Goal: Task Accomplishment & Management: Use online tool/utility

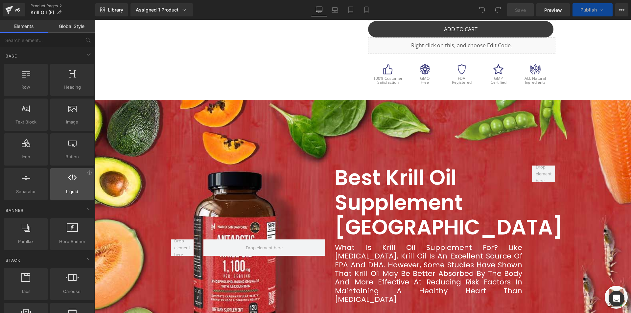
scroll to position [263, 0]
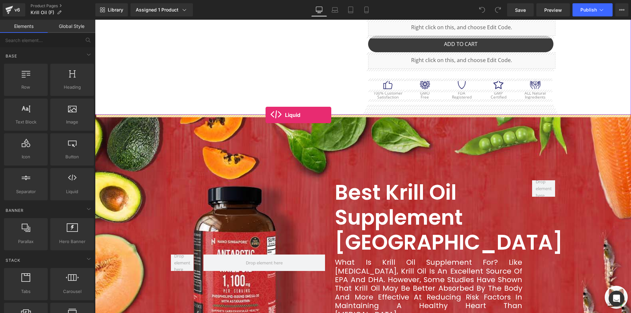
drag, startPoint x: 169, startPoint y: 210, endPoint x: 266, endPoint y: 115, distance: 135.6
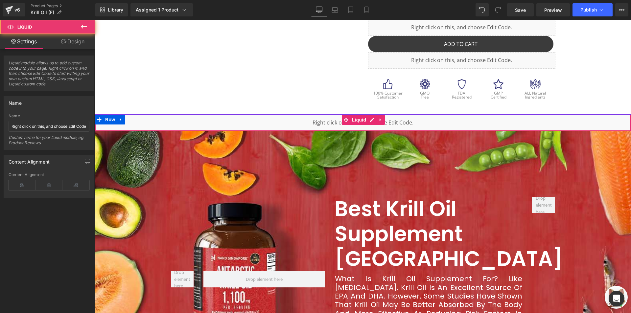
click at [259, 120] on div "Liquid" at bounding box center [363, 123] width 536 height 16
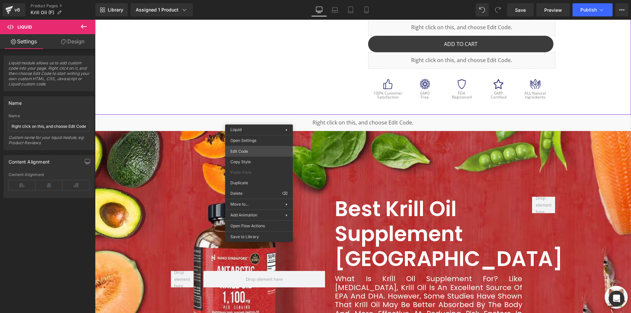
click at [268, 0] on div "Liquid You are previewing how the will restyle your page. You can not edit Elem…" at bounding box center [315, 0] width 631 height 0
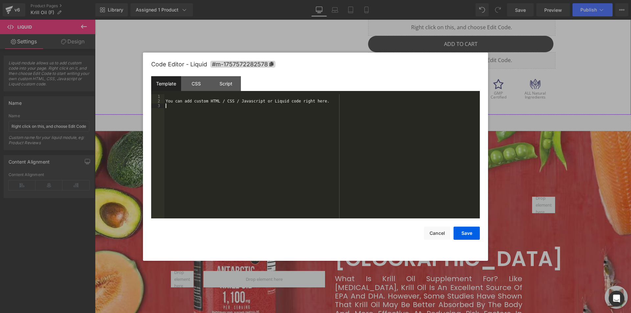
click at [284, 126] on div "You can add custom HTML / CSS / Javascript or Liquid code right here." at bounding box center [322, 161] width 316 height 134
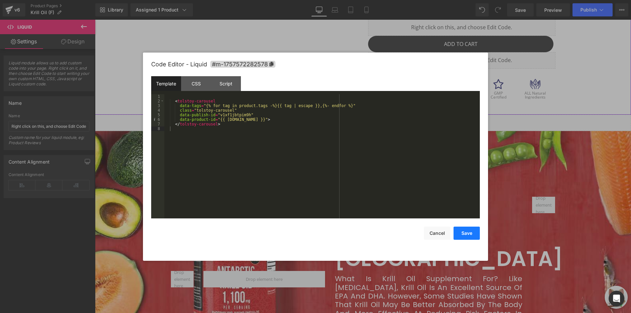
click at [471, 231] on button "Save" at bounding box center [467, 233] width 26 height 13
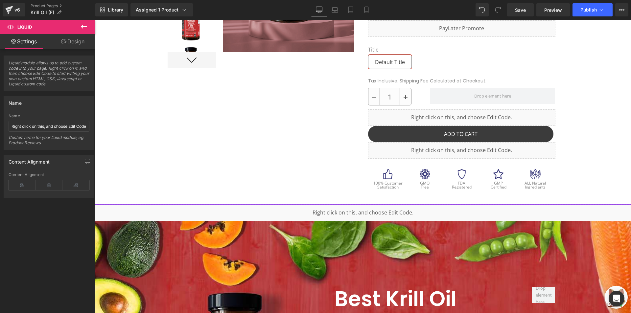
scroll to position [164, 0]
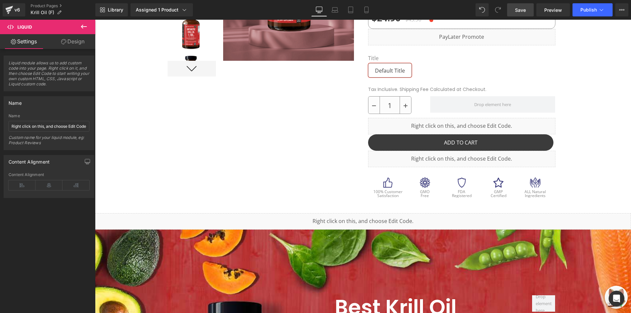
click at [532, 11] on link "Save" at bounding box center [520, 9] width 27 height 13
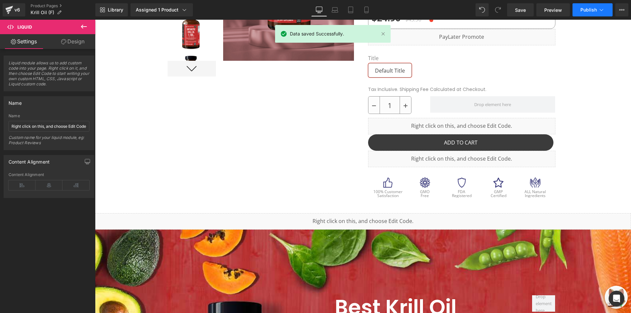
click at [585, 10] on span "Publish" at bounding box center [589, 9] width 16 height 5
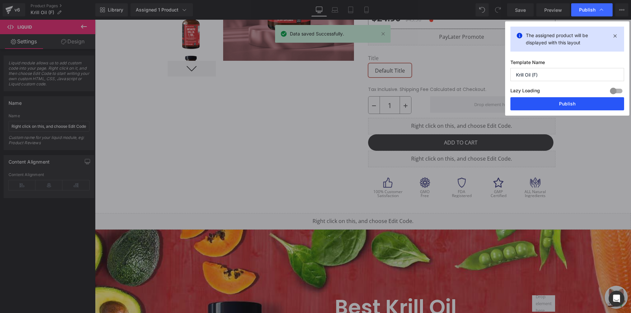
click at [531, 102] on button "Publish" at bounding box center [568, 103] width 114 height 13
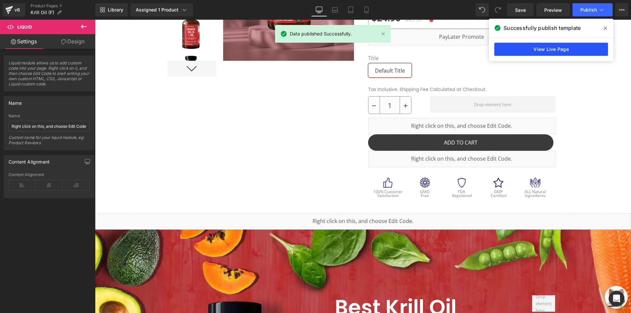
click at [549, 54] on link "View Live Page" at bounding box center [552, 49] width 114 height 13
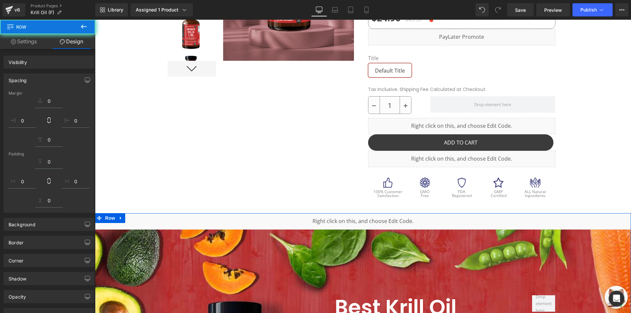
click at [293, 218] on div "Liquid" at bounding box center [363, 221] width 536 height 16
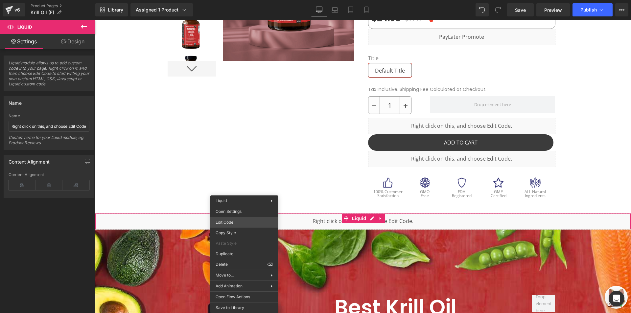
click at [250, 0] on div "Liquid You are previewing how the will restyle your page. You can not edit Elem…" at bounding box center [315, 0] width 631 height 0
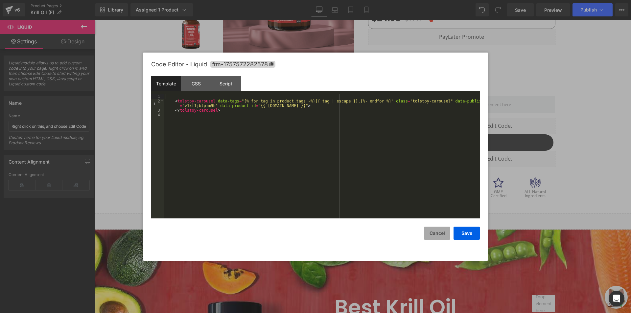
click at [432, 236] on button "Cancel" at bounding box center [437, 233] width 26 height 13
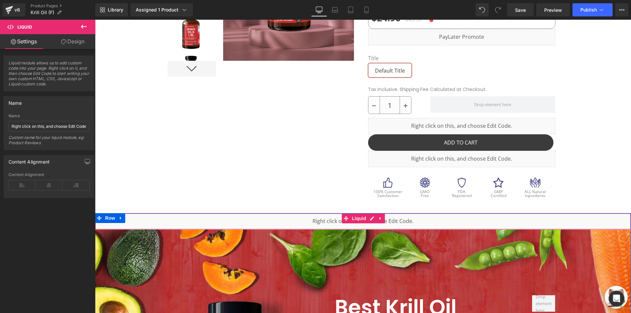
click at [331, 225] on div "Liquid" at bounding box center [363, 221] width 536 height 16
click at [373, 219] on ul "Liquid" at bounding box center [363, 219] width 43 height 10
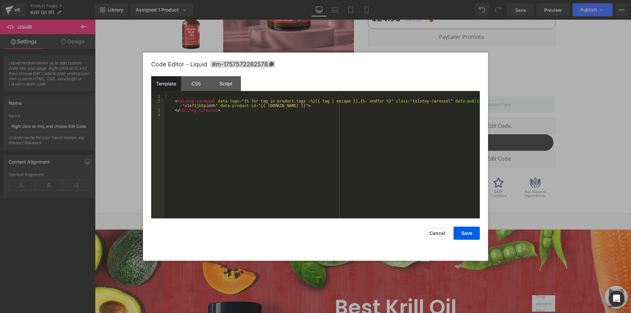
click at [297, 131] on div "< tolstoy-carousel data-tags = "{% for tag in product.tags -%}{{ tag | escape }…" at bounding box center [322, 161] width 316 height 134
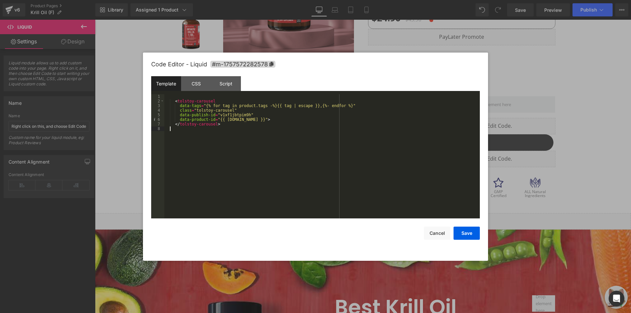
click at [343, 175] on div "< tolstoy-carousel data-tags = "{% for tag in product.tags -%}{{ tag | escape }…" at bounding box center [322, 161] width 316 height 134
click at [460, 232] on button "Save" at bounding box center [467, 233] width 26 height 13
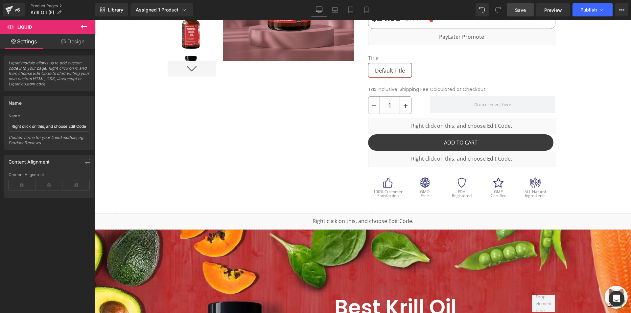
click at [532, 14] on link "Save" at bounding box center [520, 9] width 27 height 13
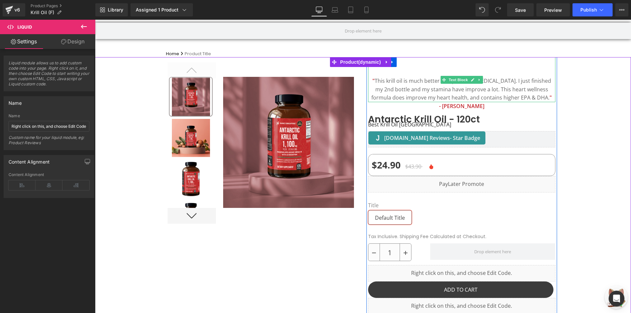
scroll to position [0, 0]
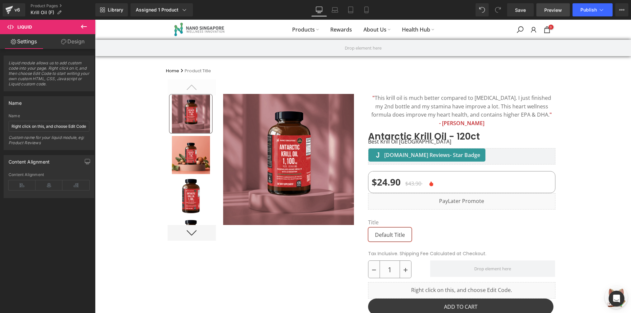
click at [561, 12] on span "Preview" at bounding box center [554, 10] width 18 height 7
click at [86, 23] on icon at bounding box center [84, 27] width 8 height 8
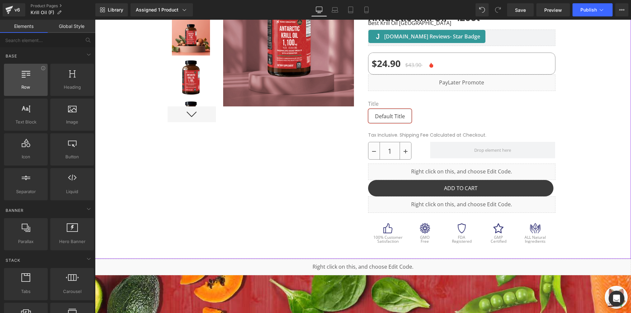
scroll to position [132, 0]
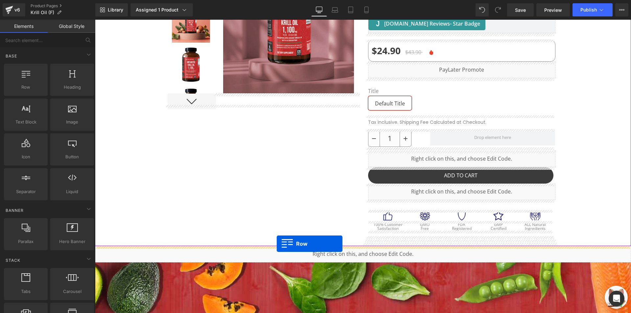
drag, startPoint x: 125, startPoint y: 105, endPoint x: 277, endPoint y: 244, distance: 206.0
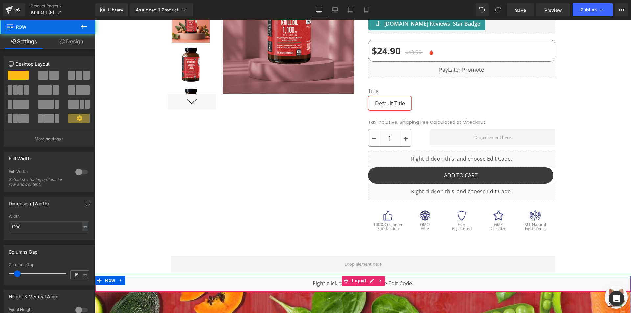
click at [264, 281] on div "Liquid" at bounding box center [363, 284] width 536 height 16
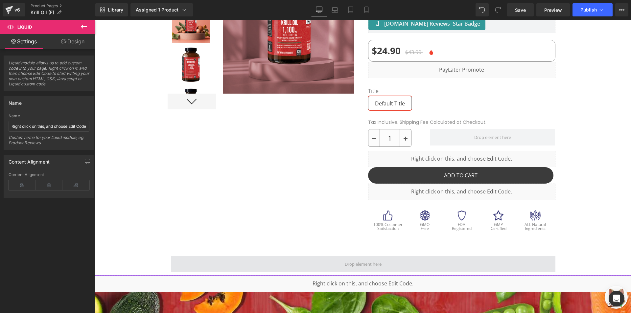
click at [178, 263] on span at bounding box center [363, 264] width 385 height 16
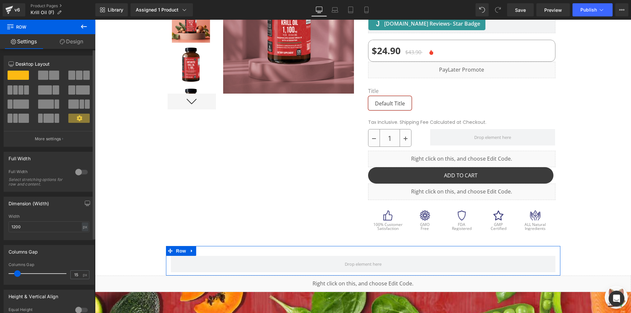
click at [80, 176] on div at bounding box center [82, 172] width 16 height 11
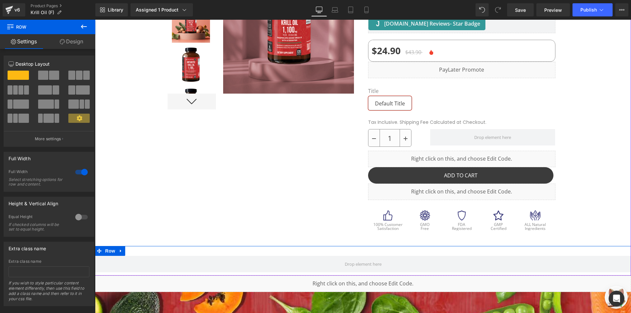
click at [120, 279] on li at bounding box center [118, 281] width 7 height 8
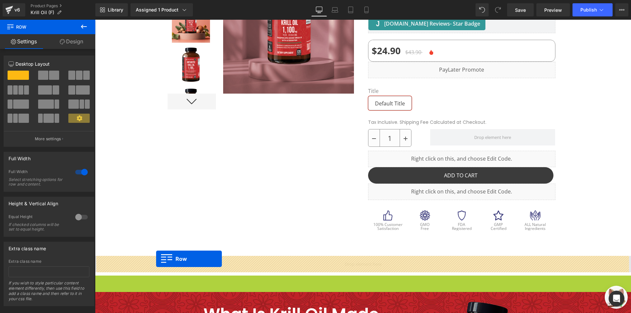
drag, startPoint x: 153, startPoint y: 262, endPoint x: 156, endPoint y: 259, distance: 4.2
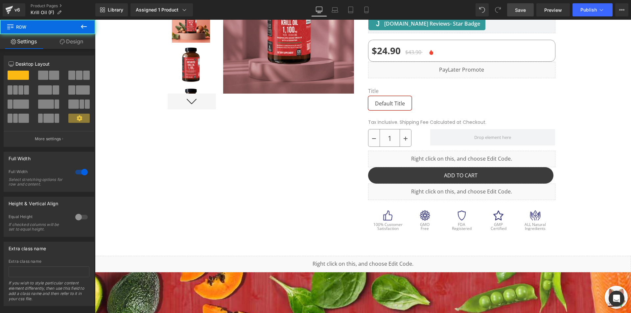
click at [514, 11] on link "Save" at bounding box center [520, 9] width 27 height 13
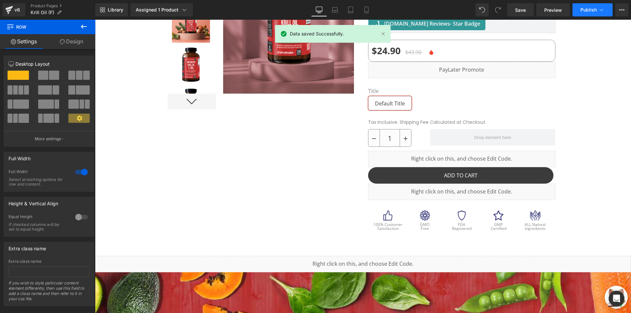
click at [580, 10] on button "Publish" at bounding box center [593, 9] width 40 height 13
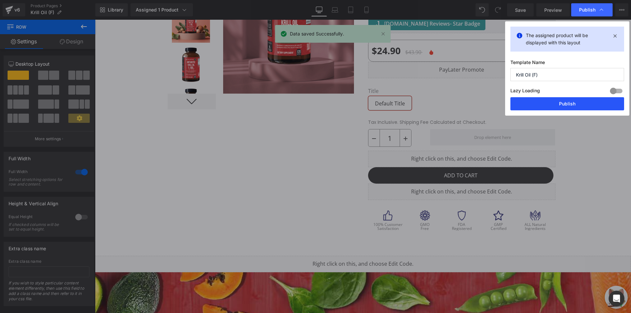
click at [531, 108] on button "Publish" at bounding box center [568, 103] width 114 height 13
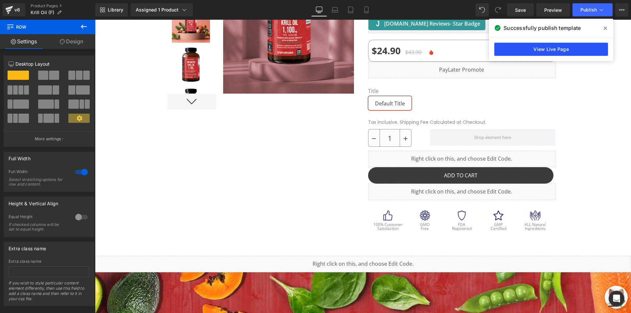
click at [543, 44] on link "View Live Page" at bounding box center [552, 49] width 114 height 13
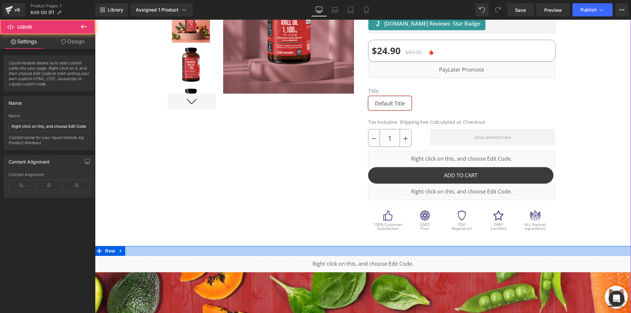
click at [255, 263] on div "Liquid" at bounding box center [363, 264] width 536 height 16
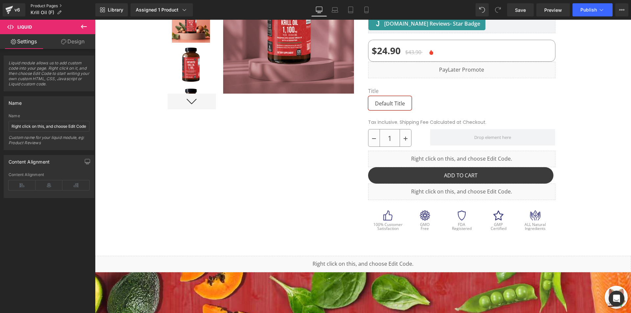
click at [62, 3] on link "Product Pages" at bounding box center [63, 5] width 65 height 5
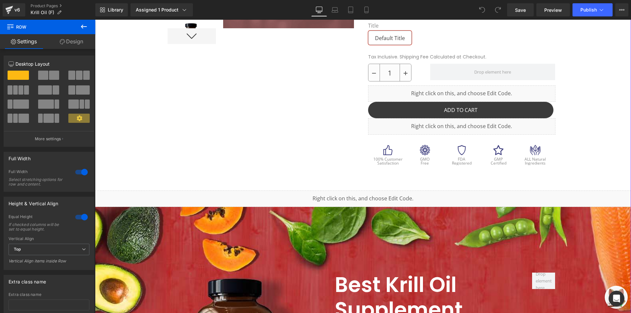
scroll to position [197, 0]
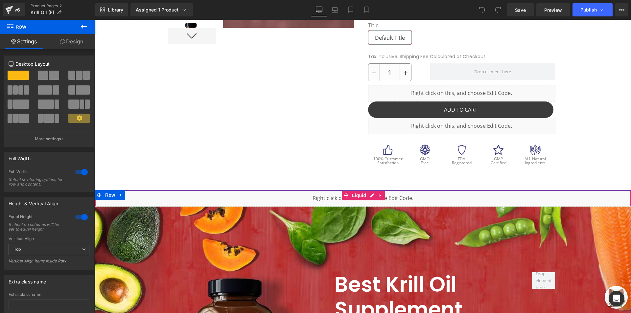
click at [436, 196] on div "Liquid" at bounding box center [363, 198] width 536 height 16
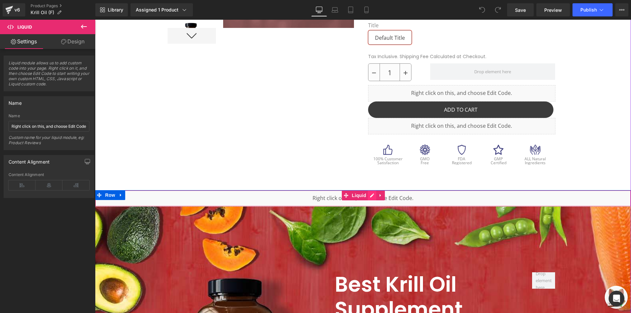
click at [370, 195] on icon at bounding box center [372, 195] width 5 height 5
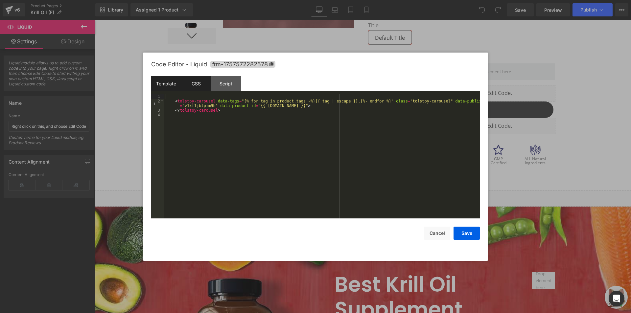
click at [189, 78] on div "CSS" at bounding box center [196, 83] width 30 height 15
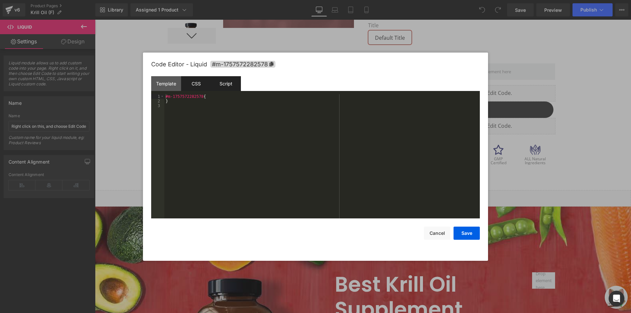
click at [228, 85] on div "Script" at bounding box center [226, 83] width 30 height 15
click at [167, 80] on div "Template" at bounding box center [166, 83] width 30 height 15
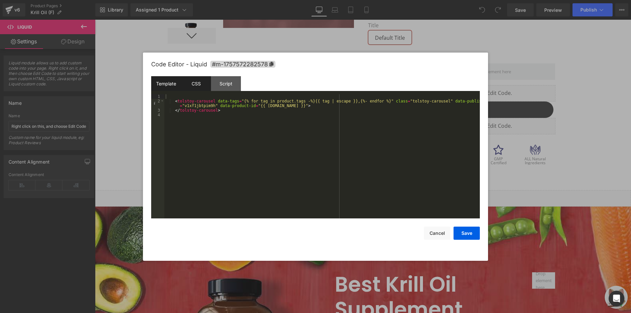
click at [194, 80] on div "CSS" at bounding box center [196, 83] width 30 height 15
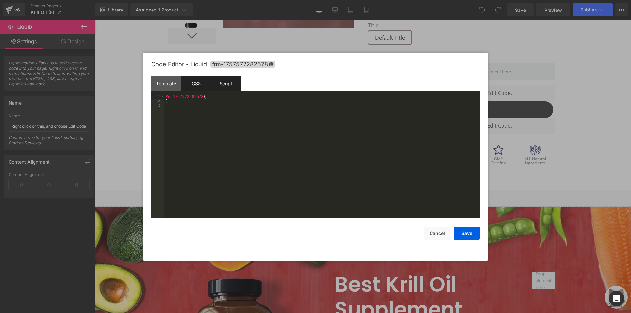
click at [223, 85] on div "Script" at bounding box center [226, 83] width 30 height 15
click at [167, 84] on div "Template" at bounding box center [166, 83] width 30 height 15
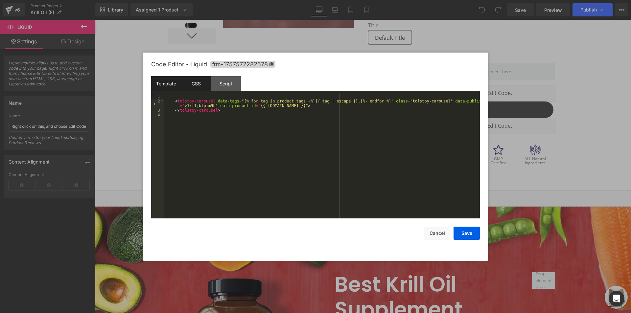
click at [187, 81] on div "CSS" at bounding box center [196, 83] width 30 height 15
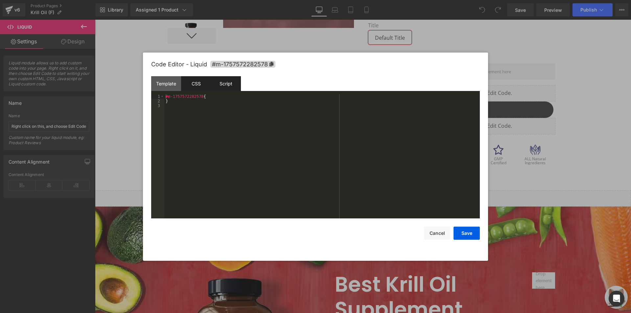
click at [230, 82] on div "Script" at bounding box center [226, 83] width 30 height 15
click at [180, 82] on div "Template" at bounding box center [166, 83] width 30 height 15
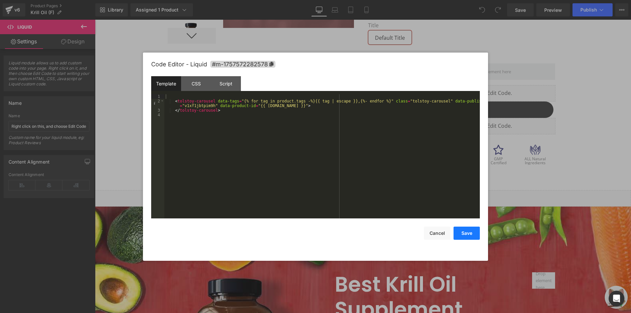
click at [462, 232] on button "Save" at bounding box center [467, 233] width 26 height 13
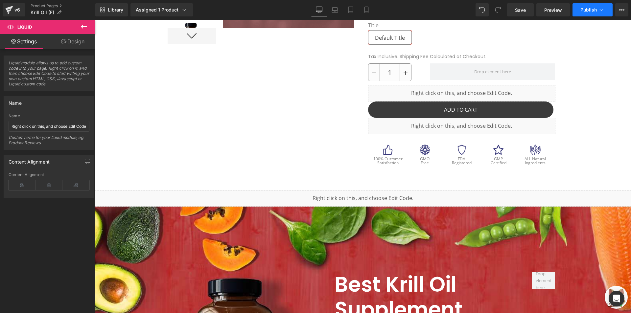
click at [591, 13] on button "Publish" at bounding box center [593, 9] width 40 height 13
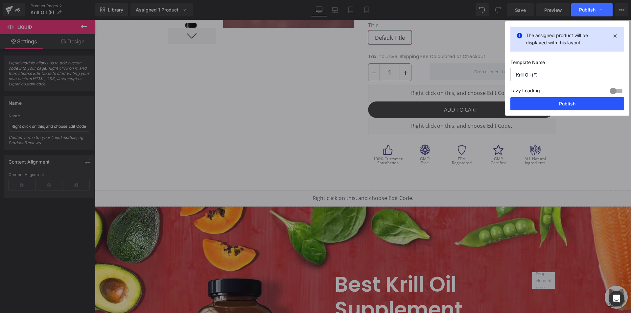
click at [562, 106] on button "Publish" at bounding box center [568, 103] width 114 height 13
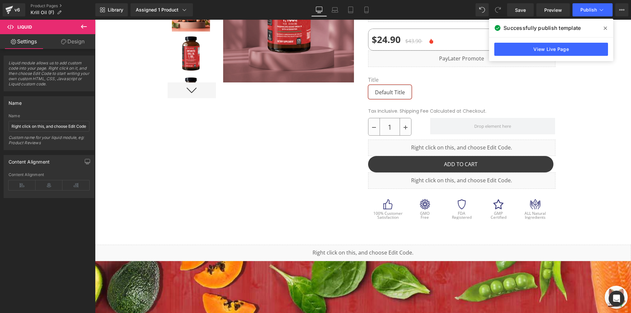
scroll to position [99, 0]
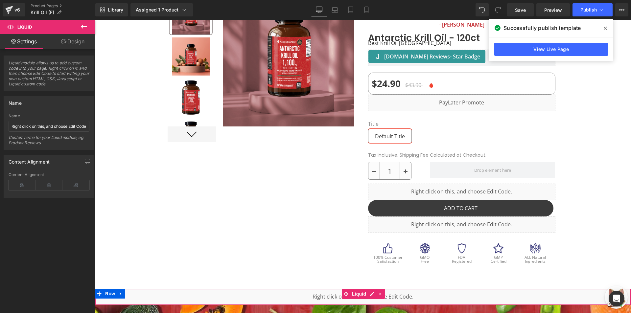
drag, startPoint x: 406, startPoint y: 310, endPoint x: 426, endPoint y: 309, distance: 20.1
click at [311, 292] on div "Liquid" at bounding box center [363, 297] width 536 height 16
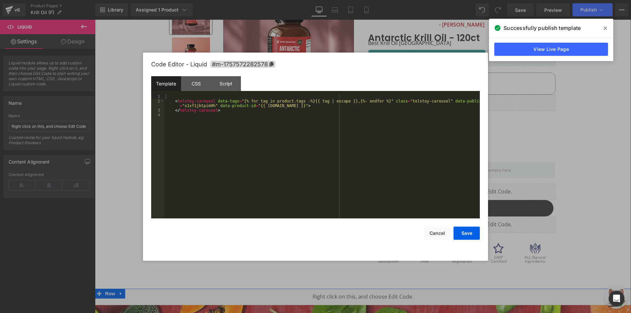
click at [371, 293] on link at bounding box center [370, 294] width 7 height 8
click at [338, 179] on div "< tolstoy-carousel data-tags = "{% for tag in product.tags -%}{{ tag | escape }…" at bounding box center [322, 161] width 316 height 134
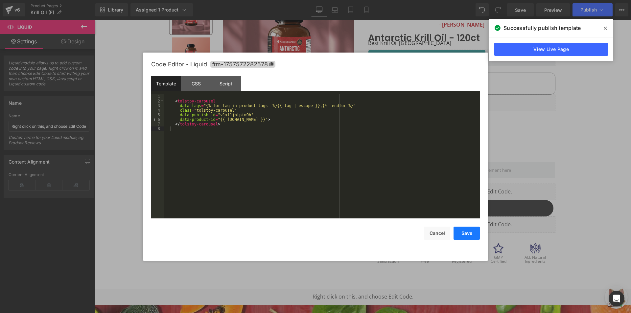
click at [462, 236] on button "Save" at bounding box center [467, 233] width 26 height 13
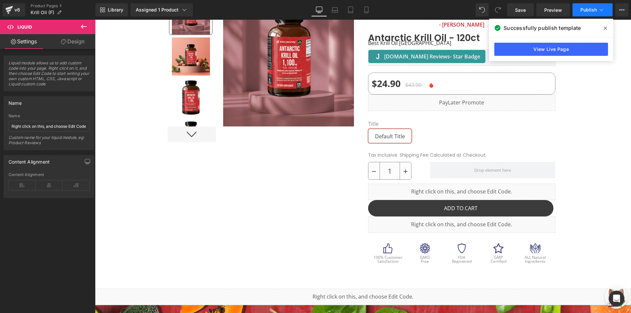
click at [592, 12] on button "Publish" at bounding box center [593, 9] width 40 height 13
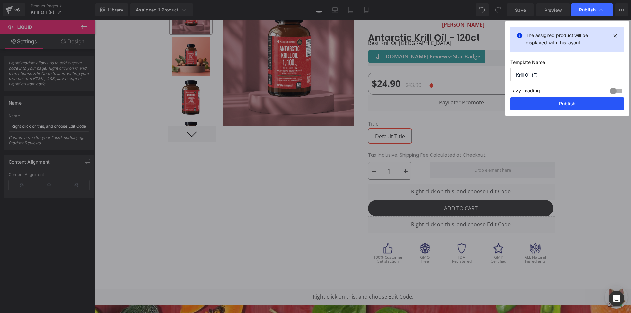
click at [548, 102] on button "Publish" at bounding box center [568, 103] width 114 height 13
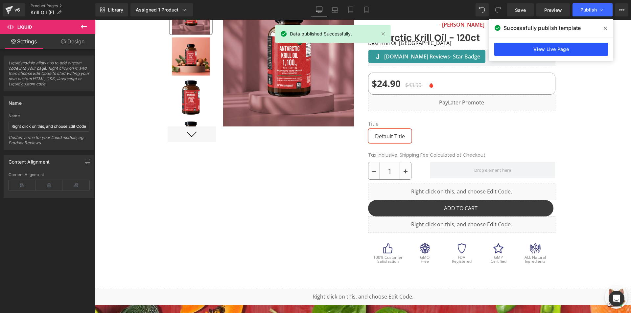
click at [522, 52] on link "View Live Page" at bounding box center [552, 49] width 114 height 13
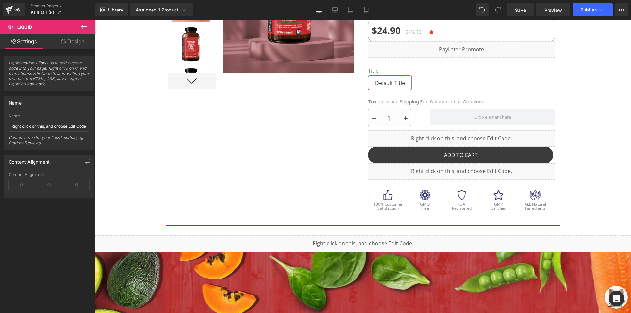
scroll to position [197, 0]
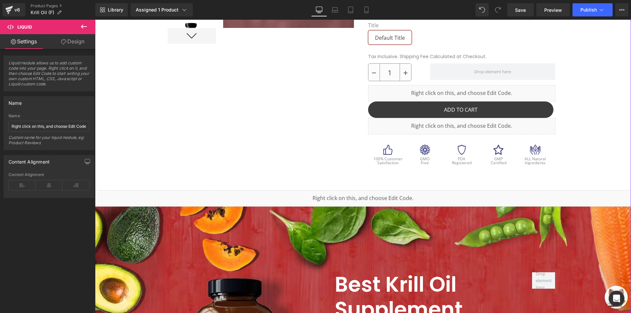
drag, startPoint x: 264, startPoint y: 197, endPoint x: 270, endPoint y: 196, distance: 5.6
click at [264, 197] on div "Liquid" at bounding box center [363, 198] width 536 height 16
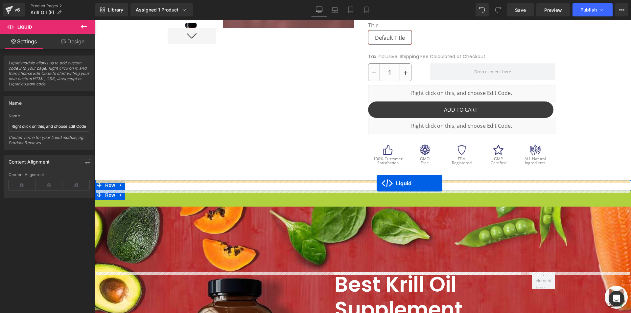
drag, startPoint x: 374, startPoint y: 186, endPoint x: 377, endPoint y: 184, distance: 3.7
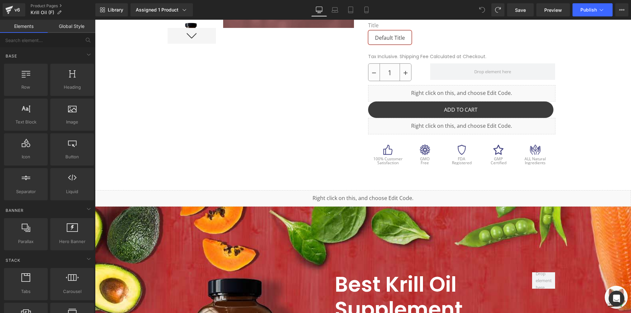
click at [484, 10] on icon at bounding box center [483, 10] width 6 height 6
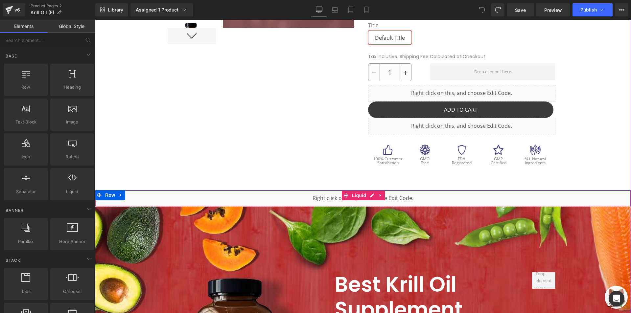
click at [149, 195] on div "Liquid" at bounding box center [363, 198] width 536 height 16
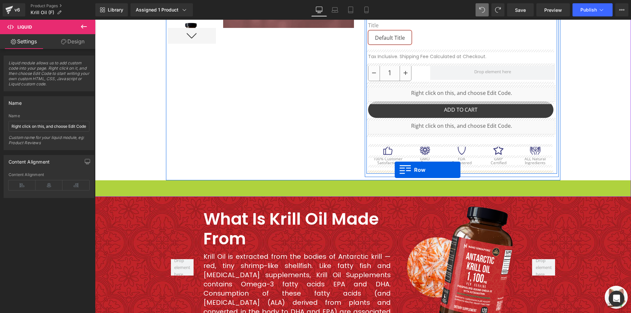
drag, startPoint x: 107, startPoint y: 186, endPoint x: 395, endPoint y: 170, distance: 288.2
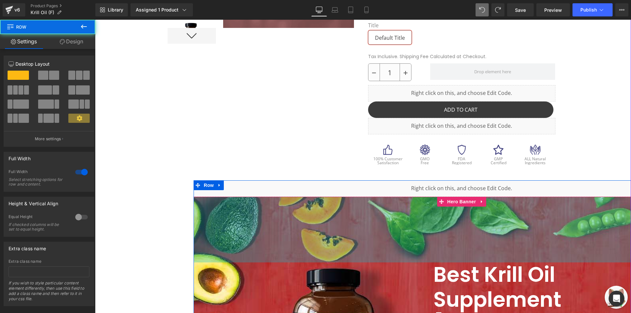
scroll to position [230, 0]
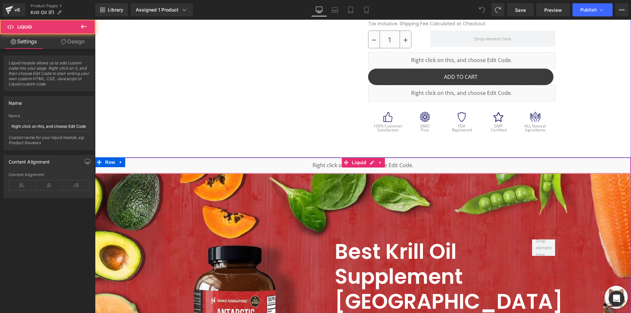
click at [179, 169] on div "Liquid" at bounding box center [363, 166] width 536 height 16
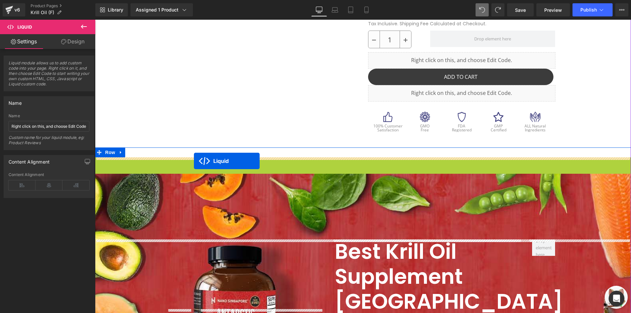
drag, startPoint x: 359, startPoint y: 163, endPoint x: 194, endPoint y: 161, distance: 165.4
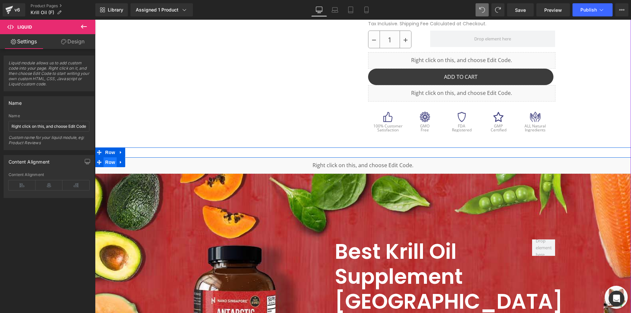
click at [108, 163] on span "Row" at bounding box center [110, 163] width 13 height 10
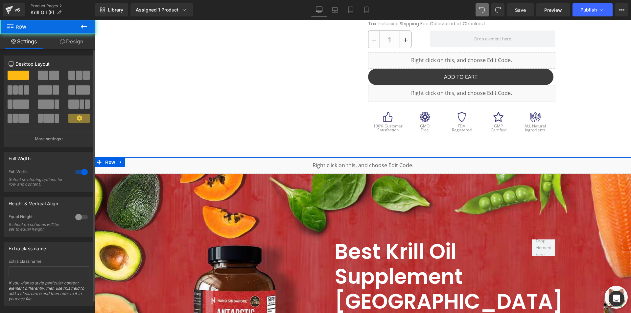
click at [81, 170] on div at bounding box center [82, 172] width 16 height 11
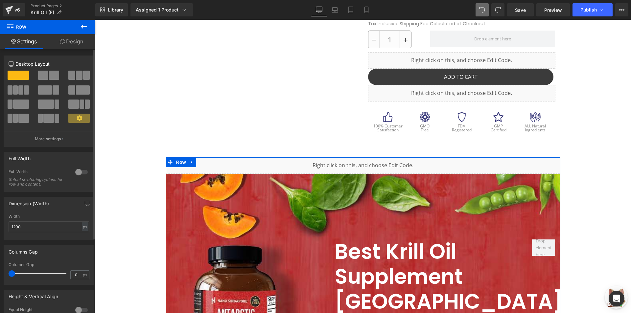
click at [75, 169] on div at bounding box center [82, 172] width 16 height 11
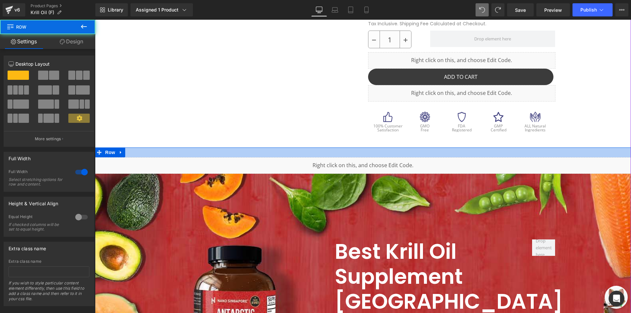
click at [137, 153] on div at bounding box center [363, 153] width 536 height 10
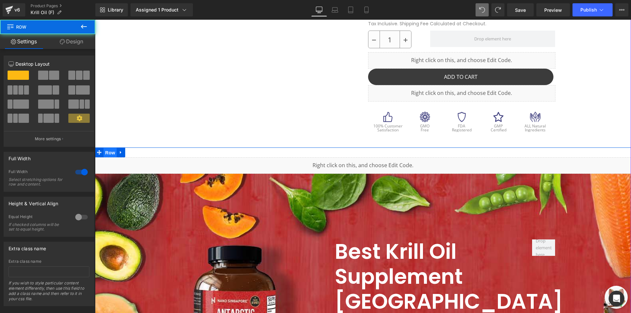
click at [105, 152] on span "Row" at bounding box center [110, 153] width 13 height 10
click at [120, 151] on icon at bounding box center [121, 152] width 5 height 5
click at [117, 153] on link at bounding box center [121, 153] width 9 height 10
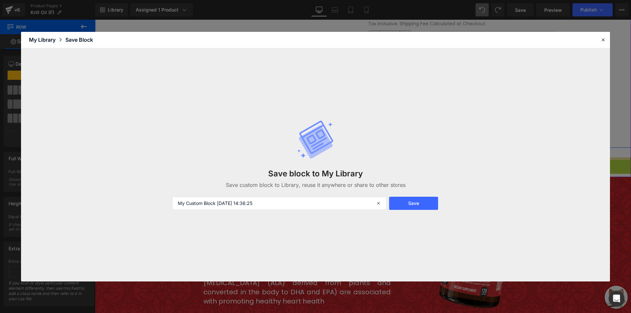
drag, startPoint x: 111, startPoint y: 163, endPoint x: 155, endPoint y: 147, distance: 46.7
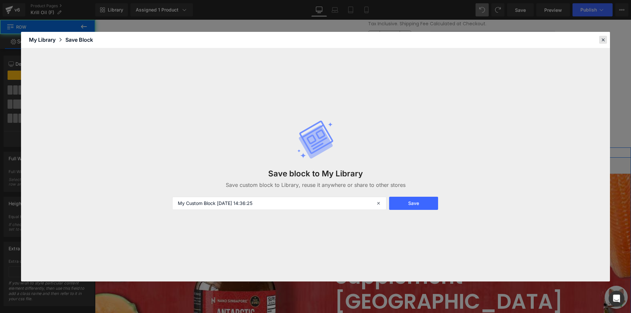
click at [604, 41] on icon at bounding box center [604, 40] width 6 height 6
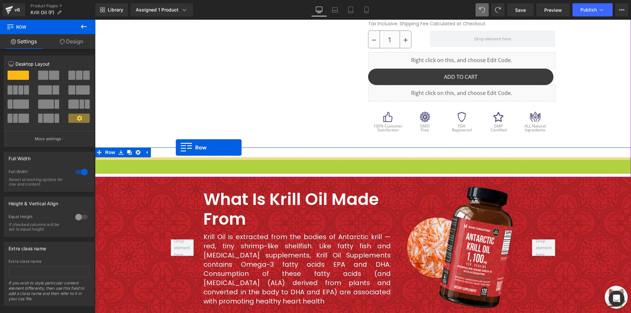
drag, startPoint x: 110, startPoint y: 163, endPoint x: 176, endPoint y: 148, distance: 67.8
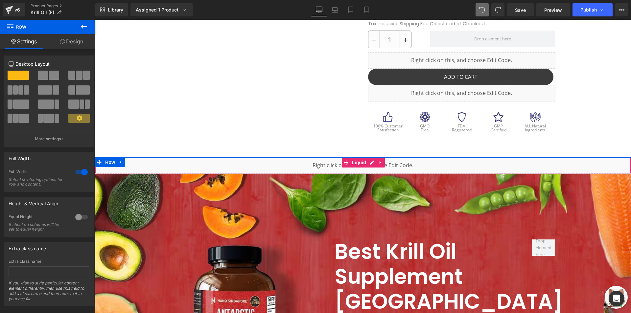
click at [150, 163] on div "Liquid" at bounding box center [363, 166] width 536 height 16
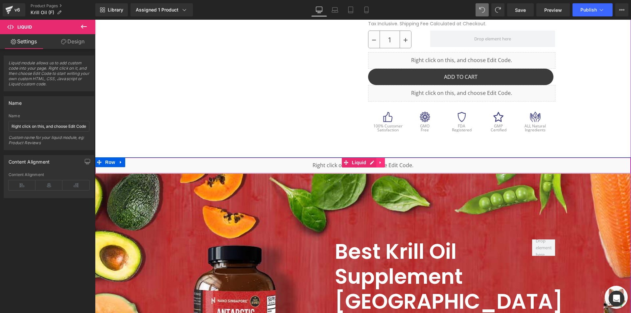
click at [380, 162] on icon at bounding box center [380, 162] width 1 height 3
click at [383, 161] on icon at bounding box center [385, 162] width 5 height 5
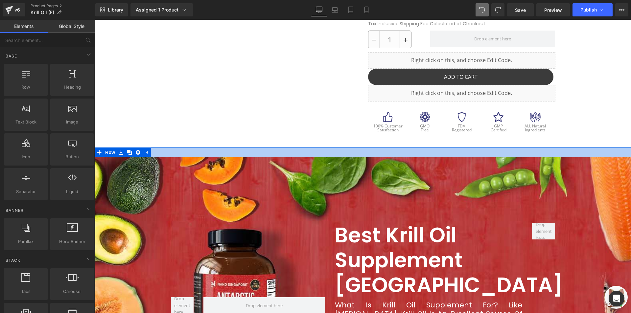
click at [271, 153] on div at bounding box center [363, 153] width 536 height 10
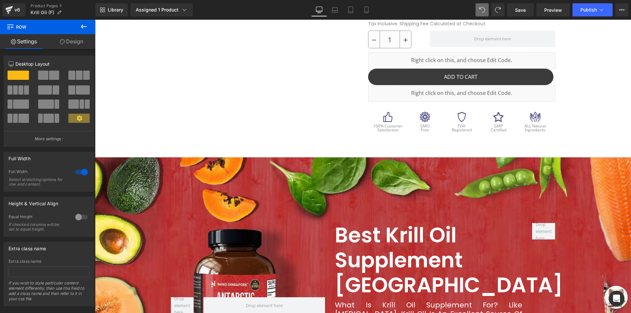
click at [85, 28] on icon at bounding box center [84, 27] width 8 height 8
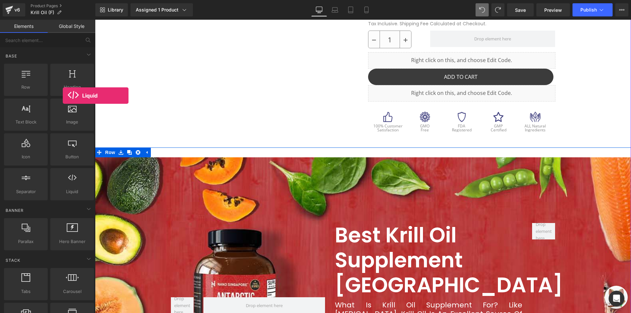
drag, startPoint x: 74, startPoint y: 184, endPoint x: 62, endPoint y: 97, distance: 87.0
click at [63, 96] on div "Row rows, columns, layouts, div Heading headings, titles, h1,h2,h3,h4,h5,h6 Tex…" at bounding box center [49, 131] width 93 height 139
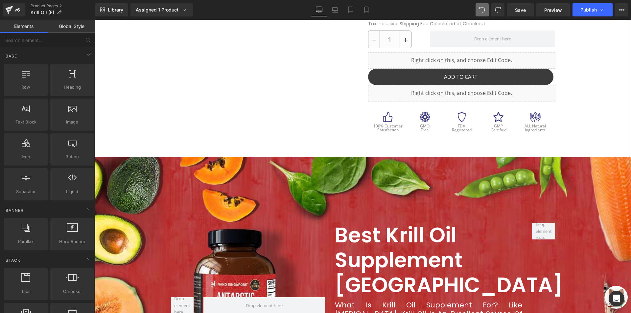
click at [95, 20] on div at bounding box center [95, 20] width 0 height 0
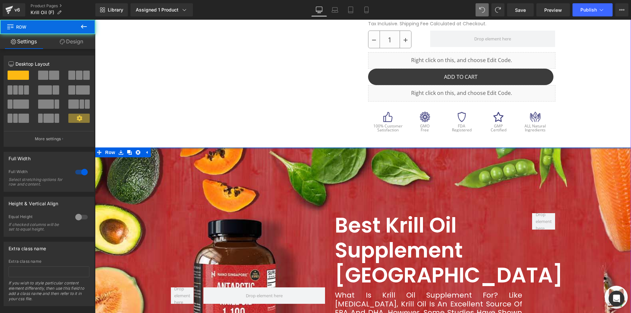
drag, startPoint x: 173, startPoint y: 158, endPoint x: 99, endPoint y: 136, distance: 76.8
click at [173, 123] on div at bounding box center [363, 145] width 536 height 603
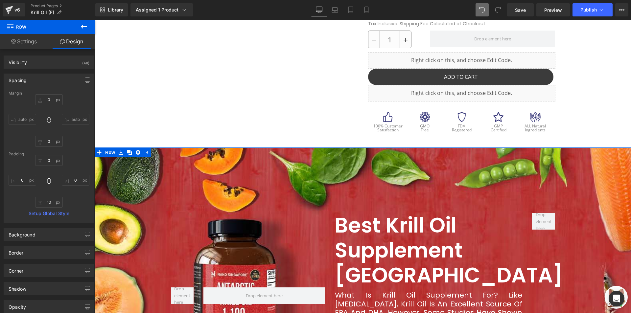
click at [114, 71] on div at bounding box center [363, 145] width 536 height 603
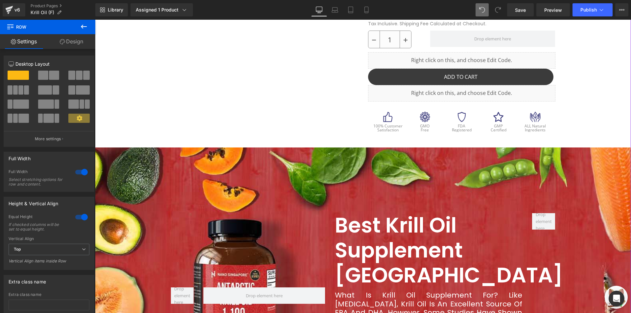
click at [84, 28] on icon at bounding box center [84, 27] width 8 height 8
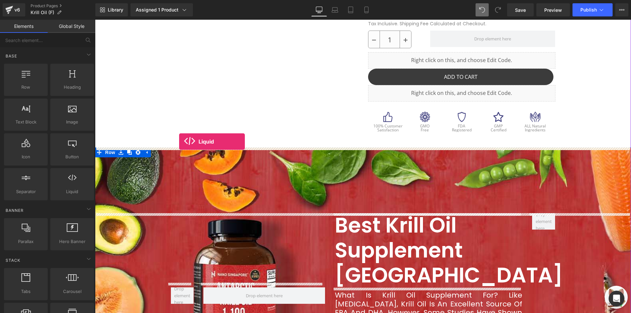
drag, startPoint x: 163, startPoint y: 202, endPoint x: 179, endPoint y: 142, distance: 62.1
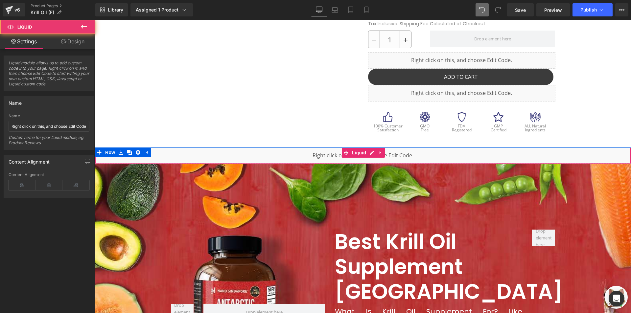
click at [171, 155] on div "Liquid" at bounding box center [363, 156] width 536 height 16
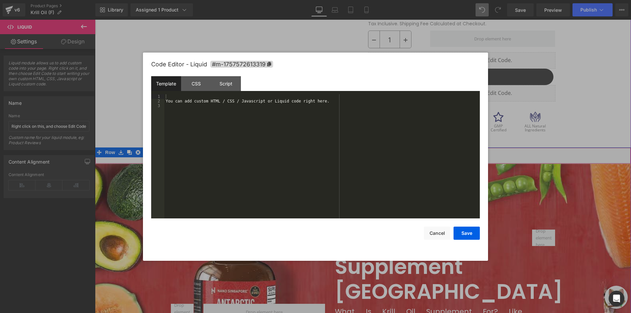
click at [370, 151] on icon at bounding box center [372, 153] width 5 height 5
click at [354, 136] on div "You can add custom HTML / CSS / Javascript or Liquid code right here." at bounding box center [322, 161] width 316 height 134
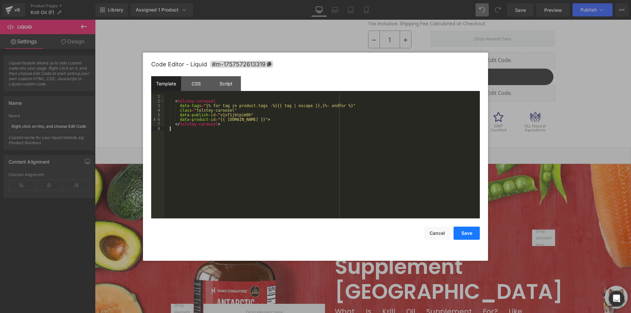
click at [467, 235] on button "Save" at bounding box center [467, 233] width 26 height 13
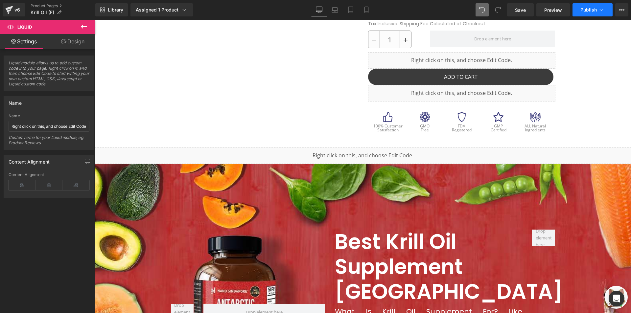
click at [592, 11] on span "Publish" at bounding box center [589, 9] width 16 height 5
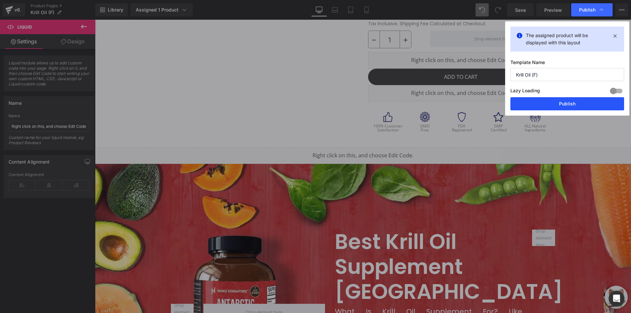
click at [590, 101] on button "Publish" at bounding box center [568, 103] width 114 height 13
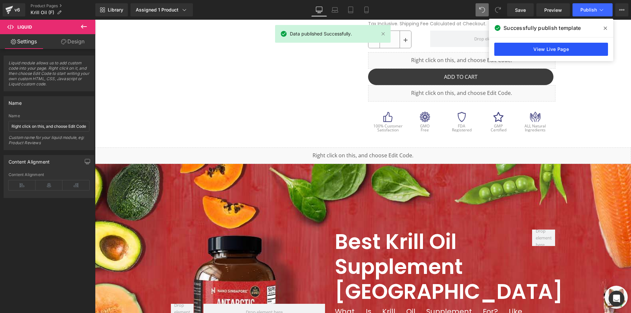
click at [555, 49] on link "View Live Page" at bounding box center [552, 49] width 114 height 13
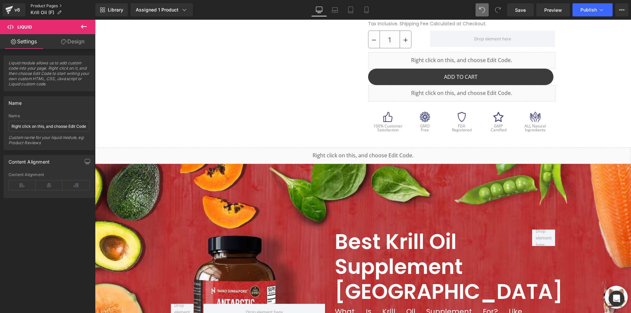
click at [45, 4] on link "Product Pages" at bounding box center [63, 5] width 65 height 5
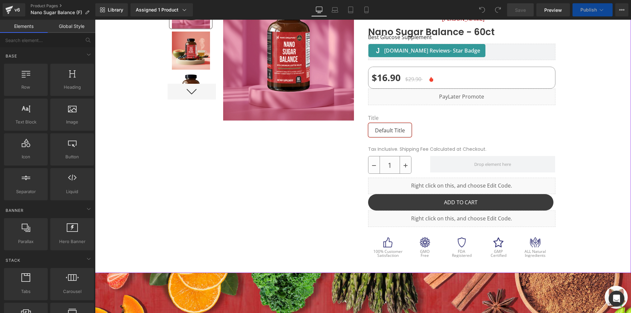
scroll to position [164, 0]
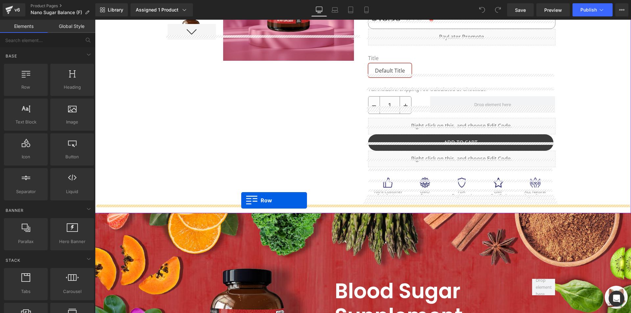
drag, startPoint x: 130, startPoint y: 101, endPoint x: 241, endPoint y: 201, distance: 149.5
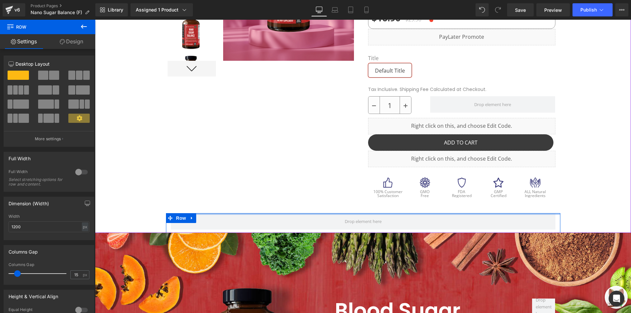
drag, startPoint x: 313, startPoint y: 212, endPoint x: 317, endPoint y: 194, distance: 18.8
click at [317, 194] on div at bounding box center [363, 71] width 536 height 323
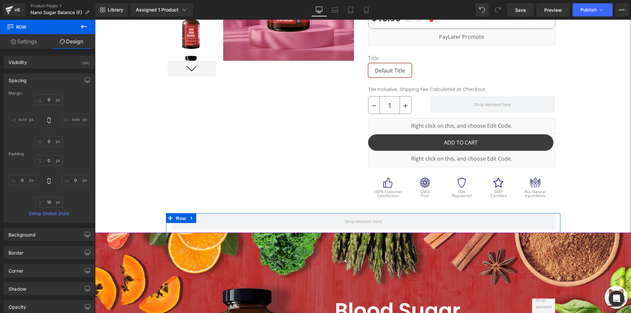
click at [178, 214] on span "Row" at bounding box center [181, 219] width 13 height 10
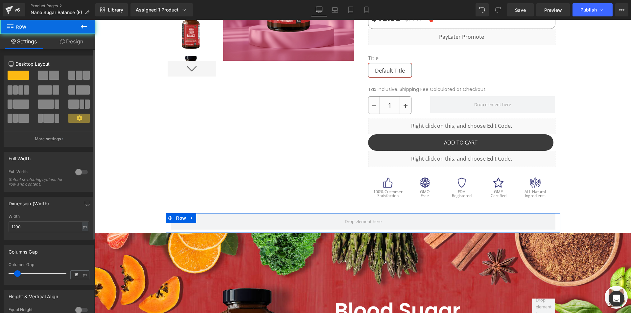
drag, startPoint x: 77, startPoint y: 175, endPoint x: 48, endPoint y: 175, distance: 28.9
click at [77, 175] on div at bounding box center [82, 172] width 16 height 11
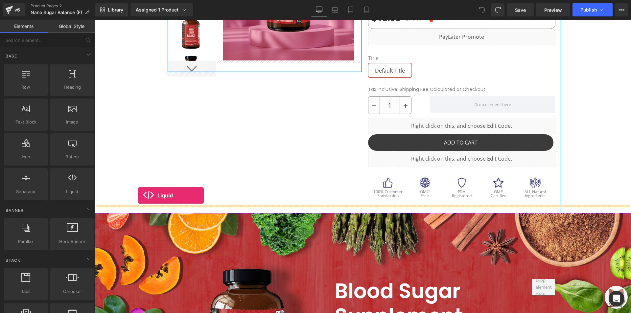
drag, startPoint x: 187, startPoint y: 213, endPoint x: 138, endPoint y: 196, distance: 51.6
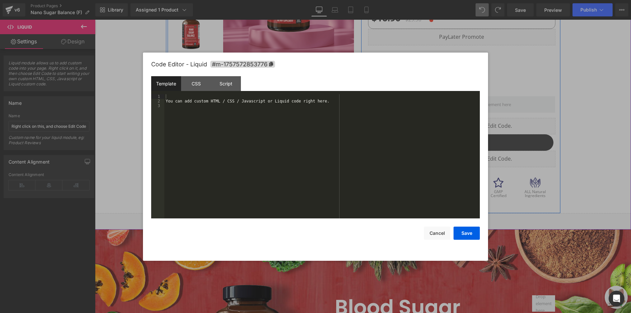
drag, startPoint x: 370, startPoint y: 209, endPoint x: 406, endPoint y: 185, distance: 43.6
click at [370, 217] on icon at bounding box center [371, 219] width 4 height 4
click at [302, 153] on div "You can add custom HTML / CSS / Javascript or Liquid code right here." at bounding box center [322, 161] width 316 height 134
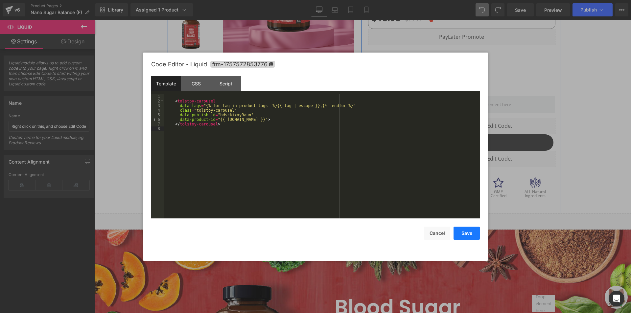
click at [466, 234] on button "Save" at bounding box center [467, 233] width 26 height 13
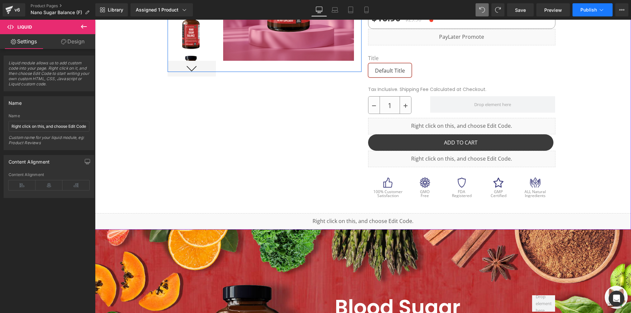
click at [602, 5] on button "Publish" at bounding box center [593, 9] width 40 height 13
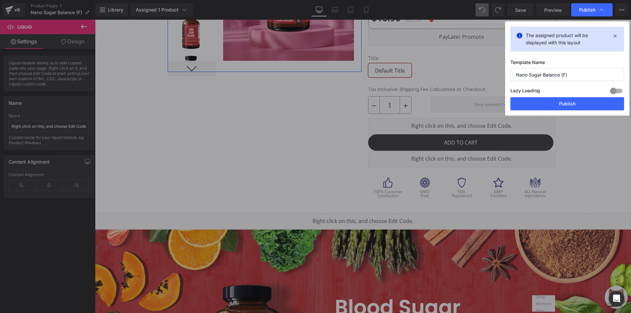
click at [563, 96] on div "Lazy Loading Build Upgrade plan to unlock" at bounding box center [568, 91] width 114 height 11
click at [562, 99] on button "Publish" at bounding box center [568, 103] width 114 height 13
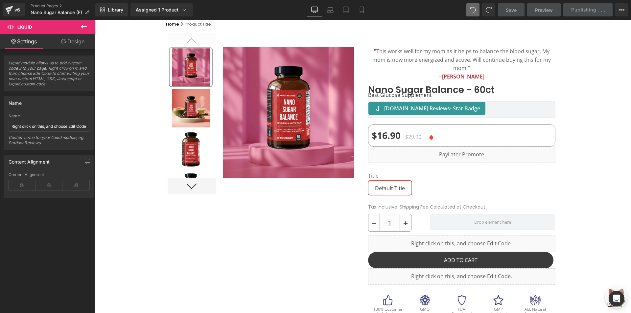
scroll to position [0, 0]
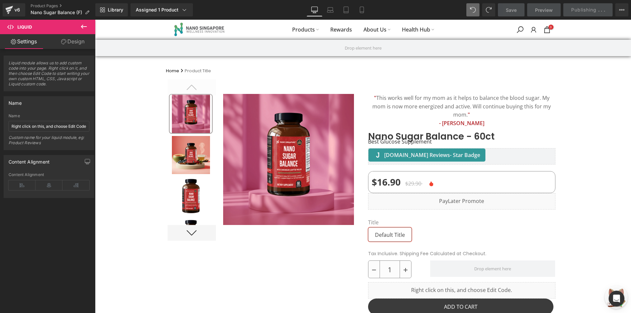
click at [129, 158] on div at bounding box center [363, 234] width 536 height 320
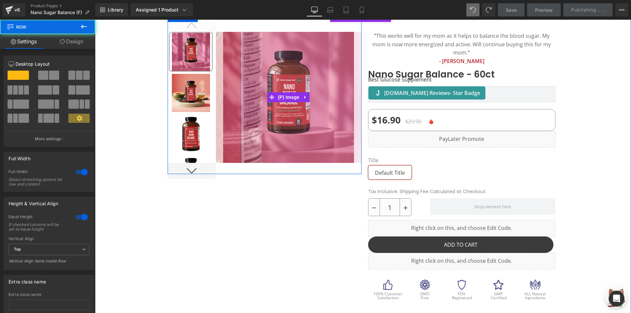
scroll to position [66, 0]
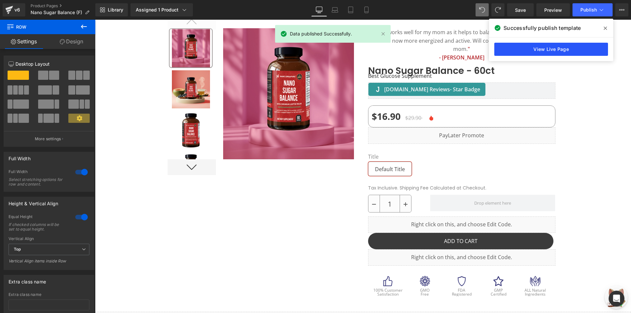
click at [550, 54] on link "View Live Page" at bounding box center [552, 49] width 114 height 13
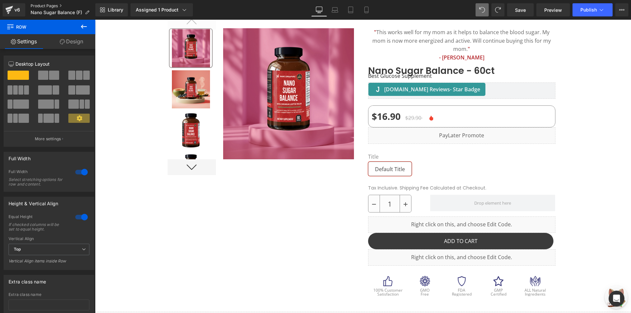
click at [39, 6] on link "Product Pages" at bounding box center [63, 5] width 65 height 5
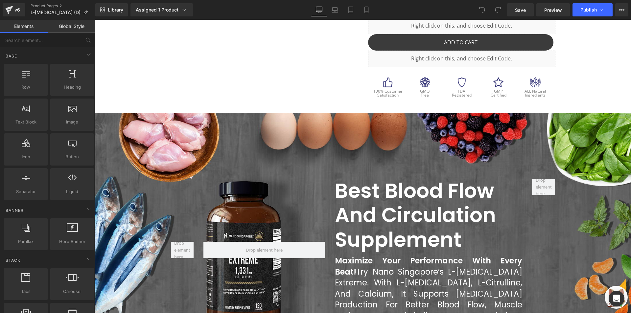
scroll to position [262, 0]
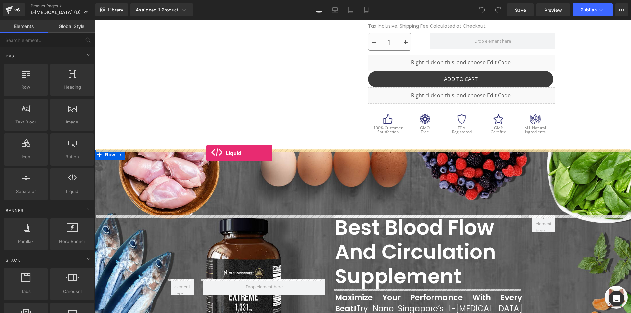
drag, startPoint x: 170, startPoint y: 201, endPoint x: 207, endPoint y: 153, distance: 60.5
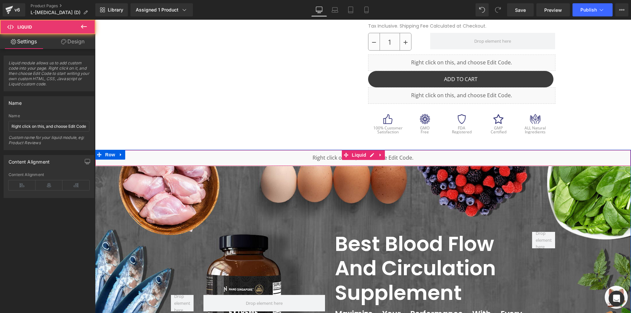
click at [314, 158] on div "Liquid" at bounding box center [363, 158] width 536 height 16
click at [370, 155] on icon at bounding box center [372, 155] width 5 height 5
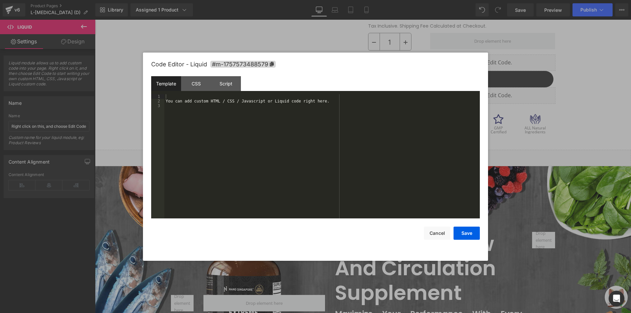
click at [294, 143] on div "You can add custom HTML / CSS / Javascript or Liquid code right here." at bounding box center [322, 161] width 316 height 134
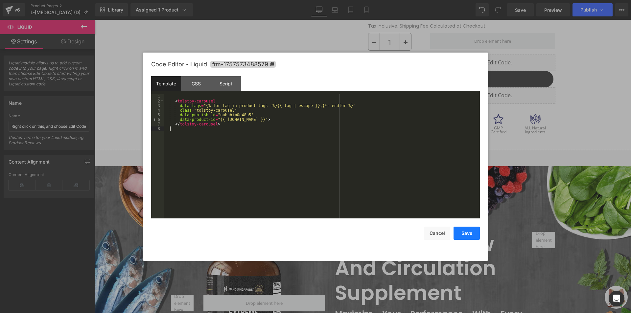
click at [458, 232] on button "Save" at bounding box center [467, 233] width 26 height 13
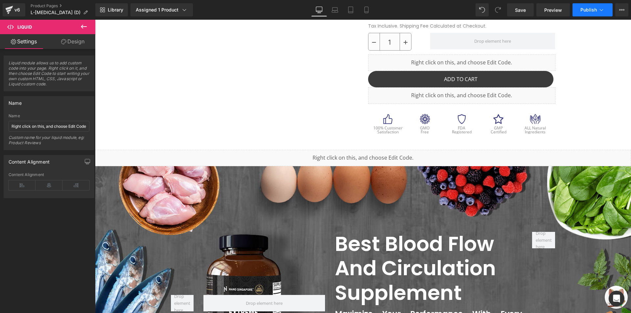
click at [591, 11] on span "Publish" at bounding box center [589, 9] width 16 height 5
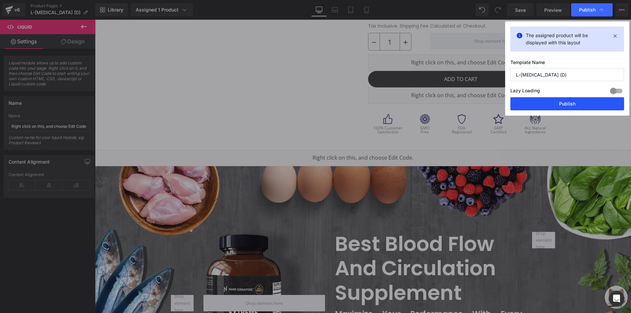
click at [549, 102] on button "Publish" at bounding box center [568, 103] width 114 height 13
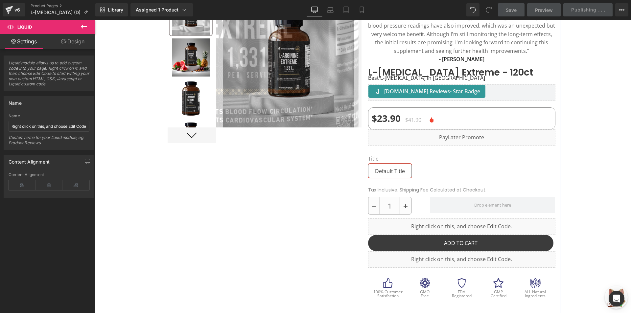
scroll to position [97, 0]
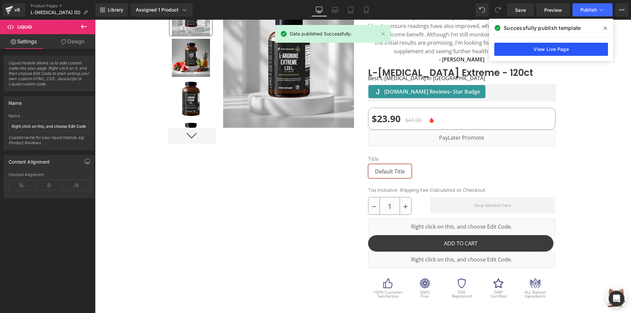
click at [540, 46] on link "View Live Page" at bounding box center [552, 49] width 114 height 13
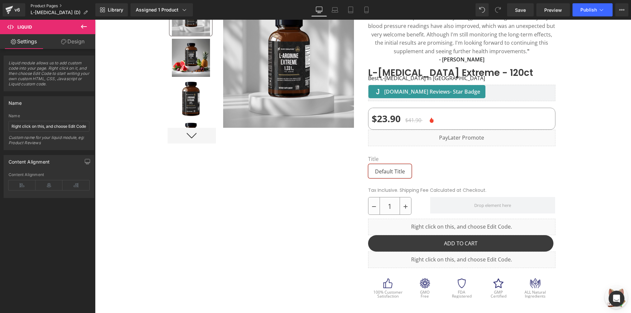
click at [38, 8] on link "Product Pages" at bounding box center [63, 5] width 65 height 5
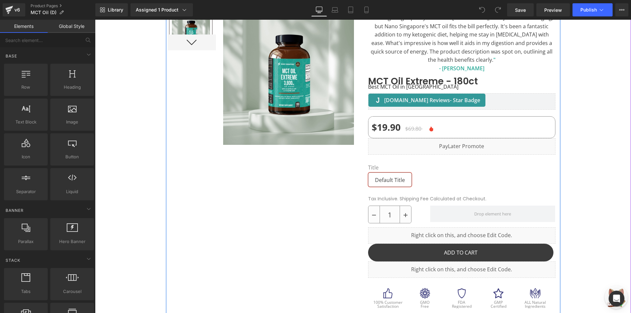
scroll to position [164, 0]
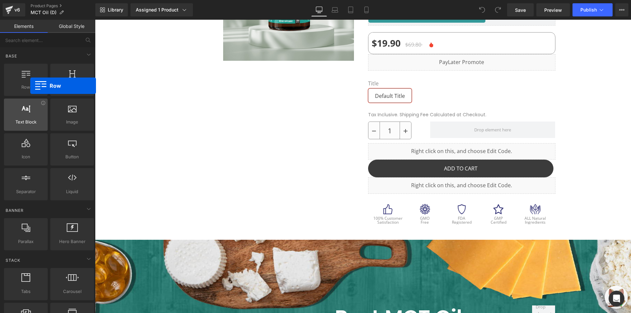
drag, startPoint x: 27, startPoint y: 84, endPoint x: 41, endPoint y: 122, distance: 40.4
click at [30, 86] on span "Row" at bounding box center [26, 87] width 40 height 7
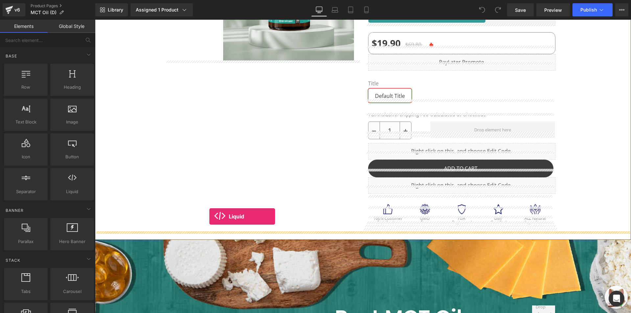
drag, startPoint x: 173, startPoint y: 208, endPoint x: 210, endPoint y: 217, distance: 38.3
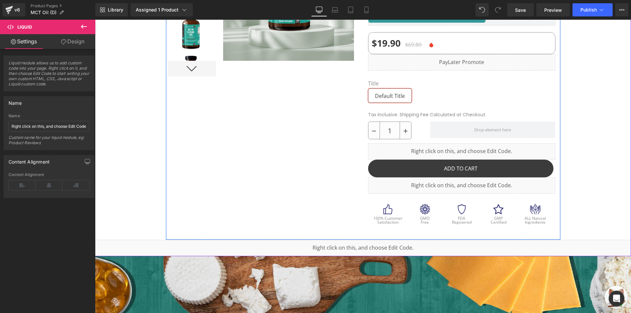
click at [279, 221] on div at bounding box center [264, 73] width 197 height 327
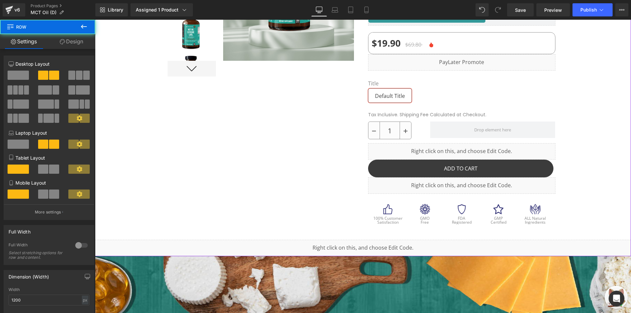
click at [274, 240] on div "Liquid" at bounding box center [363, 248] width 536 height 16
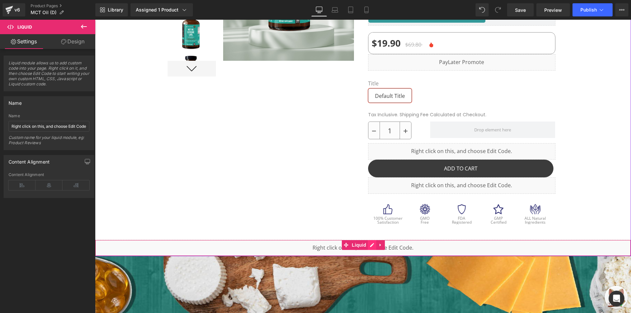
click at [372, 240] on ul "Liquid" at bounding box center [363, 245] width 43 height 10
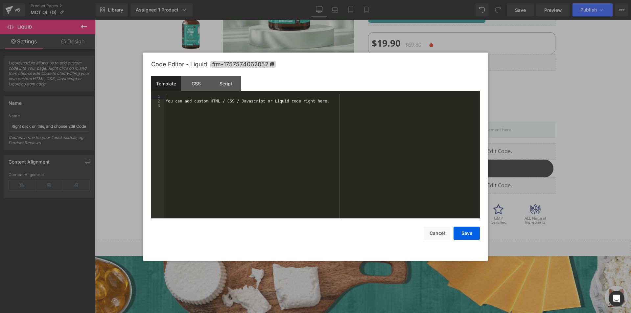
click at [327, 163] on div "You can add custom HTML / CSS / Javascript or Liquid code right here." at bounding box center [322, 161] width 316 height 134
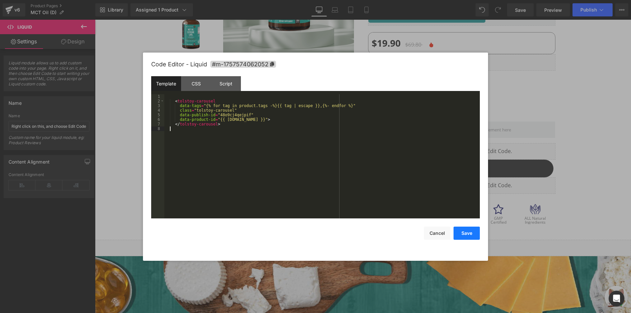
click at [462, 234] on button "Save" at bounding box center [467, 233] width 26 height 13
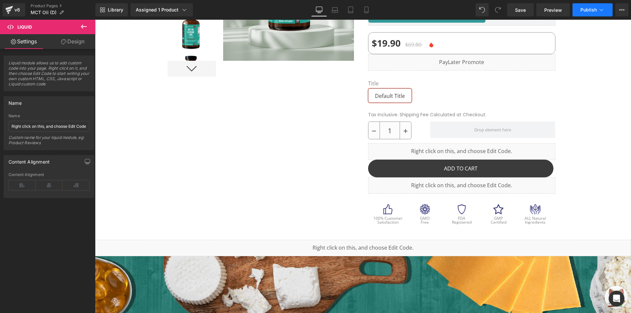
click at [603, 8] on icon at bounding box center [602, 10] width 7 height 7
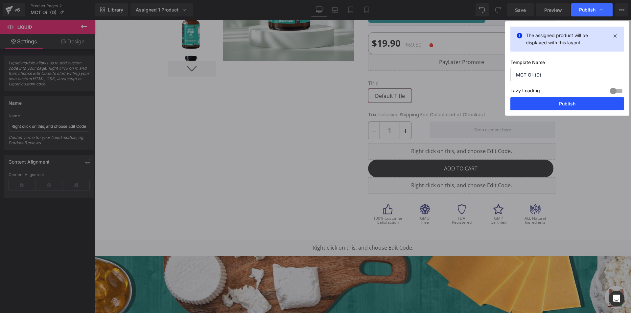
click at [565, 98] on button "Publish" at bounding box center [568, 103] width 114 height 13
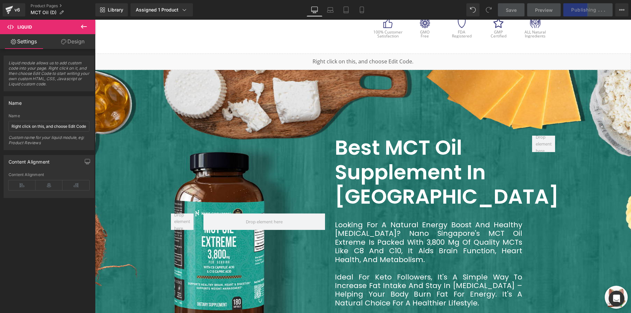
scroll to position [362, 0]
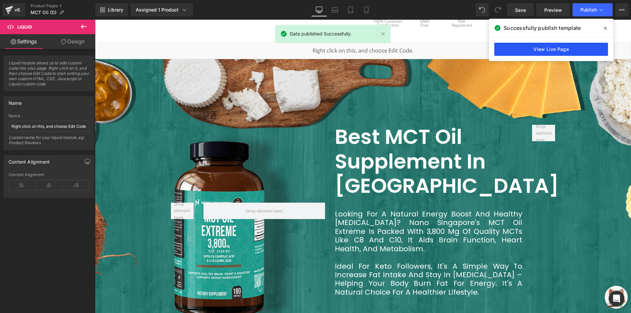
click at [518, 48] on link "View Live Page" at bounding box center [552, 49] width 114 height 13
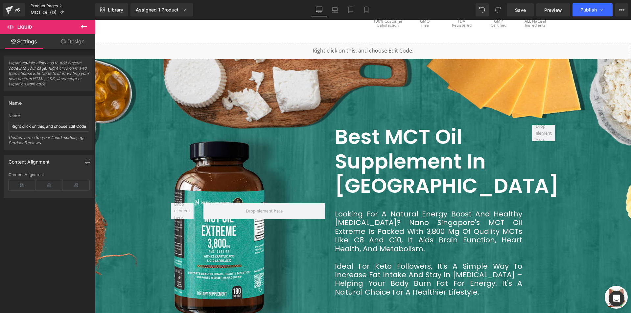
click at [43, 7] on link "Product Pages" at bounding box center [63, 5] width 65 height 5
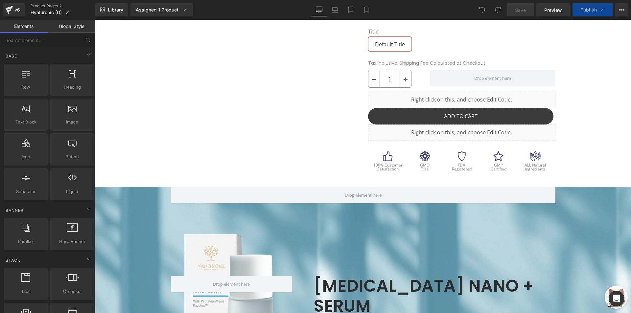
scroll to position [221, 0]
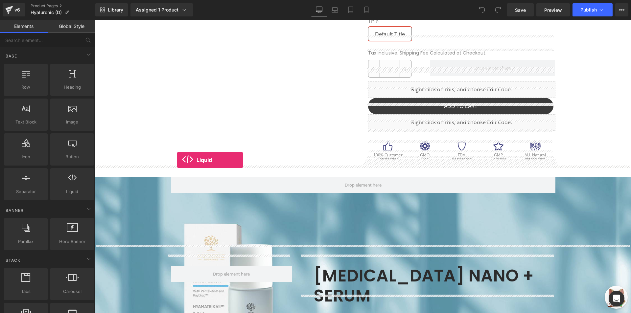
drag, startPoint x: 183, startPoint y: 202, endPoint x: 177, endPoint y: 160, distance: 42.2
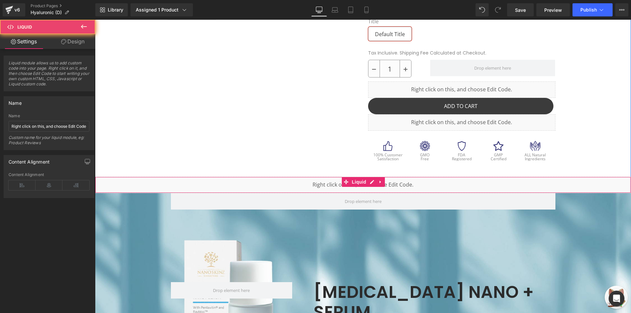
click at [209, 177] on div "Liquid" at bounding box center [363, 185] width 536 height 16
click at [370, 180] on icon at bounding box center [372, 182] width 5 height 5
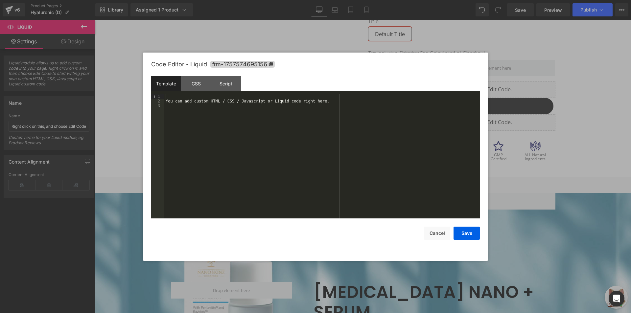
click at [272, 107] on div "You can add custom HTML / CSS / Javascript or Liquid code right here." at bounding box center [322, 161] width 316 height 134
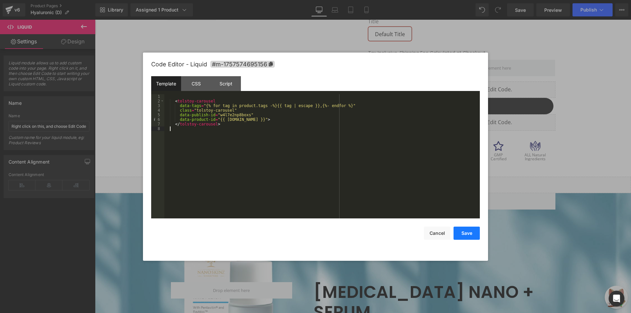
click at [465, 233] on button "Save" at bounding box center [467, 233] width 26 height 13
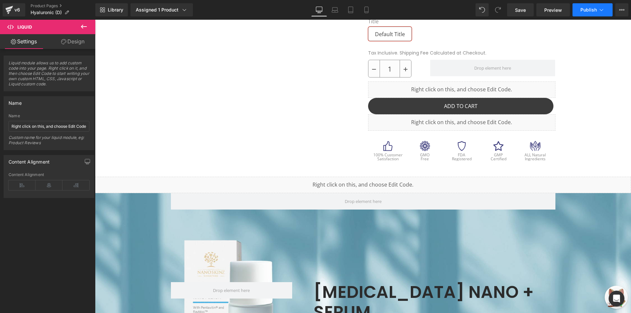
click at [589, 11] on span "Publish" at bounding box center [589, 9] width 16 height 5
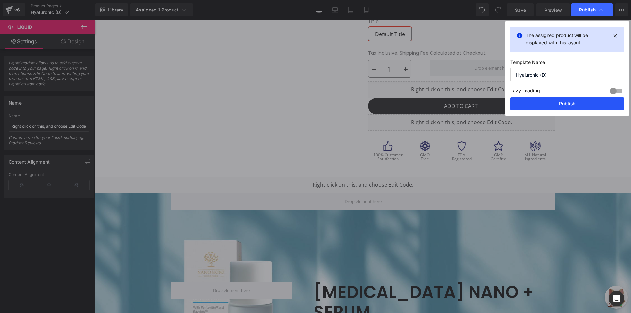
click at [566, 106] on button "Publish" at bounding box center [568, 103] width 114 height 13
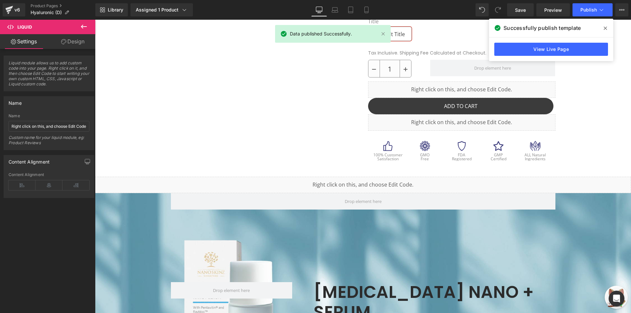
click at [568, 38] on div "View Live Page" at bounding box center [551, 49] width 124 height 24
click at [566, 46] on link "View Live Page" at bounding box center [552, 49] width 114 height 13
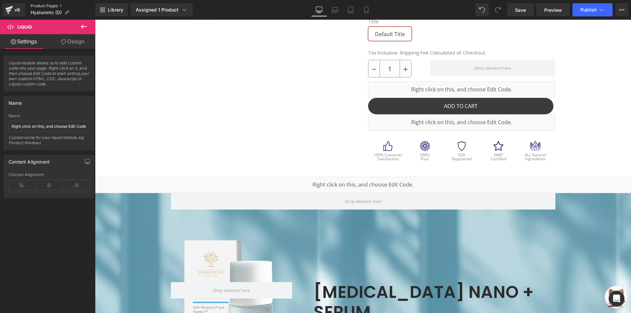
click at [47, 5] on link "Product Pages" at bounding box center [63, 5] width 65 height 5
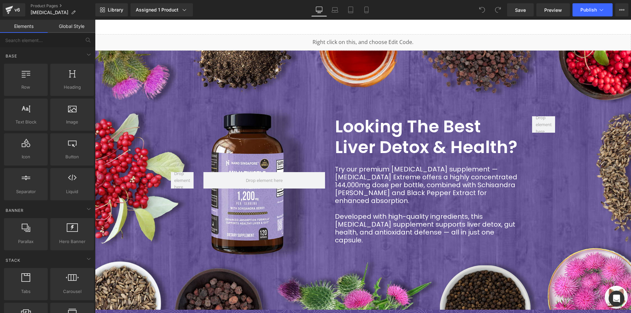
scroll to position [278, 0]
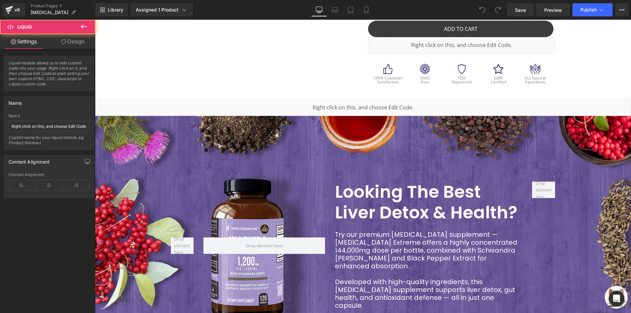
click at [361, 109] on div "Liquid" at bounding box center [363, 108] width 536 height 16
click at [368, 105] on link at bounding box center [370, 105] width 7 height 8
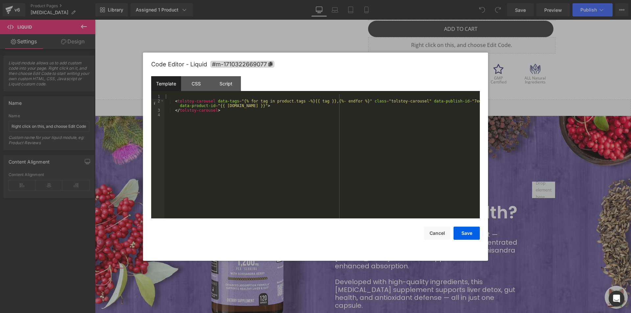
click at [218, 99] on div "< tolstoy-carousel data-tags = "{% for tag in product.tags -%}{{ tag }},{%- end…" at bounding box center [322, 161] width 316 height 134
paste textarea
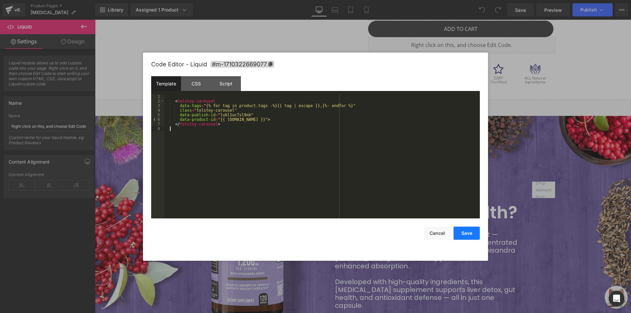
drag, startPoint x: 456, startPoint y: 232, endPoint x: 465, endPoint y: 227, distance: 10.6
click at [456, 233] on button "Save" at bounding box center [467, 233] width 26 height 13
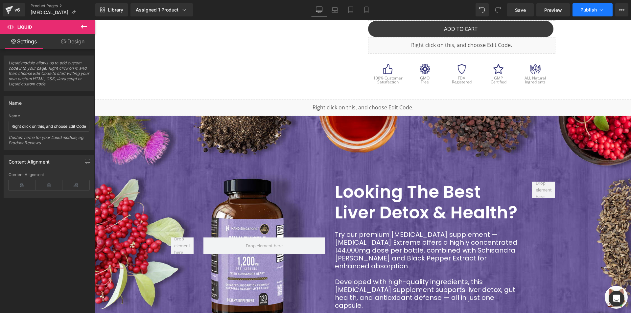
click at [583, 12] on span "Publish" at bounding box center [589, 9] width 16 height 5
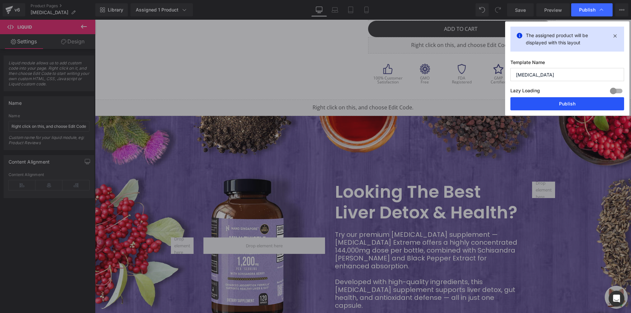
click at [558, 105] on button "Publish" at bounding box center [568, 103] width 114 height 13
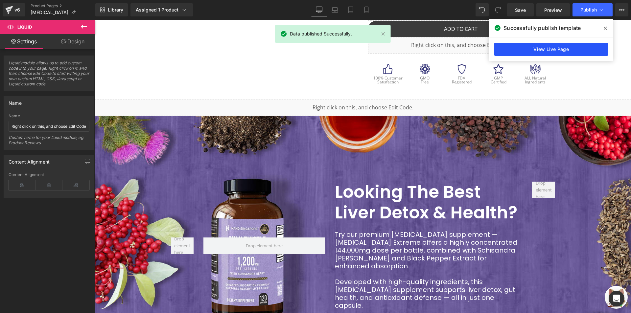
click at [547, 48] on link "View Live Page" at bounding box center [552, 49] width 114 height 13
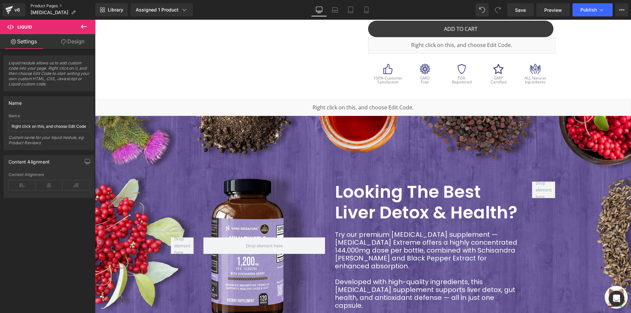
click at [51, 5] on link "Product Pages" at bounding box center [63, 5] width 65 height 5
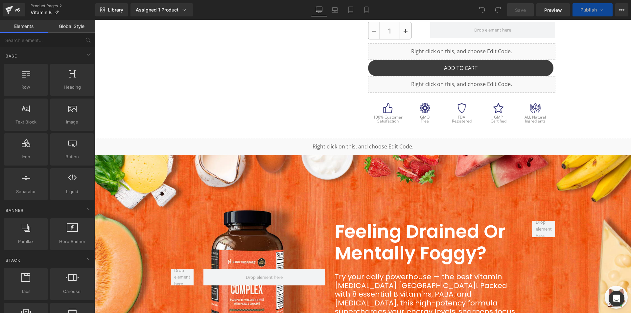
scroll to position [279, 0]
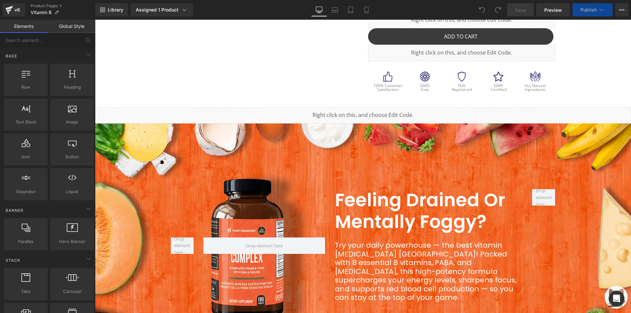
click at [349, 116] on div "Liquid" at bounding box center [363, 115] width 536 height 16
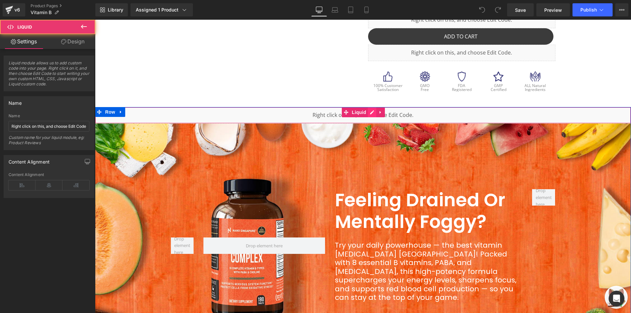
click at [371, 113] on link at bounding box center [372, 113] width 9 height 10
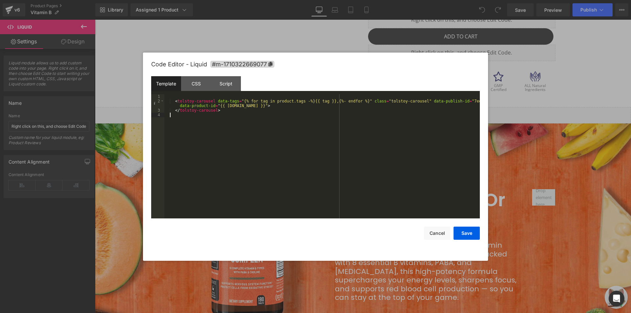
click at [235, 121] on div "< tolstoy-carousel data-tags = "{% for tag in product.tags -%}{{ tag }},{%- end…" at bounding box center [322, 161] width 316 height 134
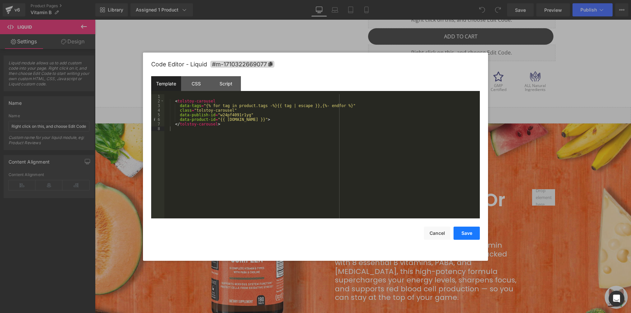
drag, startPoint x: 466, startPoint y: 237, endPoint x: 369, endPoint y: 217, distance: 98.8
click at [466, 237] on button "Save" at bounding box center [467, 233] width 26 height 13
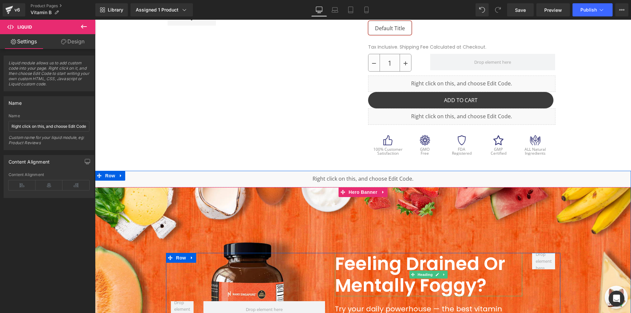
scroll to position [181, 0]
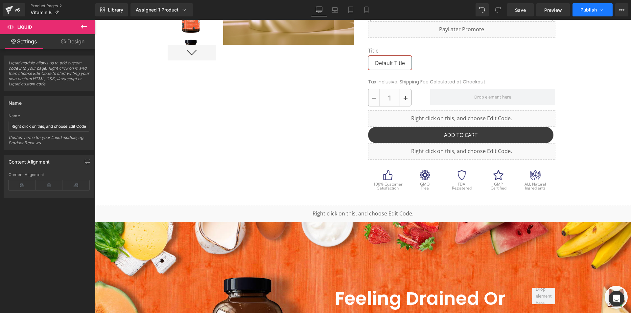
click at [588, 13] on button "Publish" at bounding box center [593, 9] width 40 height 13
click at [583, 9] on span "Publish" at bounding box center [589, 9] width 16 height 5
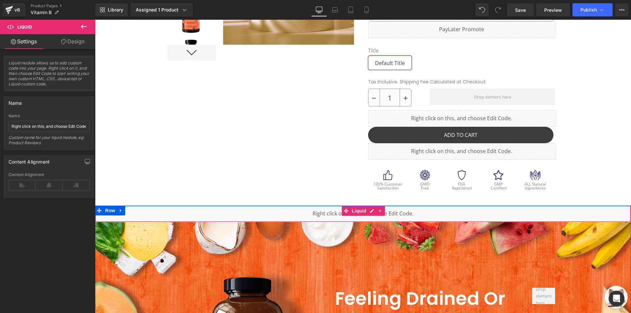
click at [413, 213] on div "Liquid" at bounding box center [363, 214] width 536 height 16
click at [370, 210] on icon at bounding box center [372, 211] width 5 height 5
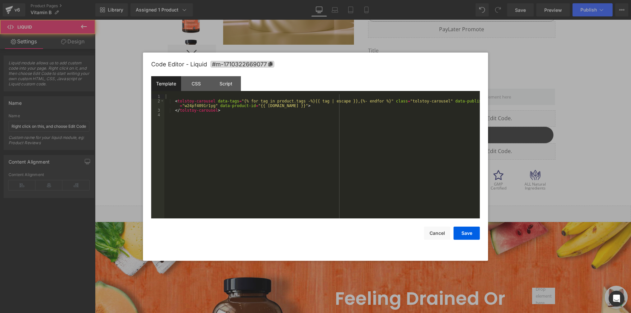
click at [327, 160] on div "< tolstoy-carousel data-tags = "{% for tag in product.tags -%}{{ tag | escape }…" at bounding box center [322, 161] width 316 height 134
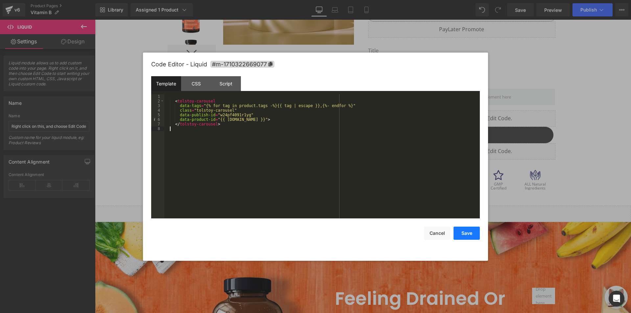
click at [469, 231] on button "Save" at bounding box center [467, 233] width 26 height 13
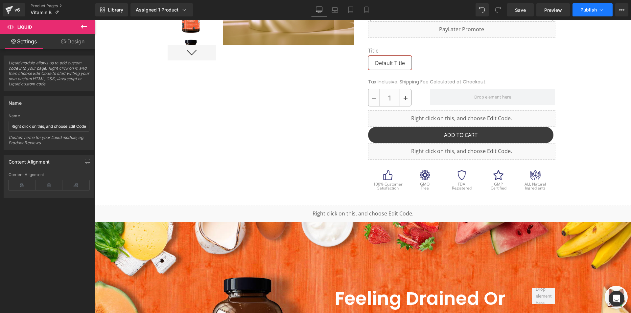
click at [596, 12] on span "Publish" at bounding box center [589, 9] width 16 height 5
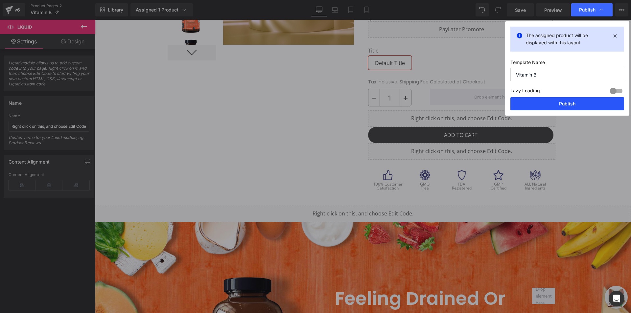
click at [546, 105] on button "Publish" at bounding box center [568, 103] width 114 height 13
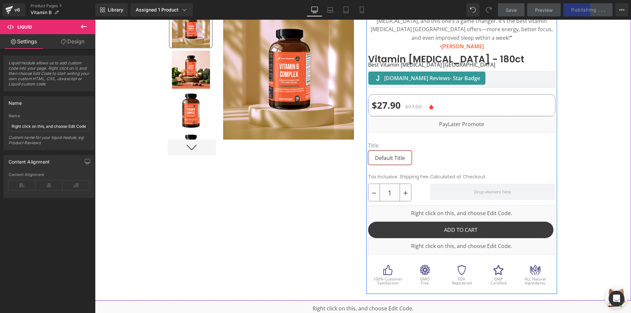
scroll to position [132, 0]
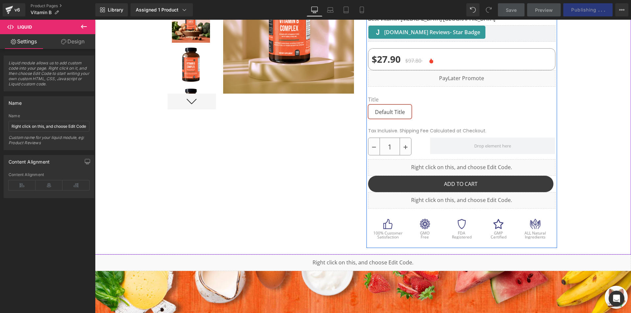
click at [438, 84] on div "Liquid" at bounding box center [461, 78] width 187 height 16
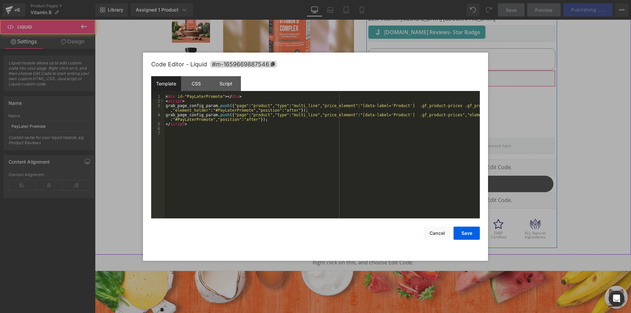
click at [471, 74] on ul "Liquid" at bounding box center [462, 76] width 43 height 10
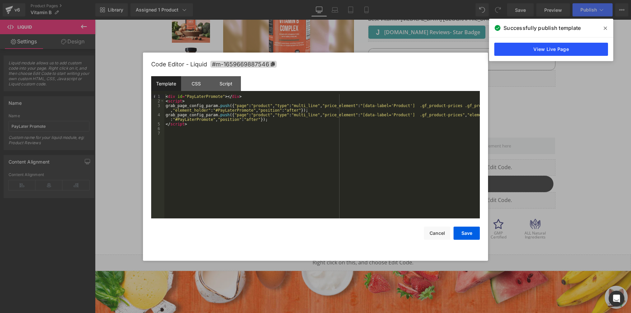
click at [525, 50] on link "View Live Page" at bounding box center [552, 49] width 114 height 13
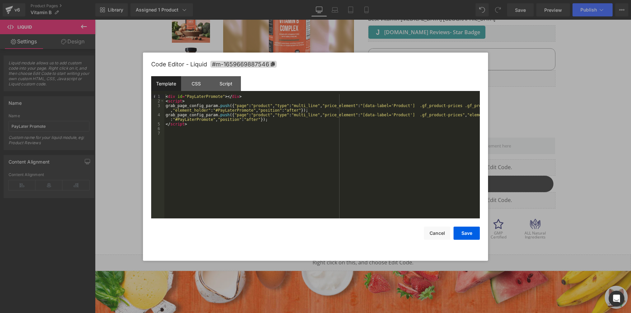
click at [297, 144] on div "< div id = "PayLaterPromote" > </ div > < script > grab_page_config_param . pus…" at bounding box center [322, 161] width 316 height 134
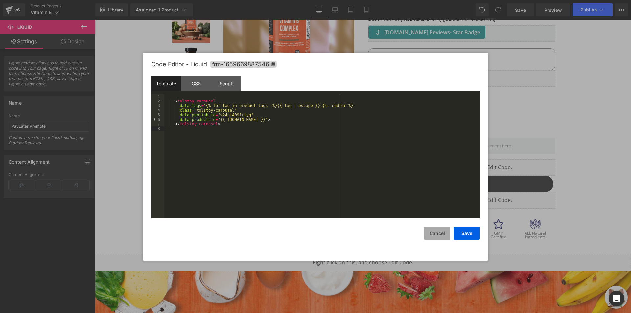
click at [435, 237] on button "Cancel" at bounding box center [437, 233] width 26 height 13
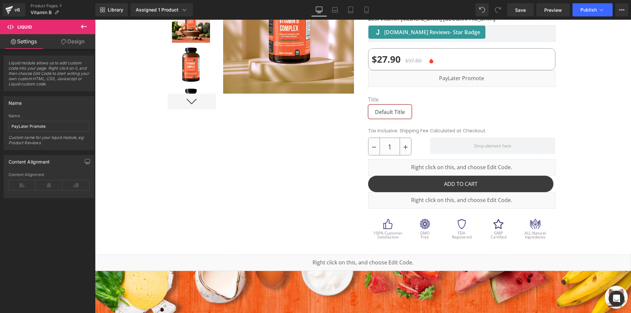
click at [355, 259] on span "Liquid" at bounding box center [360, 260] width 14 height 8
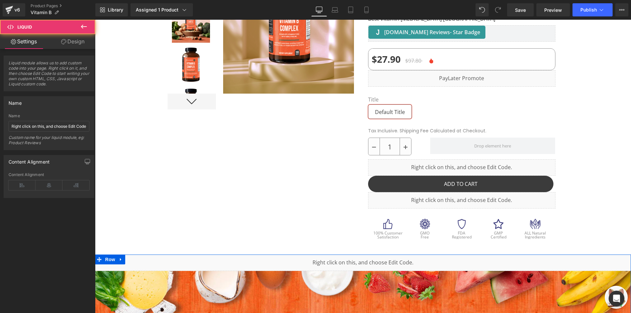
click at [369, 259] on icon at bounding box center [371, 260] width 4 height 4
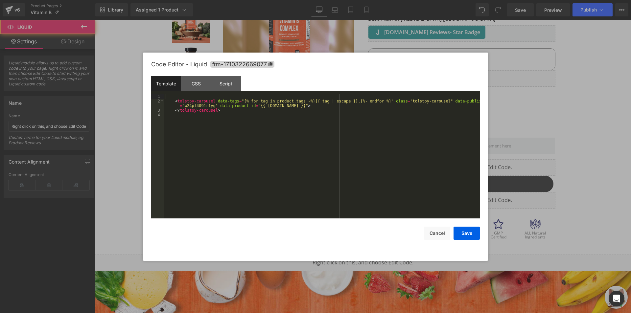
click at [242, 127] on div "< tolstoy-carousel data-tags = "{% for tag in product.tags -%}{{ tag | escape }…" at bounding box center [322, 161] width 316 height 134
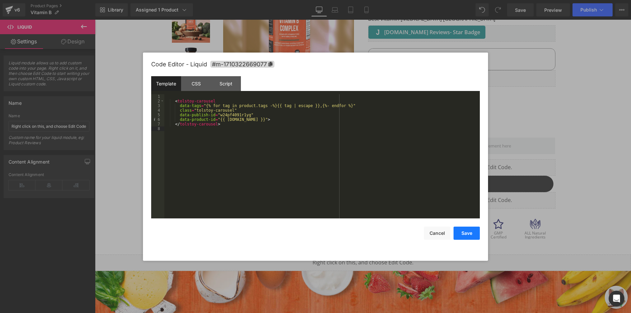
click at [465, 232] on button "Save" at bounding box center [467, 233] width 26 height 13
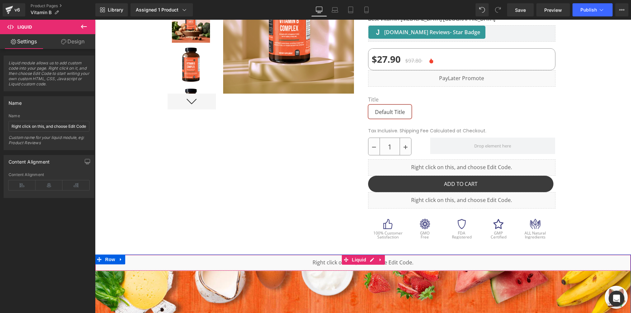
click at [318, 264] on div "Liquid" at bounding box center [363, 263] width 536 height 16
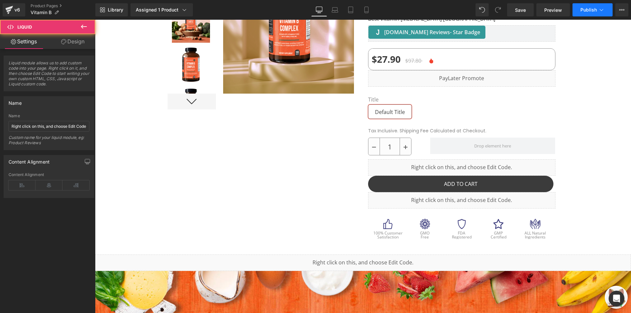
click at [579, 16] on button "Publish" at bounding box center [593, 9] width 40 height 13
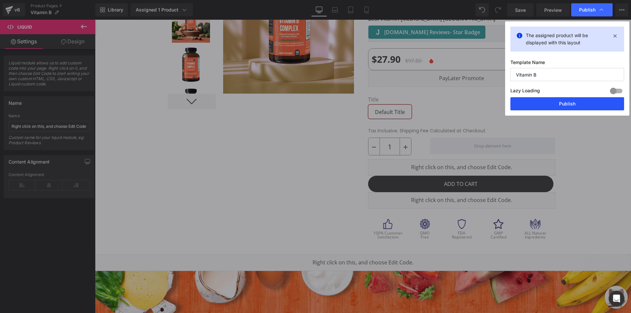
click at [549, 106] on button "Publish" at bounding box center [568, 103] width 114 height 13
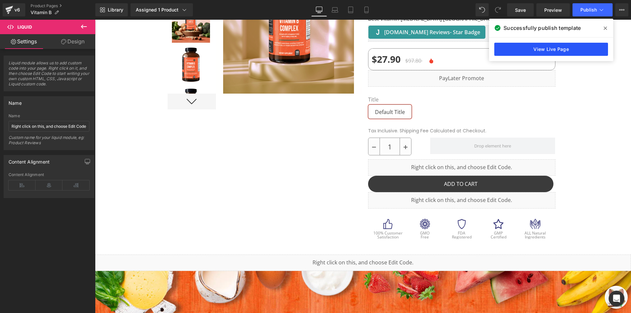
click at [525, 43] on link "View Live Page" at bounding box center [552, 49] width 114 height 13
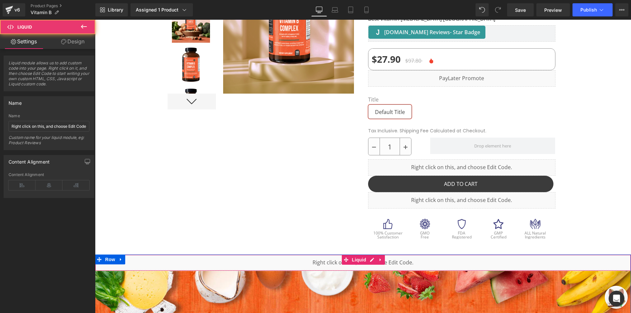
click at [315, 258] on div "Liquid" at bounding box center [363, 263] width 536 height 16
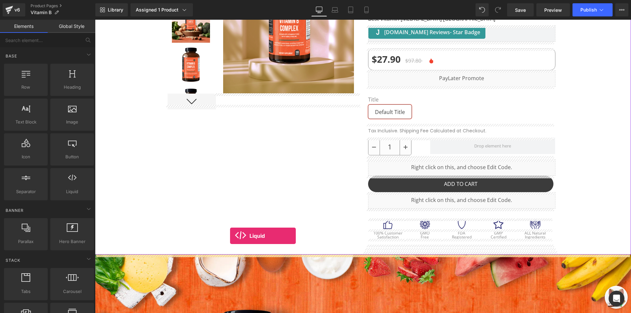
drag, startPoint x: 188, startPoint y: 216, endPoint x: 232, endPoint y: 240, distance: 49.8
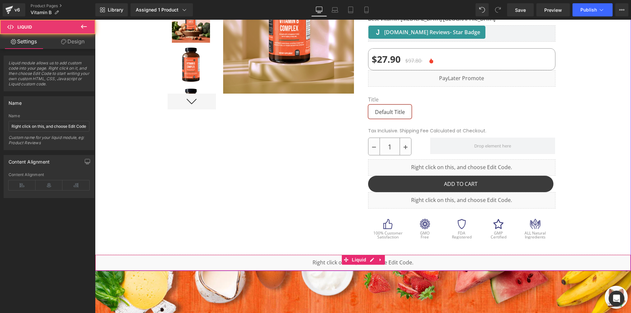
click at [377, 262] on link at bounding box center [381, 260] width 9 height 10
click at [358, 259] on icon at bounding box center [360, 260] width 4 height 4
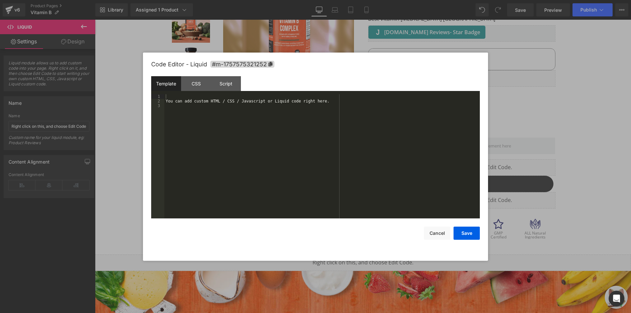
click at [339, 189] on div "You can add custom HTML / CSS / Javascript or Liquid code right here." at bounding box center [322, 161] width 316 height 134
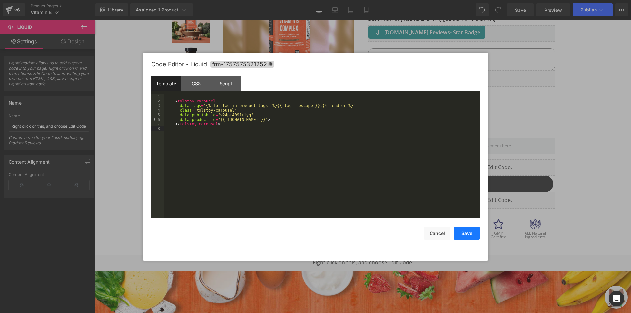
click at [471, 232] on button "Save" at bounding box center [467, 233] width 26 height 13
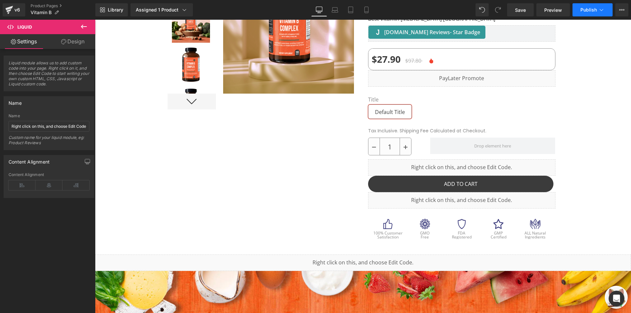
click at [585, 6] on button "Publish" at bounding box center [593, 9] width 40 height 13
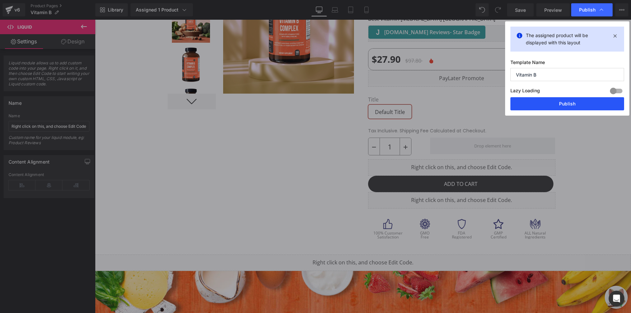
click at [560, 101] on button "Publish" at bounding box center [568, 103] width 114 height 13
click at [455, 128] on div "Tax Inclusive. Shipping Fee Calculated at Checkout. Text Block" at bounding box center [461, 131] width 187 height 14
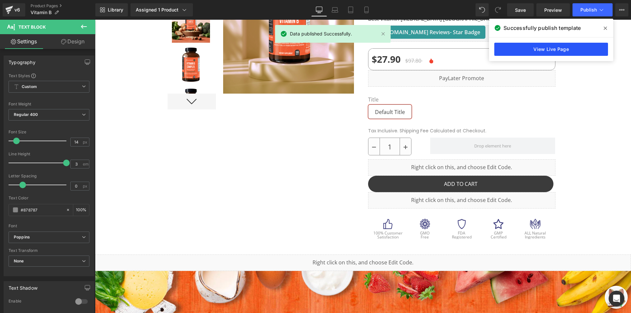
click at [563, 52] on link "View Live Page" at bounding box center [552, 49] width 114 height 13
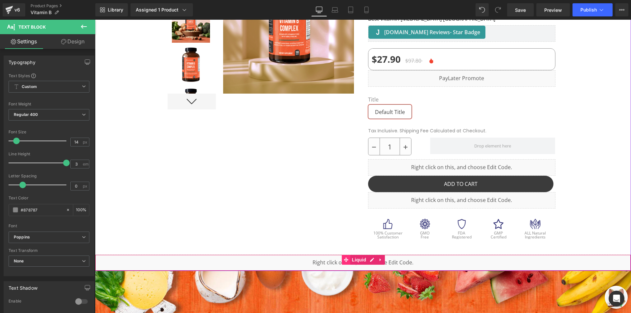
click at [342, 264] on span at bounding box center [346, 260] width 9 height 10
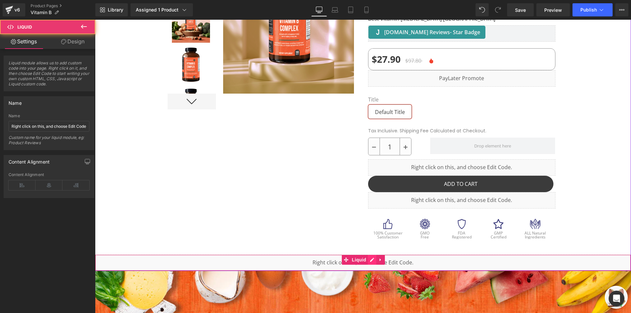
click at [372, 259] on ul "Liquid" at bounding box center [363, 260] width 43 height 10
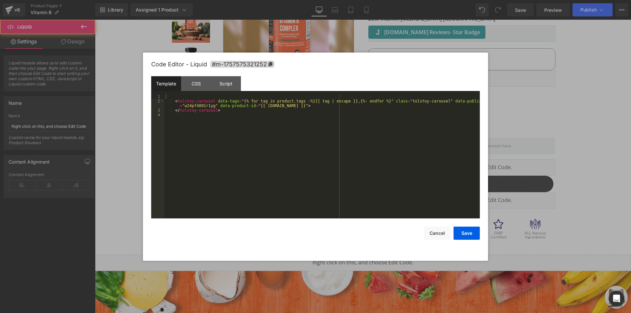
click at [315, 163] on div "< tolstoy-carousel data-tags = "{% for tag in product.tags -%}{{ tag | escape }…" at bounding box center [322, 161] width 316 height 134
click at [311, 121] on div "< tolstoy-carousel data-tags = "{% for tag in product.tags -%}{{ tag | escape }…" at bounding box center [322, 161] width 316 height 134
click at [271, 130] on div "< tolstoy-carousel data-tags = "{% for tag in product.tags -%}{{ tag | escape }…" at bounding box center [322, 161] width 316 height 134
click at [445, 234] on button "Cancel" at bounding box center [437, 233] width 26 height 13
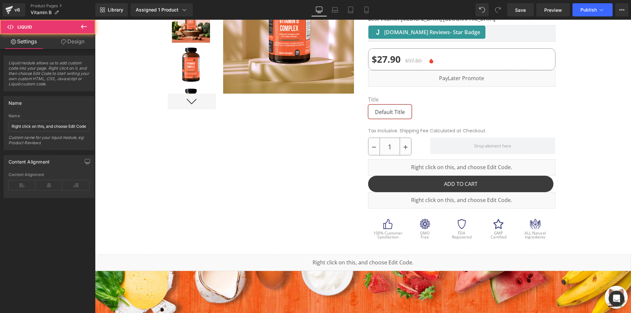
click at [418, 260] on div "Liquid" at bounding box center [363, 263] width 536 height 16
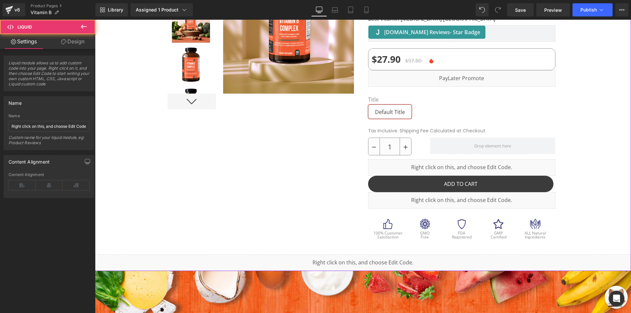
click at [370, 260] on icon at bounding box center [371, 260] width 4 height 4
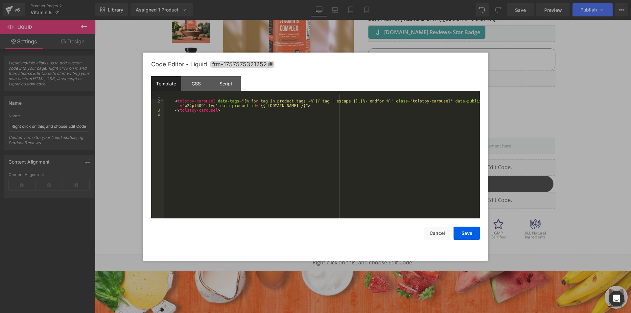
click at [342, 178] on div "< tolstoy-carousel data-tags = "{% for tag in product.tags -%}{{ tag | escape }…" at bounding box center [322, 161] width 316 height 134
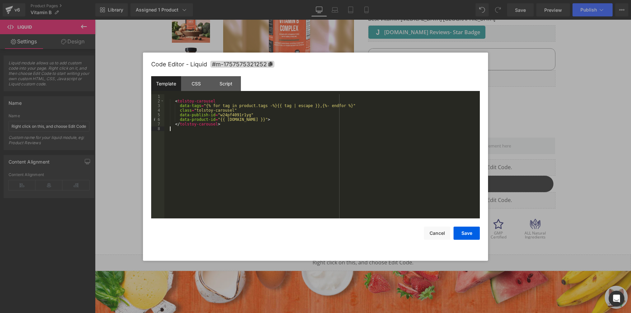
click at [370, 190] on div "< tolstoy-carousel data-tags = "{% for tag in product.tags -%}{{ tag | escape }…" at bounding box center [322, 161] width 316 height 134
click at [460, 234] on button "Save" at bounding box center [467, 233] width 26 height 13
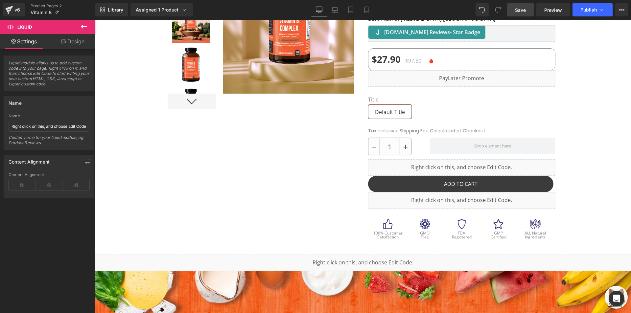
click at [529, 14] on link "Save" at bounding box center [520, 9] width 27 height 13
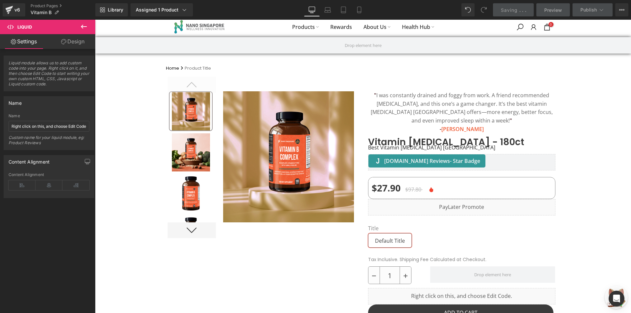
scroll to position [0, 0]
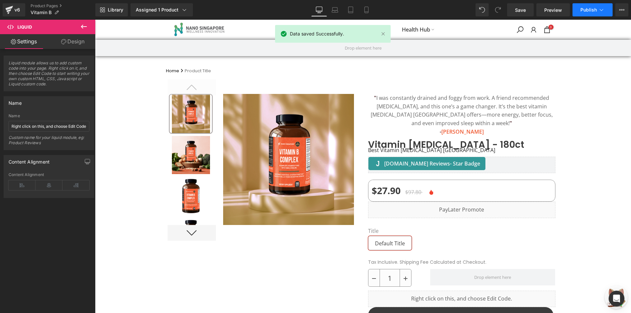
click at [588, 16] on button "Publish" at bounding box center [593, 9] width 40 height 13
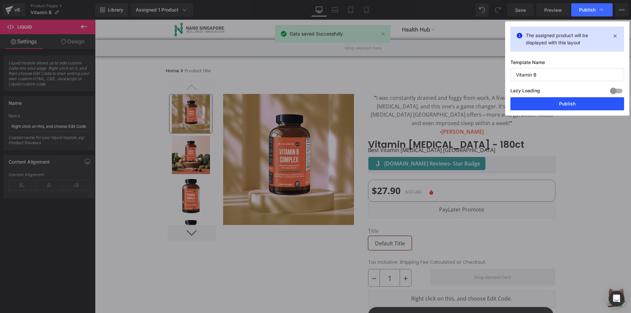
drag, startPoint x: 558, startPoint y: 105, endPoint x: 462, endPoint y: 86, distance: 98.1
click at [558, 105] on button "Publish" at bounding box center [568, 103] width 114 height 13
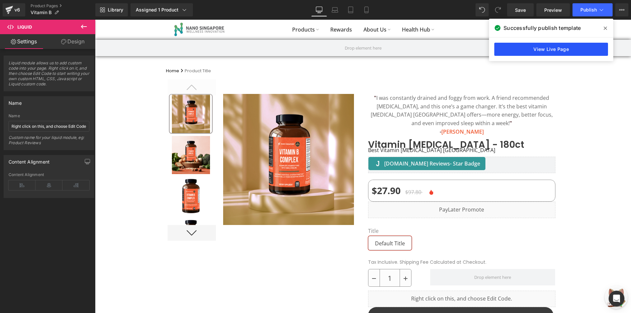
click at [534, 52] on link "View Live Page" at bounding box center [552, 49] width 114 height 13
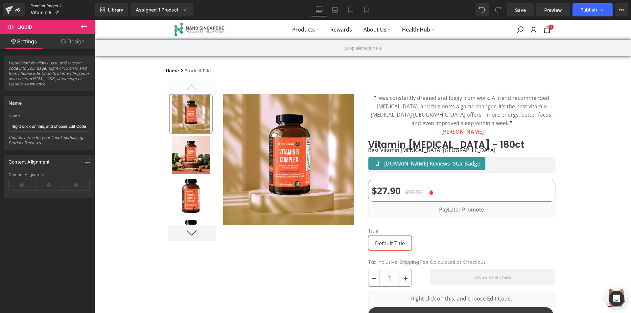
click at [55, 7] on link "Product Pages" at bounding box center [63, 5] width 65 height 5
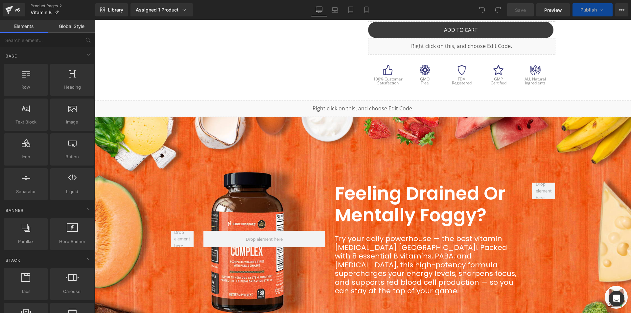
scroll to position [217, 0]
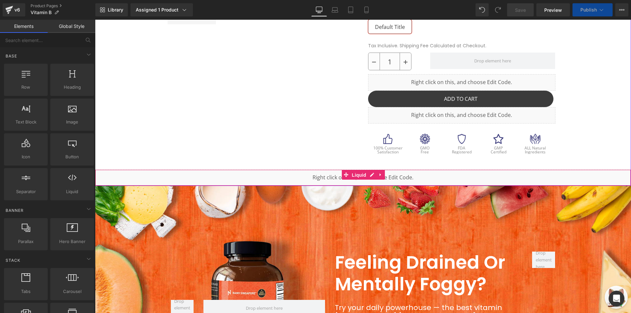
click at [363, 173] on span "Liquid" at bounding box center [360, 175] width 18 height 10
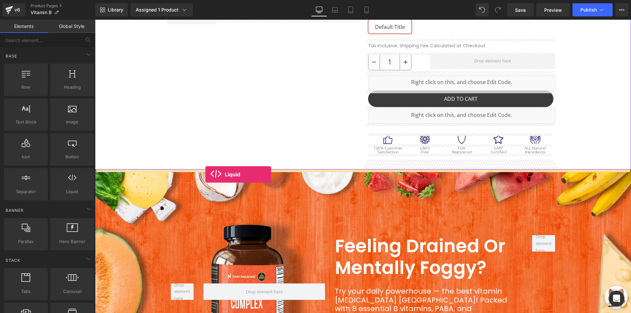
drag, startPoint x: 169, startPoint y: 203, endPoint x: 206, endPoint y: 175, distance: 46.2
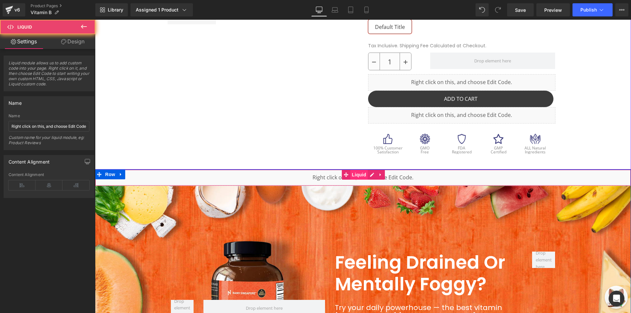
drag, startPoint x: 245, startPoint y: 180, endPoint x: 355, endPoint y: 180, distance: 109.5
click at [245, 180] on div "Liquid" at bounding box center [363, 178] width 536 height 16
click at [371, 176] on link at bounding box center [372, 175] width 9 height 10
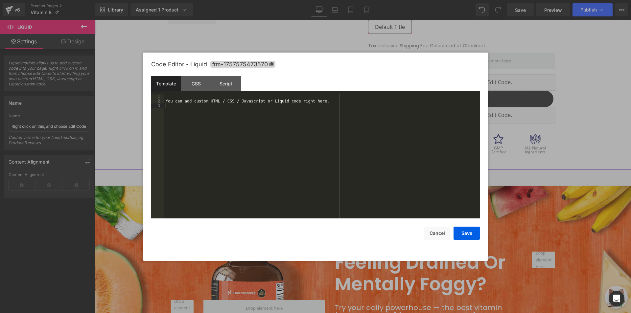
click at [286, 136] on div "You can add custom HTML / CSS / Javascript or Liquid code right here." at bounding box center [322, 161] width 316 height 134
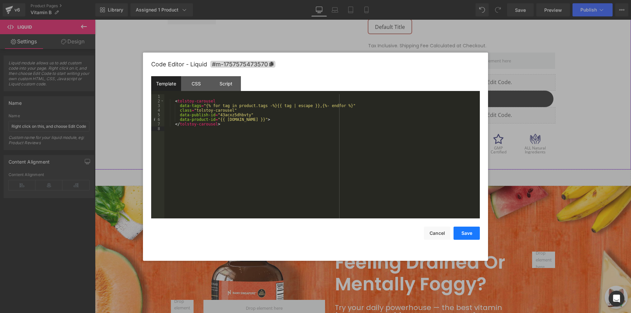
click at [465, 233] on button "Save" at bounding box center [467, 233] width 26 height 13
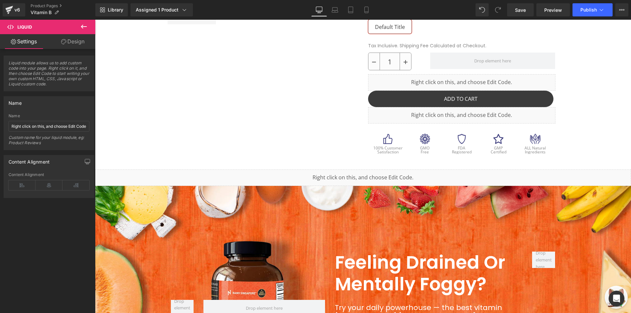
click at [584, 18] on div "Library Assigned 1 Product Product Preview Vitamin B Complex - 180ct Manage ass…" at bounding box center [363, 10] width 536 height 20
click at [588, 10] on span "Publish" at bounding box center [589, 9] width 16 height 5
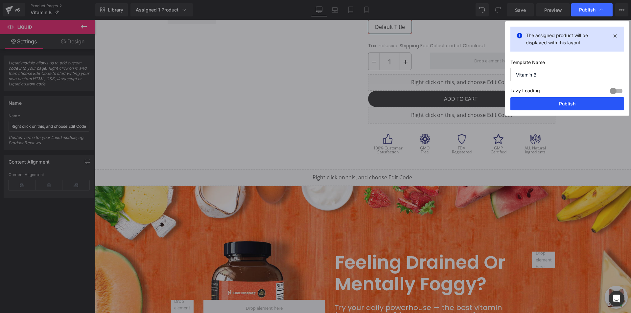
click at [570, 106] on button "Publish" at bounding box center [568, 103] width 114 height 13
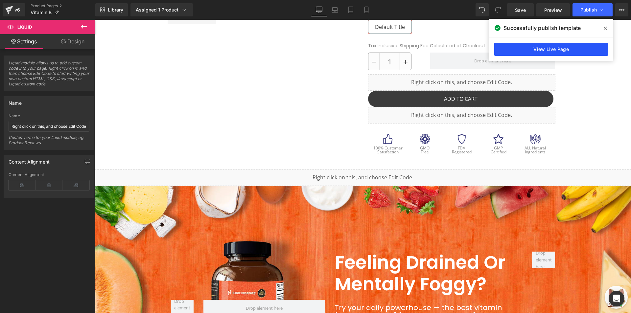
click at [518, 54] on link "View Live Page" at bounding box center [552, 49] width 114 height 13
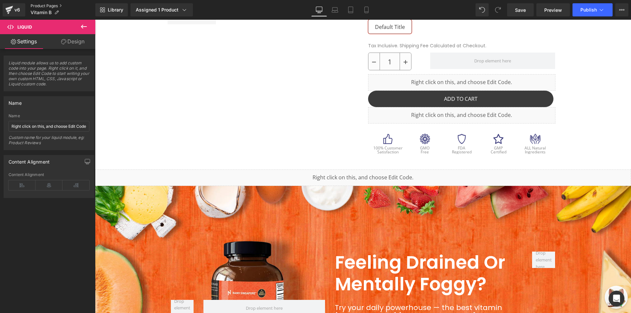
click at [47, 6] on link "Product Pages" at bounding box center [63, 5] width 65 height 5
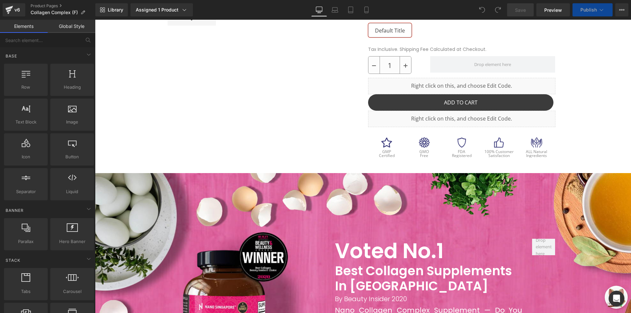
scroll to position [221, 0]
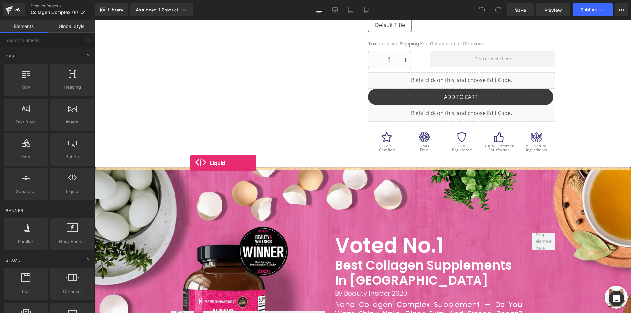
drag, startPoint x: 160, startPoint y: 199, endPoint x: 190, endPoint y: 163, distance: 47.2
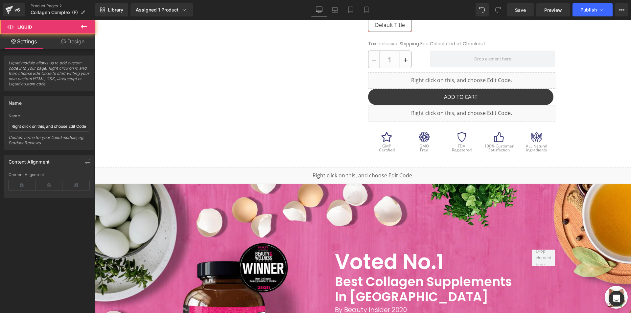
click at [304, 172] on div "Liquid" at bounding box center [363, 176] width 536 height 16
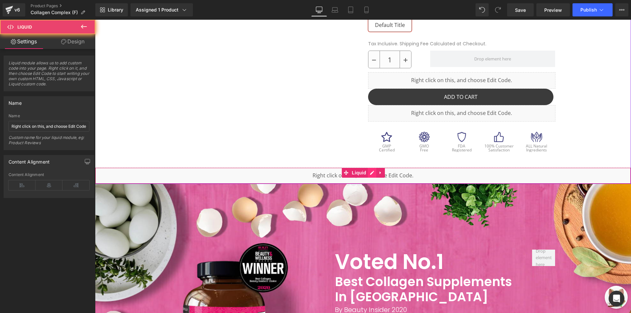
click at [370, 176] on link at bounding box center [372, 173] width 9 height 10
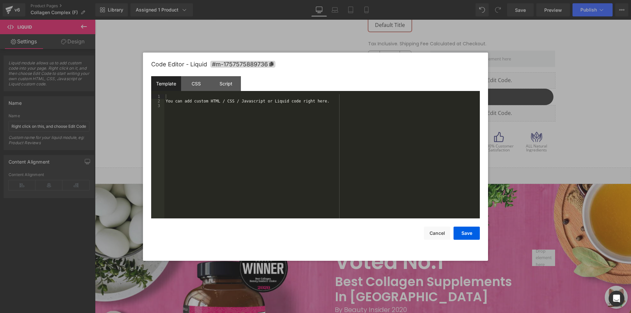
click at [321, 175] on div "You can add custom HTML / CSS / Javascript or Liquid code right here." at bounding box center [322, 161] width 316 height 134
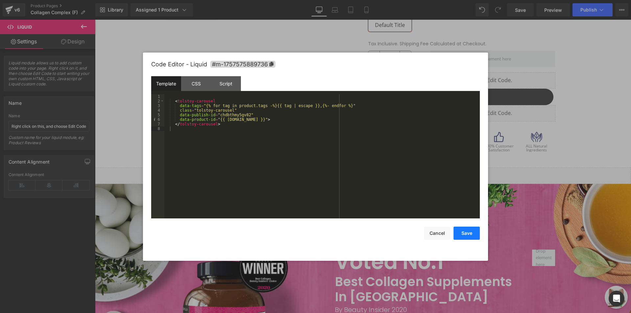
click at [465, 231] on button "Save" at bounding box center [467, 233] width 26 height 13
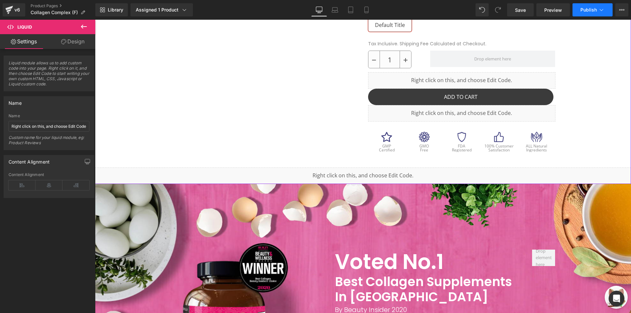
click at [602, 7] on icon at bounding box center [602, 10] width 7 height 7
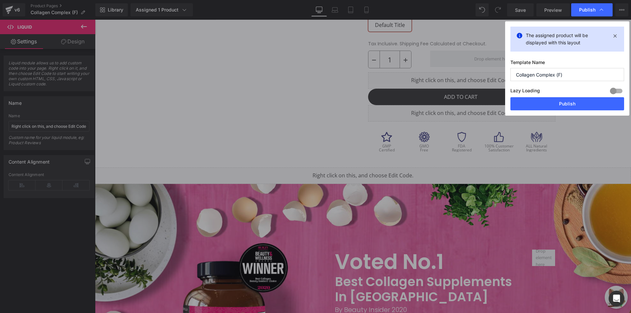
click at [569, 94] on div "Lazy Loading Build Upgrade plan to unlock" at bounding box center [568, 91] width 114 height 11
click at [567, 98] on button "Publish" at bounding box center [568, 103] width 114 height 13
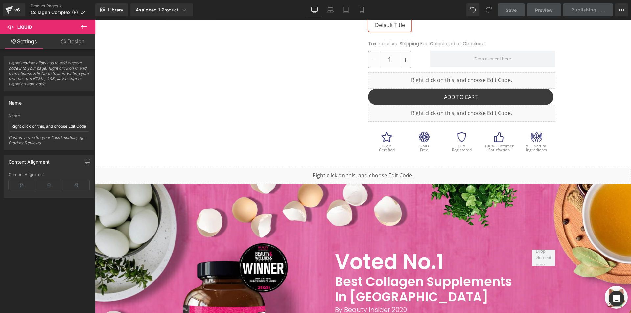
click at [568, 103] on div at bounding box center [363, 18] width 536 height 331
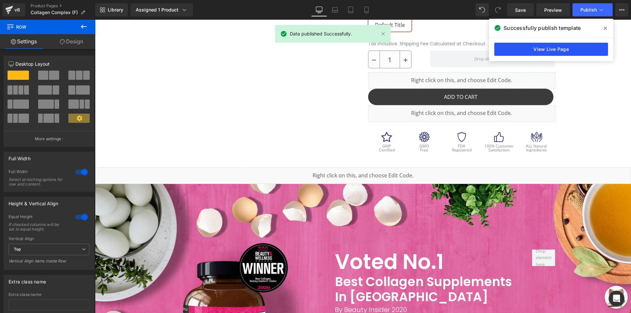
click at [580, 53] on link "View Live Page" at bounding box center [552, 49] width 114 height 13
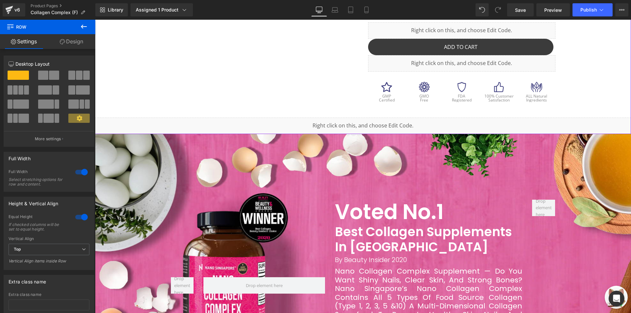
scroll to position [287, 0]
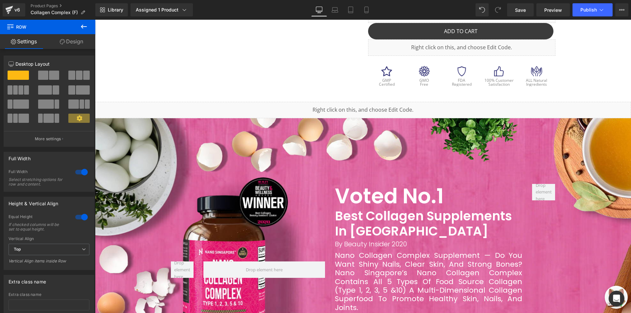
click at [200, 106] on div "Liquid" at bounding box center [363, 110] width 536 height 16
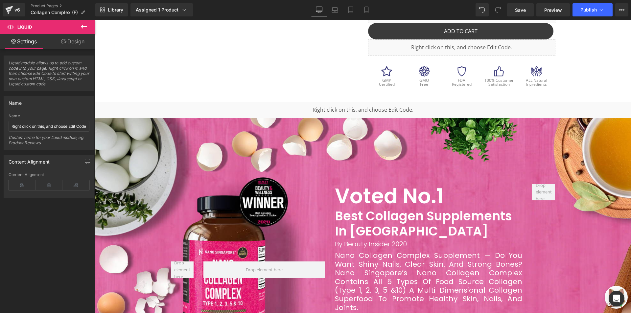
click at [309, 110] on div "Liquid" at bounding box center [363, 110] width 536 height 16
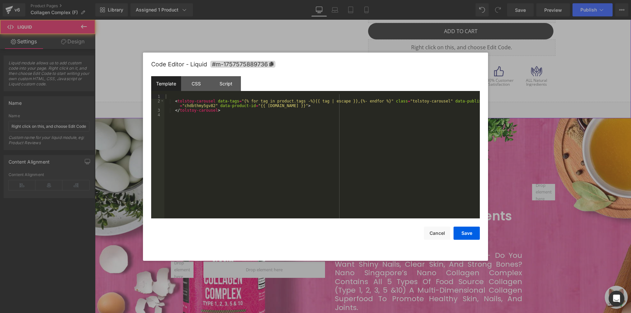
drag, startPoint x: 368, startPoint y: 108, endPoint x: 438, endPoint y: 148, distance: 81.1
click at [369, 108] on icon at bounding box center [371, 107] width 4 height 4
click at [324, 140] on div "< tolstoy-carousel data-tags = "{% for tag in product.tags -%}{{ tag | escape }…" at bounding box center [322, 161] width 316 height 134
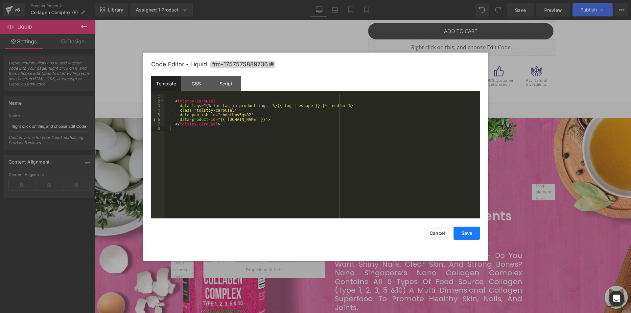
drag, startPoint x: 468, startPoint y: 232, endPoint x: 474, endPoint y: 225, distance: 9.3
click at [468, 232] on button "Save" at bounding box center [467, 233] width 26 height 13
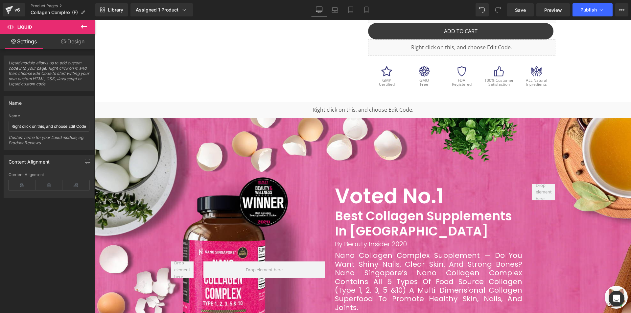
click at [592, 19] on div "Library Assigned 1 Product Product Preview Nano Collagen Complex - 60ct Manage …" at bounding box center [363, 10] width 536 height 20
click at [588, 11] on span "Publish" at bounding box center [589, 9] width 16 height 5
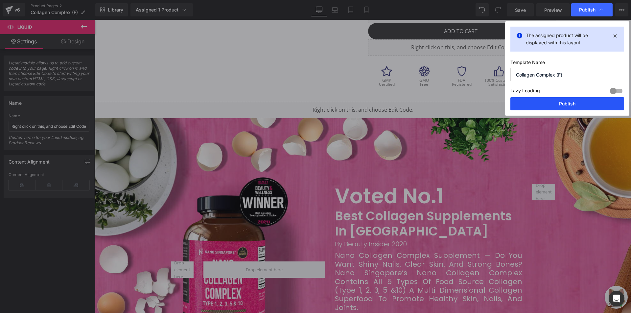
click at [555, 105] on button "Publish" at bounding box center [568, 103] width 114 height 13
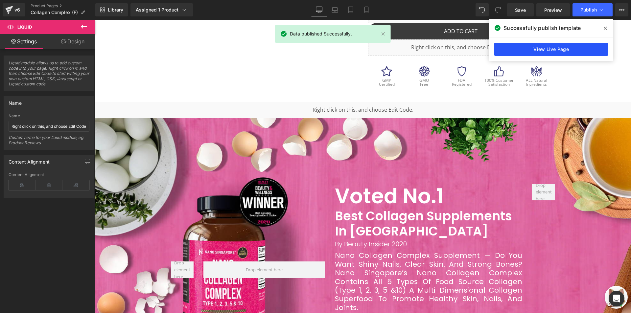
click at [563, 48] on link "View Live Page" at bounding box center [552, 49] width 114 height 13
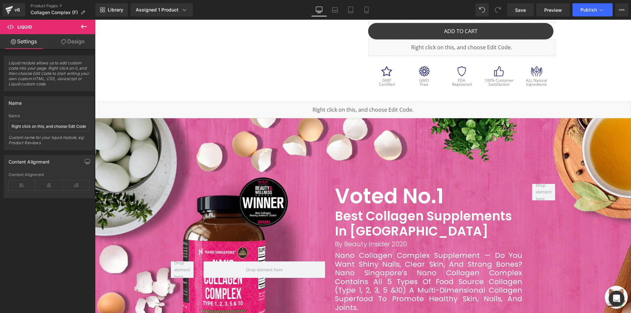
click at [327, 112] on div "Liquid" at bounding box center [363, 110] width 536 height 16
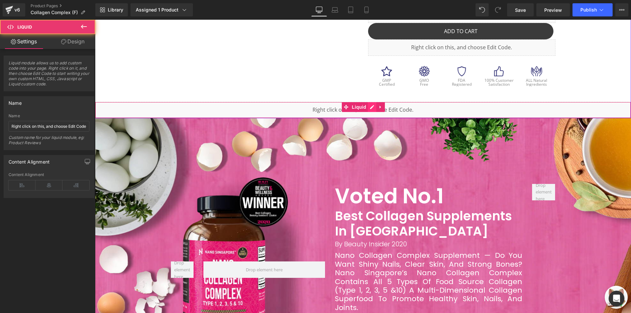
click at [370, 106] on icon at bounding box center [372, 107] width 5 height 5
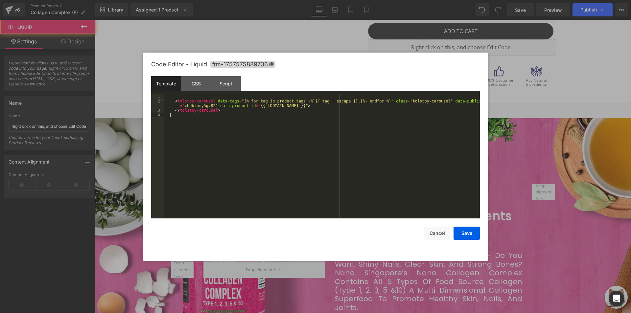
click at [337, 123] on div "< tolstoy-carousel data-tags = "{% for tag in product.tags -%}{{ tag | escape }…" at bounding box center [322, 161] width 316 height 134
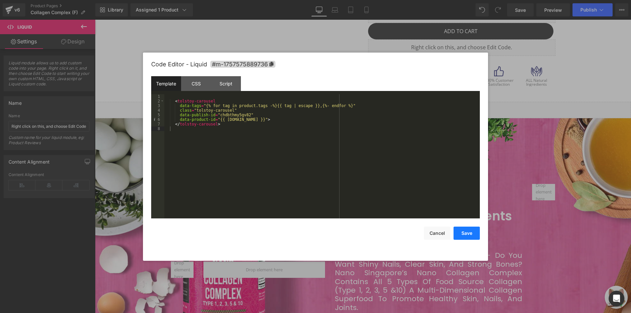
click at [462, 233] on button "Save" at bounding box center [467, 233] width 26 height 13
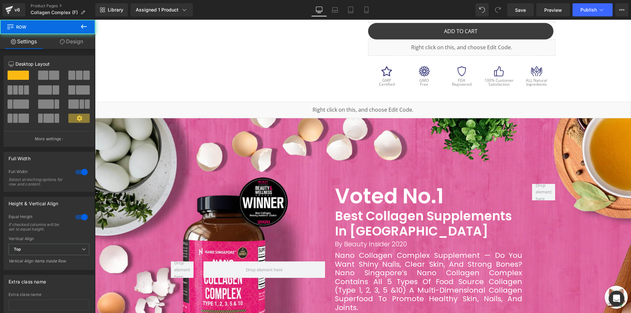
click at [587, 16] on div "Library Assigned 1 Product Product Preview Nano Collagen Complex - 60ct Manage …" at bounding box center [363, 10] width 536 height 20
click at [588, 17] on div "Library Assigned 1 Product Product Preview Nano Collagen Complex - 60ct Manage …" at bounding box center [363, 10] width 536 height 20
click at [589, 16] on button "Publish" at bounding box center [593, 9] width 40 height 13
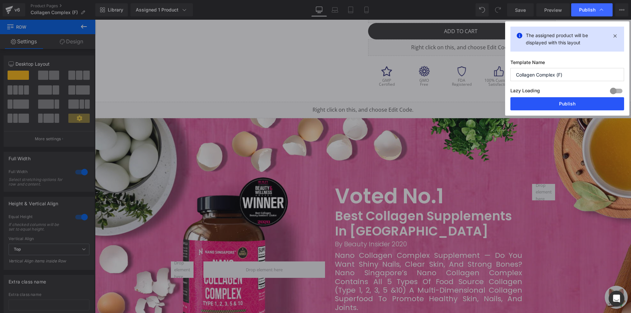
click at [546, 103] on button "Publish" at bounding box center [568, 103] width 114 height 13
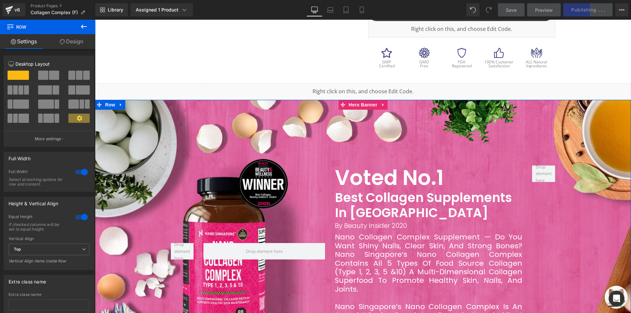
scroll to position [353, 0]
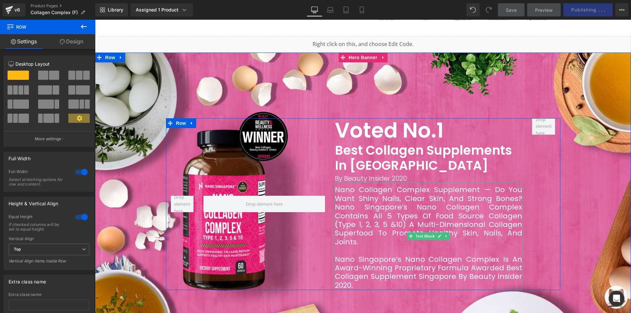
click at [385, 226] on div "Nano Collagen Complex Supplement — Do you want shiny nails, clear skin, and str…" at bounding box center [428, 237] width 187 height 108
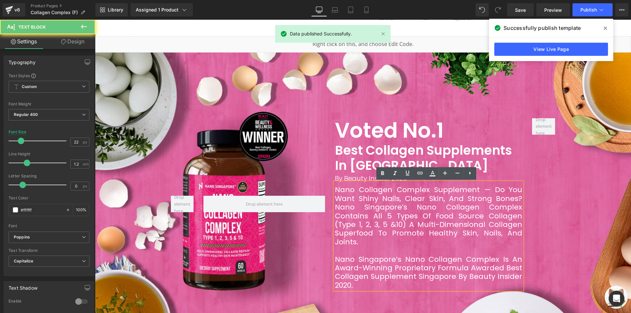
click at [386, 228] on div "Nano Collagen Complex Supplement — Do you want shiny nails, clear skin, and str…" at bounding box center [428, 237] width 187 height 108
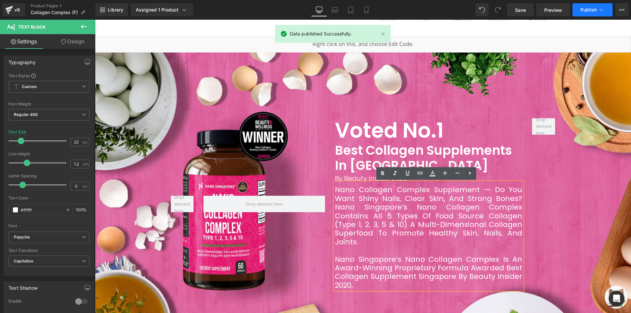
click at [605, 12] on button "Publish" at bounding box center [593, 9] width 40 height 13
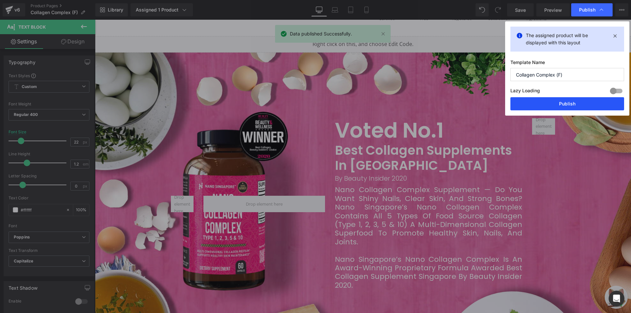
click at [566, 103] on button "Publish" at bounding box center [568, 103] width 114 height 13
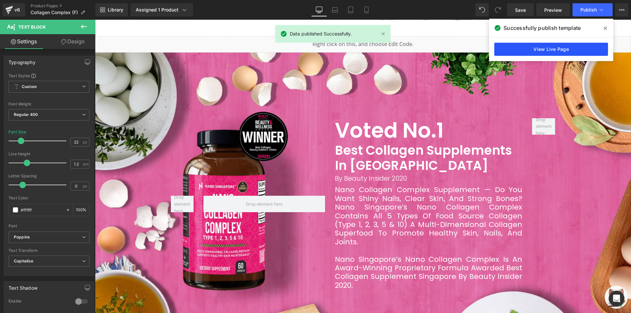
click at [544, 49] on link "View Live Page" at bounding box center [552, 49] width 114 height 13
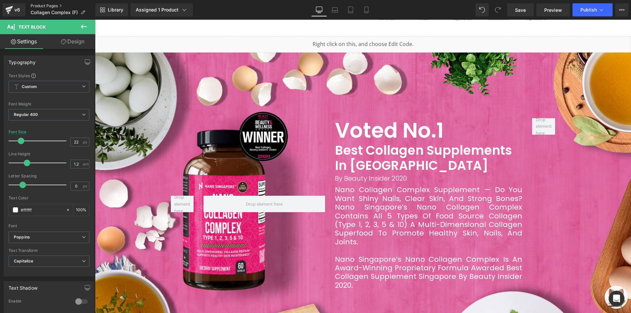
click at [58, 5] on link "Product Pages" at bounding box center [63, 5] width 65 height 5
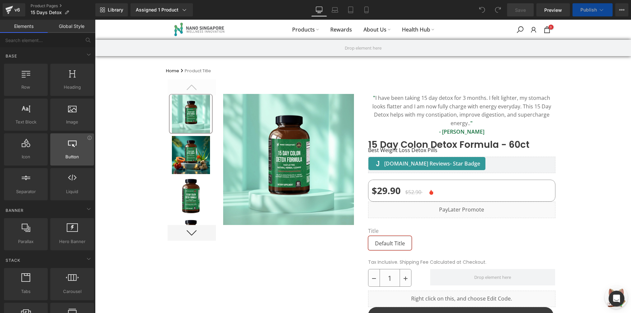
scroll to position [164, 0]
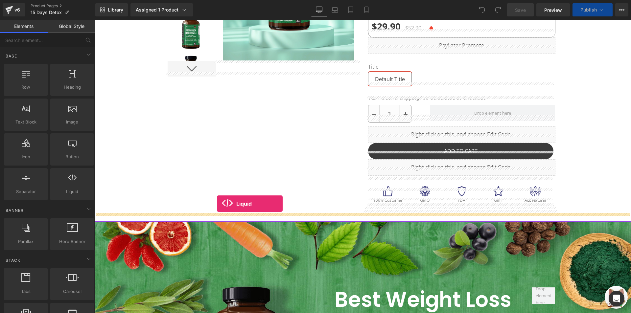
drag, startPoint x: 173, startPoint y: 209, endPoint x: 221, endPoint y: 204, distance: 49.0
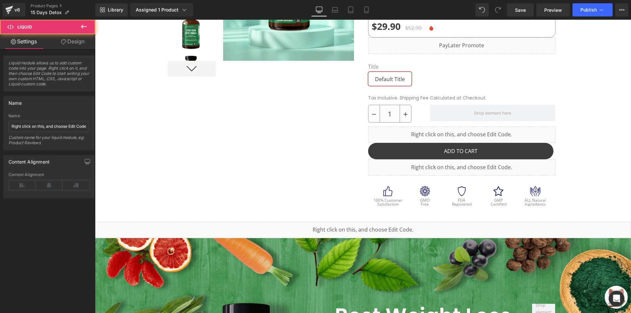
click at [423, 222] on div "Liquid" at bounding box center [363, 230] width 536 height 16
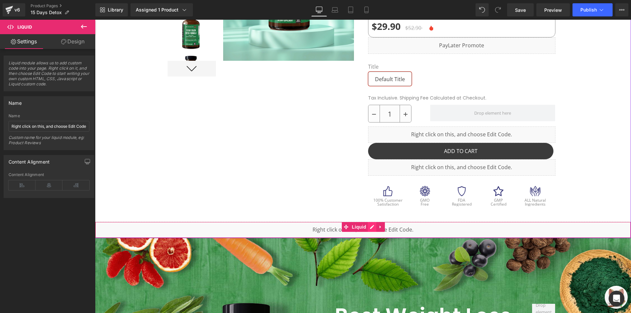
click at [368, 222] on link at bounding box center [372, 227] width 9 height 10
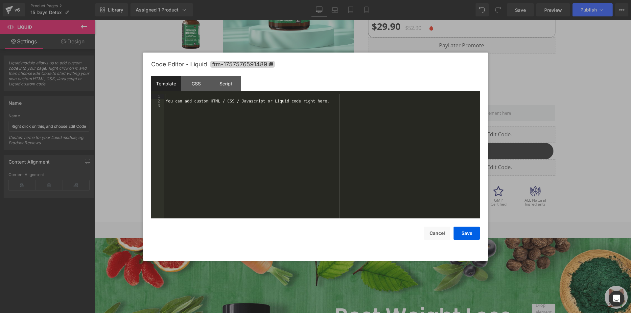
click at [355, 184] on div "You can add custom HTML / CSS / Javascript or Liquid code right here." at bounding box center [322, 161] width 316 height 134
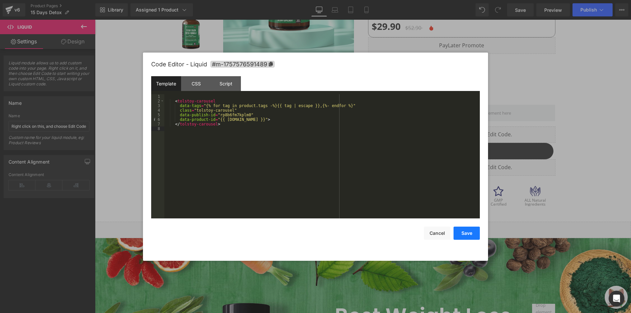
click at [461, 231] on button "Save" at bounding box center [467, 233] width 26 height 13
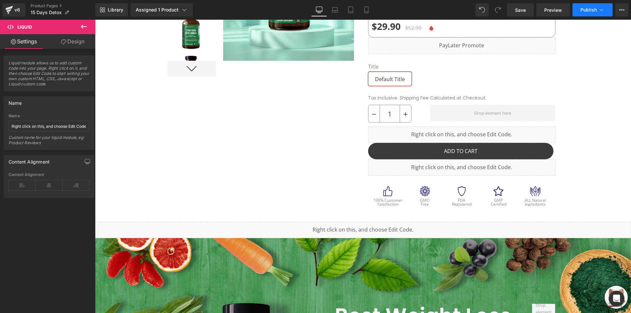
click at [592, 12] on span "Publish" at bounding box center [589, 9] width 16 height 5
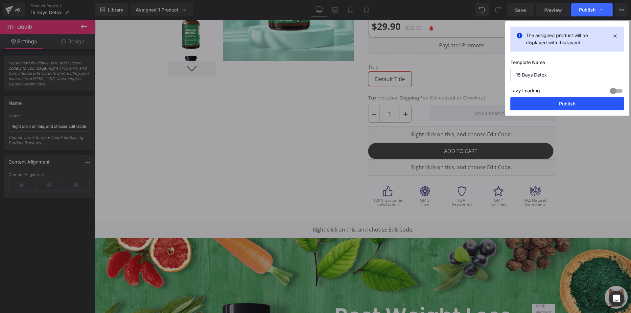
click at [559, 101] on button "Publish" at bounding box center [568, 103] width 114 height 13
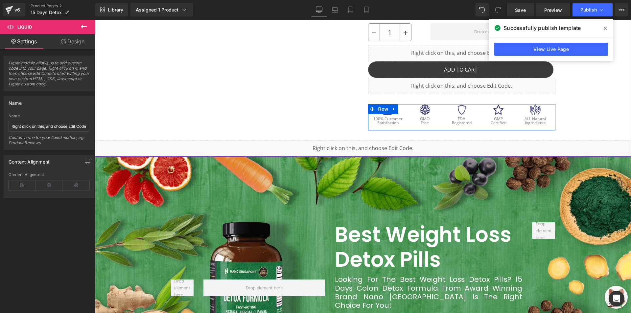
scroll to position [263, 0]
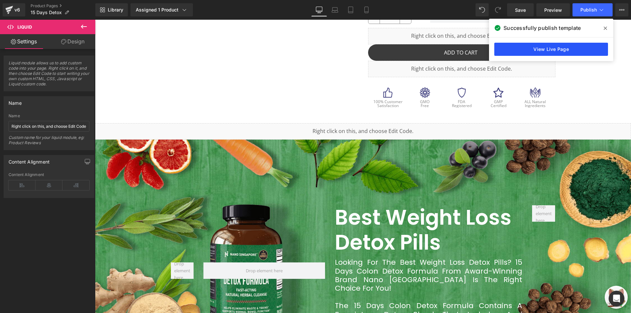
click at [536, 44] on link "View Live Page" at bounding box center [552, 49] width 114 height 13
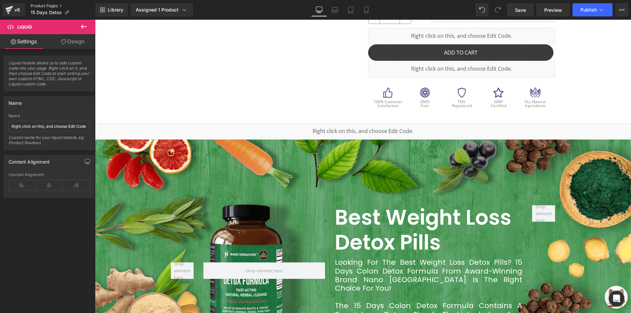
click at [62, 7] on link "Product Pages" at bounding box center [63, 5] width 65 height 5
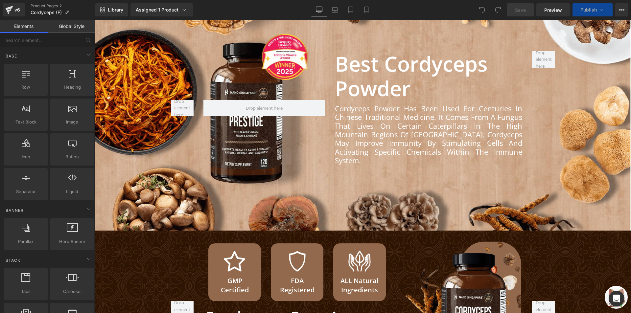
scroll to position [99, 0]
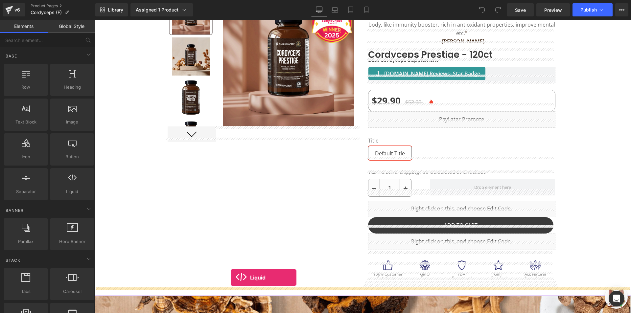
drag, startPoint x: 190, startPoint y: 221, endPoint x: 231, endPoint y: 278, distance: 70.2
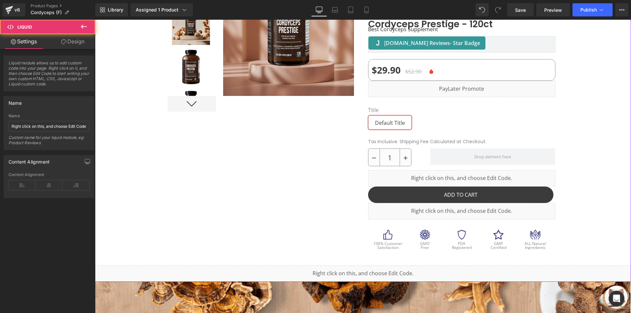
scroll to position [164, 0]
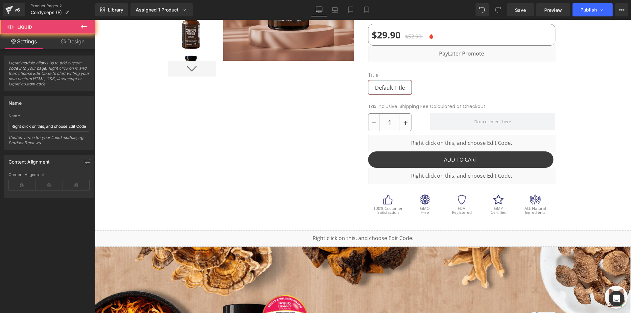
click at [386, 231] on div "Liquid" at bounding box center [363, 239] width 536 height 16
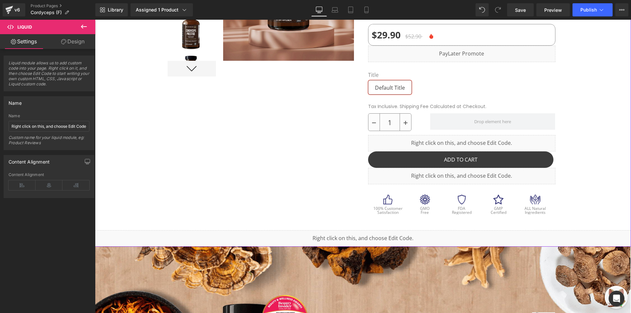
click at [373, 232] on ul "Liquid" at bounding box center [363, 236] width 35 height 8
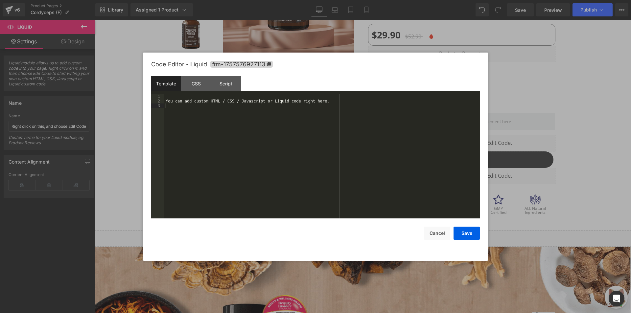
click at [343, 168] on div "You can add custom HTML / CSS / Javascript or Liquid code right here." at bounding box center [322, 161] width 316 height 134
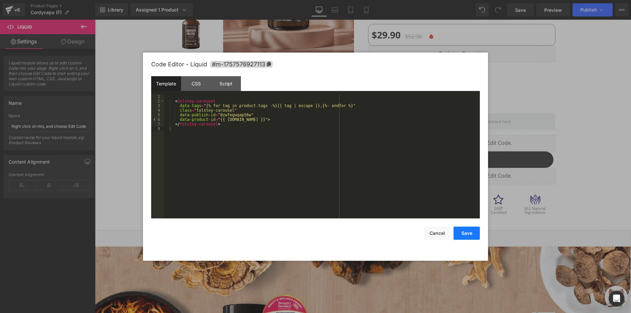
click at [466, 233] on button "Save" at bounding box center [467, 233] width 26 height 13
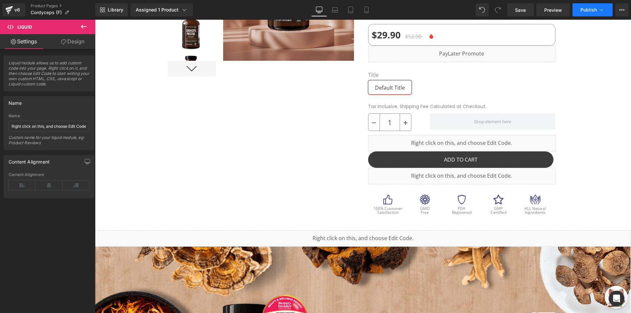
click at [596, 12] on span "Publish" at bounding box center [589, 9] width 16 height 5
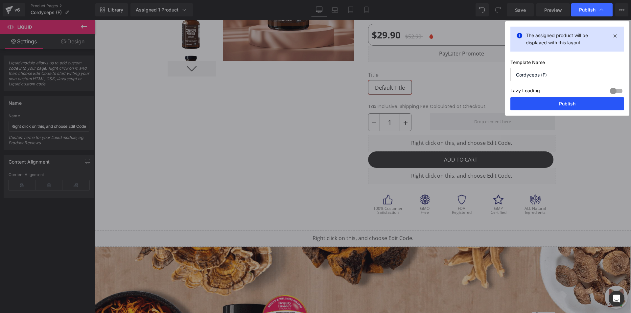
click at [559, 105] on button "Publish" at bounding box center [568, 103] width 114 height 13
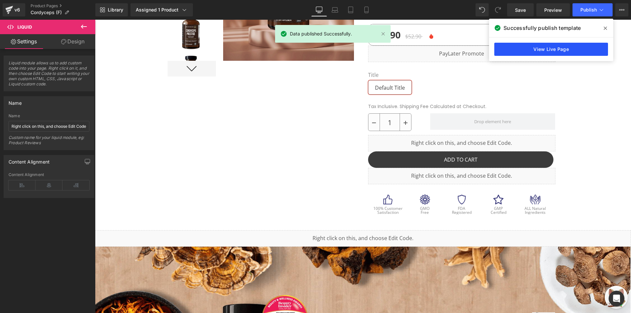
click at [541, 48] on link "View Live Page" at bounding box center [552, 49] width 114 height 13
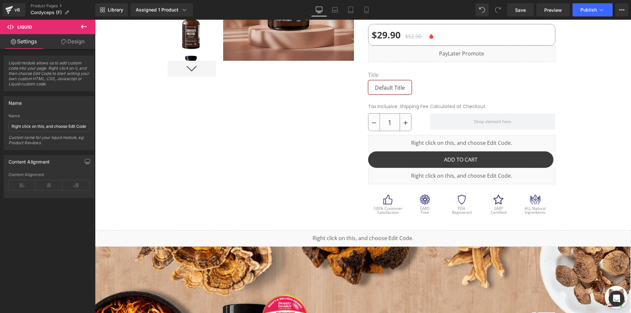
click at [47, 2] on div "v6 Product Pages Cordyceps (F)" at bounding box center [47, 10] width 95 height 20
click at [47, 5] on link "Product Pages" at bounding box center [63, 5] width 65 height 5
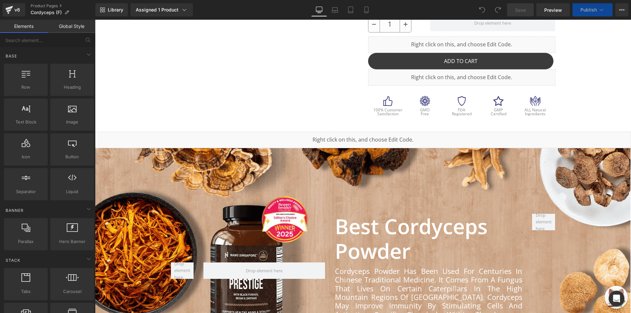
click at [214, 132] on div "Liquid" at bounding box center [363, 140] width 536 height 16
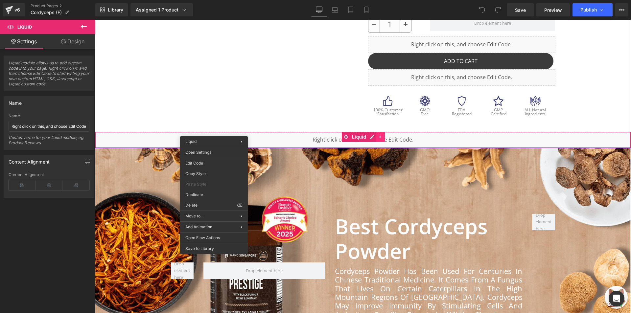
click at [381, 132] on div "Liquid" at bounding box center [363, 140] width 536 height 16
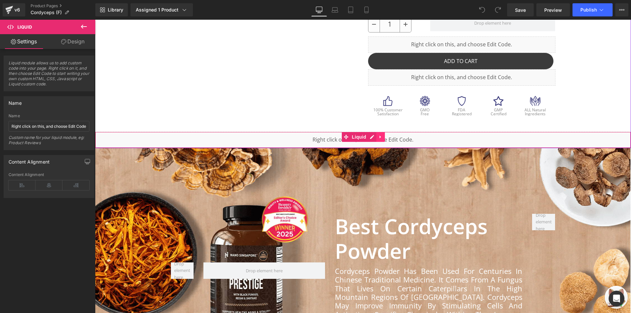
click at [379, 135] on icon at bounding box center [381, 137] width 5 height 5
click at [383, 135] on icon at bounding box center [385, 137] width 5 height 5
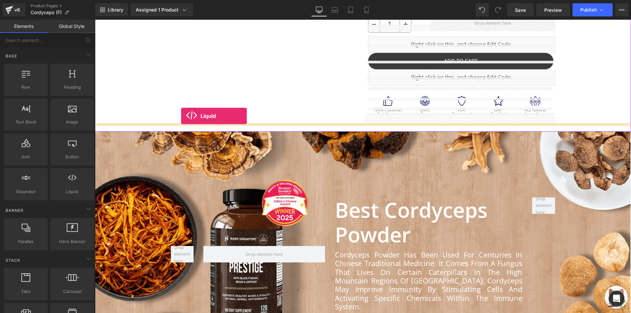
drag, startPoint x: 154, startPoint y: 203, endPoint x: 181, endPoint y: 116, distance: 91.4
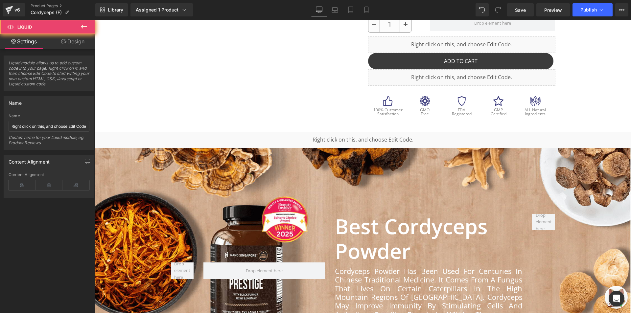
click at [344, 135] on div "Liquid" at bounding box center [363, 140] width 536 height 16
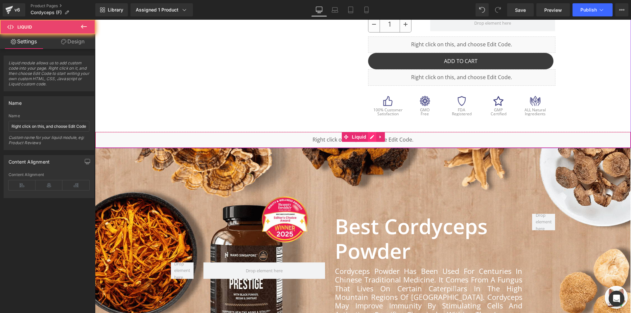
click at [370, 135] on icon at bounding box center [372, 137] width 5 height 5
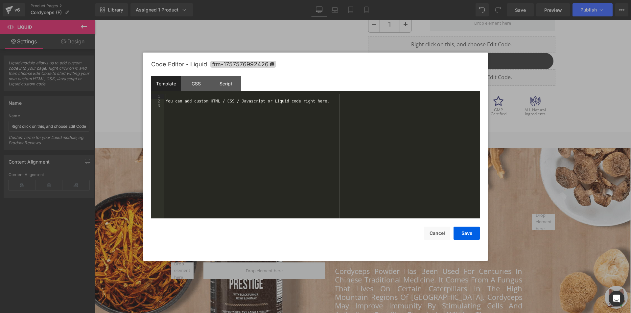
click at [321, 147] on div "You can add custom HTML / CSS / Javascript or Liquid code right here." at bounding box center [322, 161] width 316 height 134
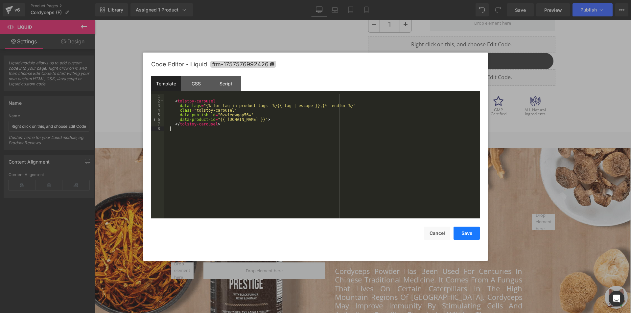
click at [461, 231] on button "Save" at bounding box center [467, 233] width 26 height 13
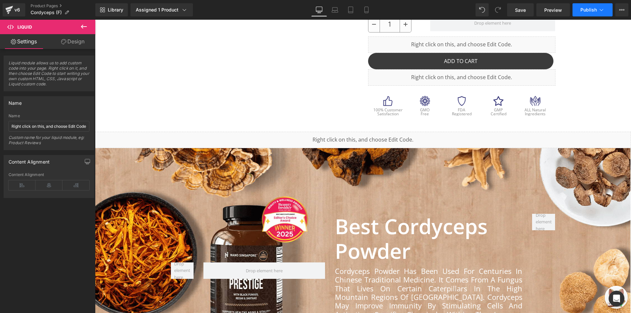
click at [598, 10] on button "Publish" at bounding box center [593, 9] width 40 height 13
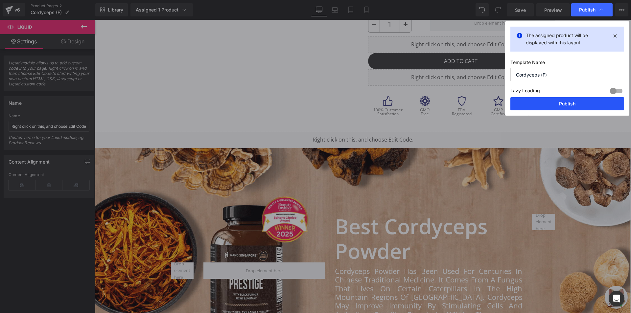
click at [537, 105] on button "Publish" at bounding box center [568, 103] width 114 height 13
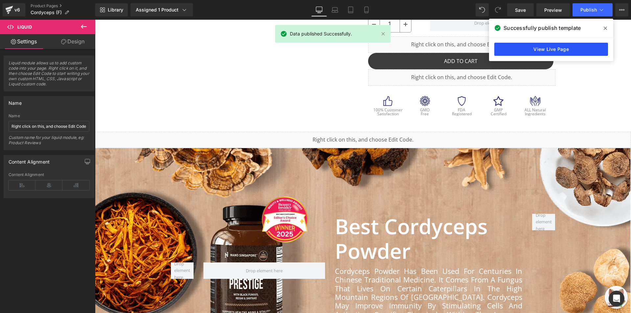
click at [521, 49] on link "View Live Page" at bounding box center [552, 49] width 114 height 13
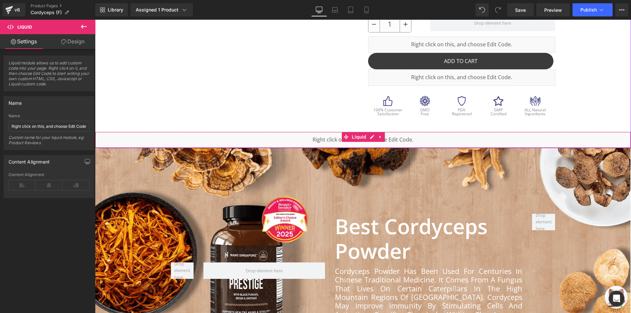
drag, startPoint x: 273, startPoint y: 136, endPoint x: 300, endPoint y: 133, distance: 27.2
click at [274, 136] on div "Liquid" at bounding box center [363, 140] width 536 height 16
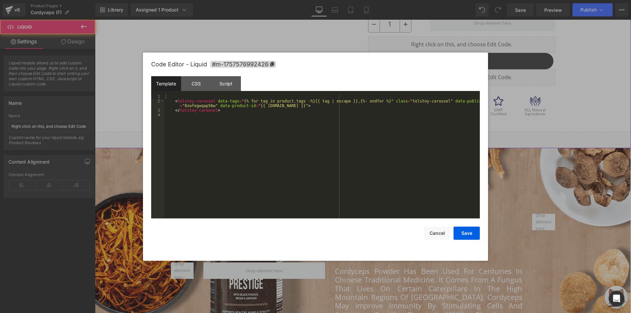
click at [373, 133] on ul "Liquid" at bounding box center [363, 137] width 35 height 8
click at [321, 130] on div "< tolstoy-carousel data-tags = "{% for tag in product.tags -%}{{ tag | escape }…" at bounding box center [322, 161] width 316 height 134
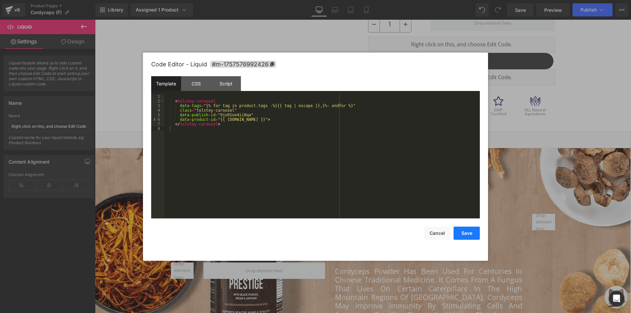
click at [464, 234] on button "Save" at bounding box center [467, 233] width 26 height 13
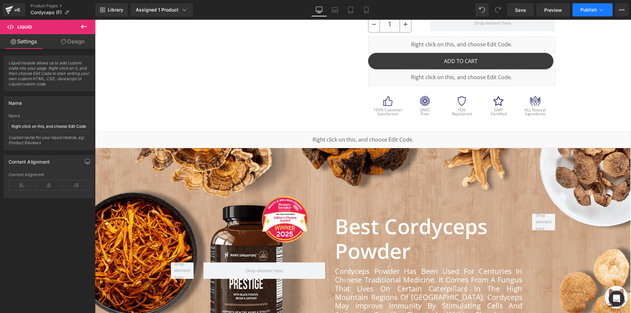
click at [580, 12] on button "Publish" at bounding box center [593, 9] width 40 height 13
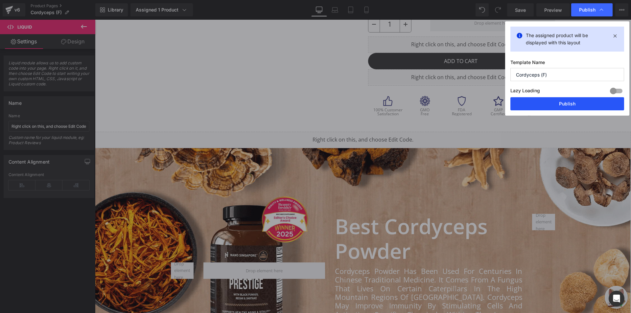
click at [573, 103] on button "Publish" at bounding box center [568, 103] width 114 height 13
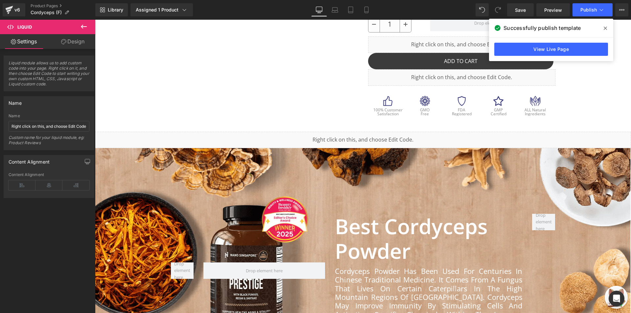
click at [57, 1] on div "v6 Product Pages Cordyceps (F)" at bounding box center [47, 10] width 95 height 20
click at [56, 3] on div "v6 Product Pages Cordyceps (F)" at bounding box center [47, 10] width 95 height 20
click at [56, 4] on link "Product Pages" at bounding box center [63, 5] width 65 height 5
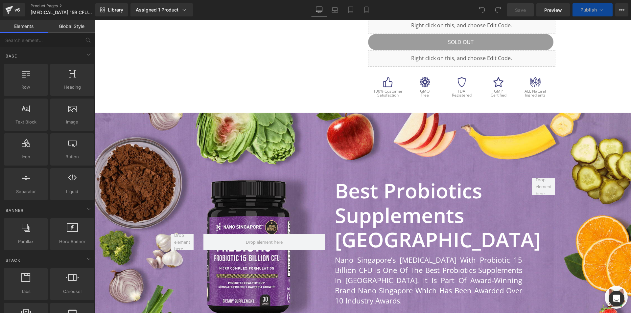
drag, startPoint x: 627, startPoint y: 34, endPoint x: 171, endPoint y: 139, distance: 468.5
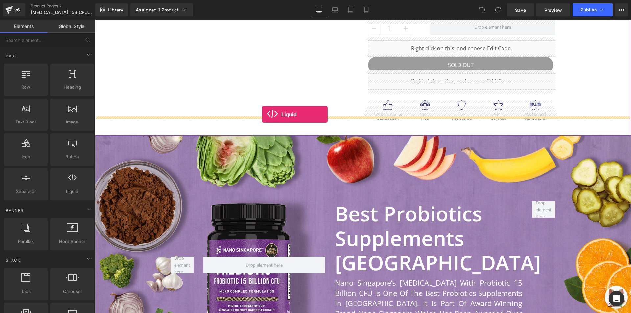
drag, startPoint x: 169, startPoint y: 202, endPoint x: 262, endPoint y: 114, distance: 127.5
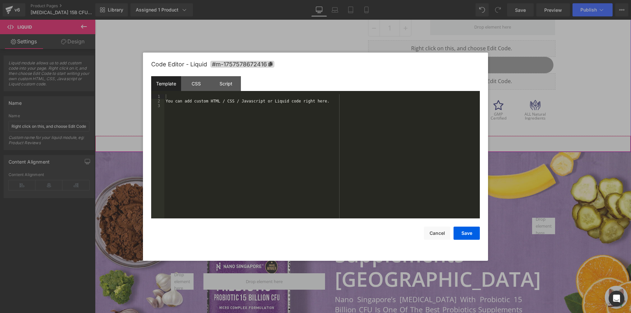
click at [370, 139] on icon at bounding box center [372, 141] width 5 height 5
click at [354, 128] on div "You can add custom HTML / CSS / Javascript or Liquid code right here." at bounding box center [322, 161] width 316 height 134
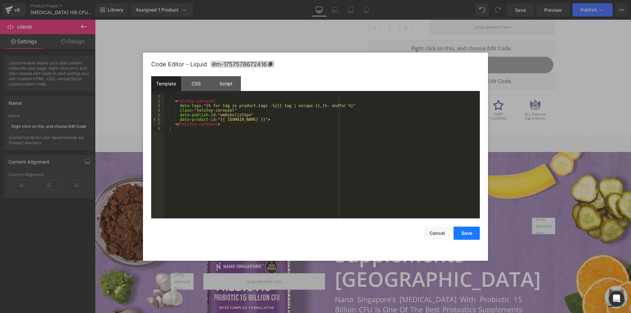
drag, startPoint x: 471, startPoint y: 232, endPoint x: 380, endPoint y: 217, distance: 92.2
click at [471, 232] on button "Save" at bounding box center [467, 233] width 26 height 13
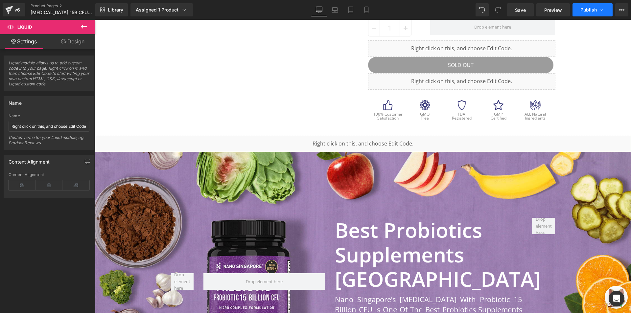
click at [580, 10] on button "Publish" at bounding box center [593, 9] width 40 height 13
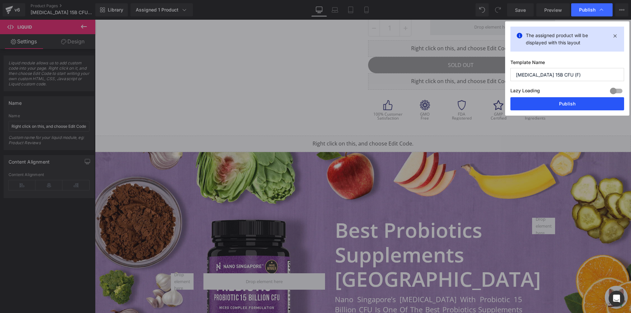
click at [547, 98] on button "Publish" at bounding box center [568, 103] width 114 height 13
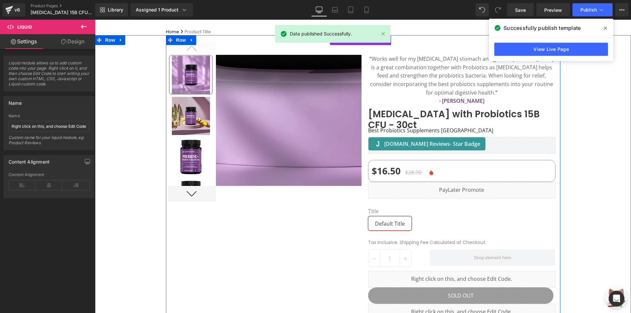
scroll to position [7, 0]
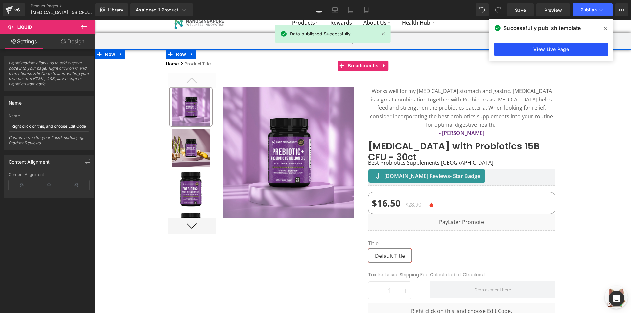
click at [516, 50] on link "View Live Page" at bounding box center [552, 49] width 114 height 13
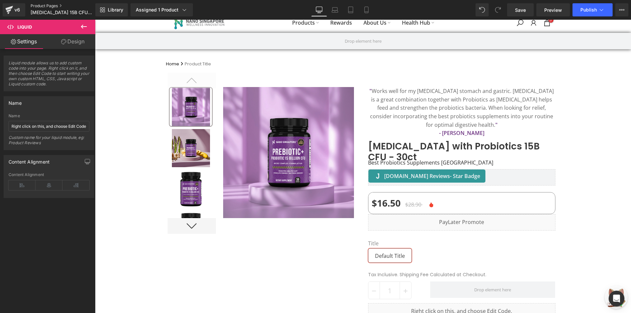
click at [55, 6] on link "Product Pages" at bounding box center [68, 5] width 74 height 5
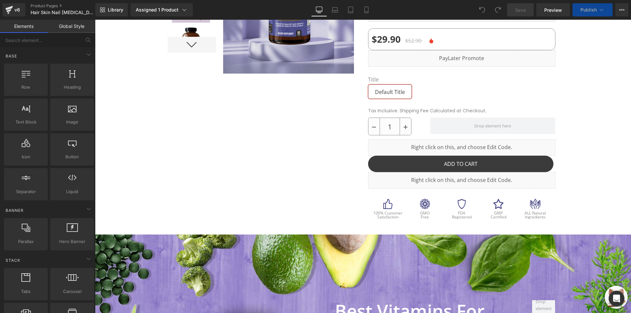
scroll to position [296, 0]
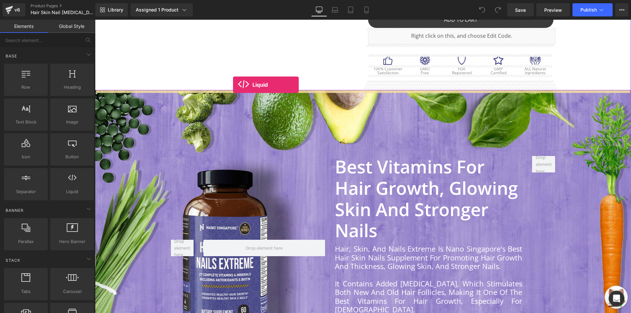
drag, startPoint x: 165, startPoint y: 203, endPoint x: 233, endPoint y: 85, distance: 136.7
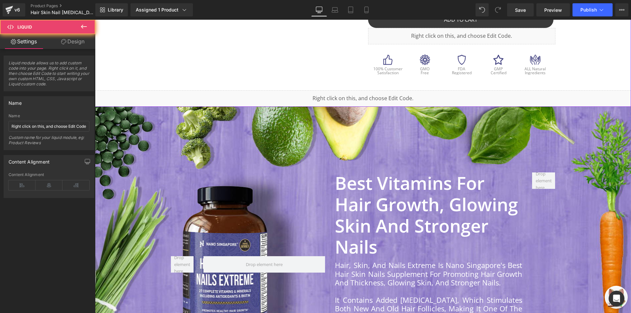
click at [400, 100] on div "Liquid" at bounding box center [363, 98] width 536 height 16
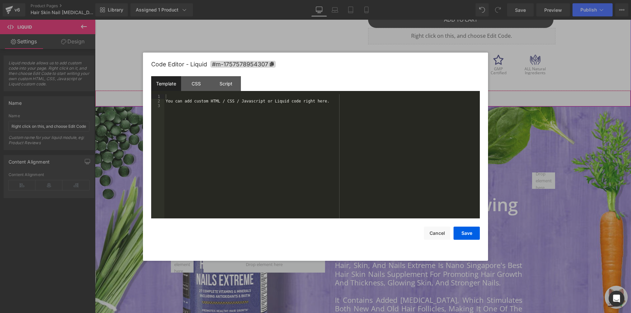
click at [370, 94] on icon at bounding box center [372, 95] width 5 height 5
click at [361, 113] on div "You can add custom HTML / CSS / Javascript or Liquid code right here." at bounding box center [322, 161] width 316 height 134
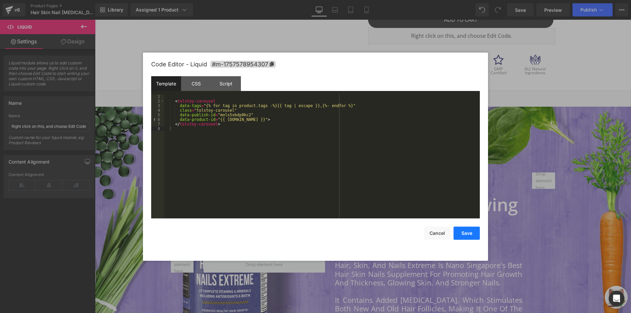
click at [464, 230] on button "Save" at bounding box center [467, 233] width 26 height 13
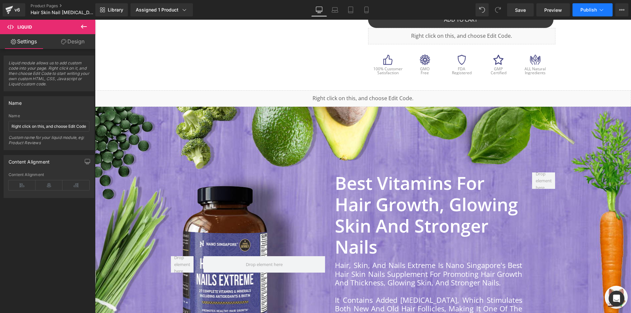
click at [598, 16] on button "Publish" at bounding box center [593, 9] width 40 height 13
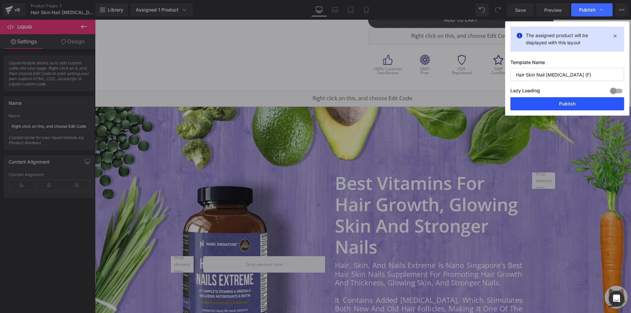
drag, startPoint x: 547, startPoint y: 106, endPoint x: 450, endPoint y: 82, distance: 99.3
click at [547, 106] on button "Publish" at bounding box center [568, 103] width 114 height 13
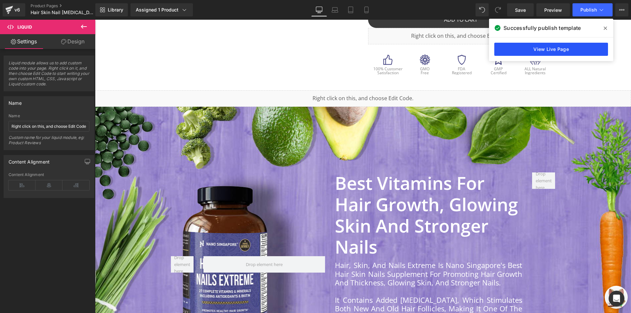
click at [543, 44] on link "View Live Page" at bounding box center [552, 49] width 114 height 13
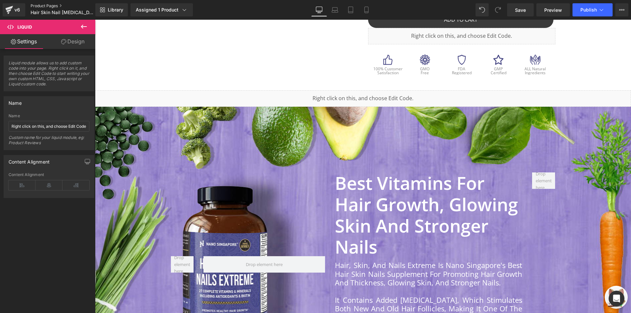
click at [54, 4] on link "Product Pages" at bounding box center [69, 5] width 76 height 5
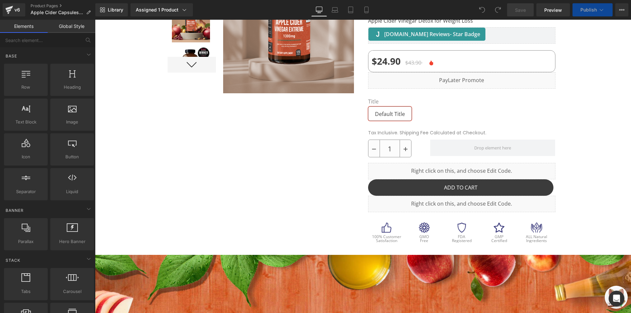
scroll to position [230, 0]
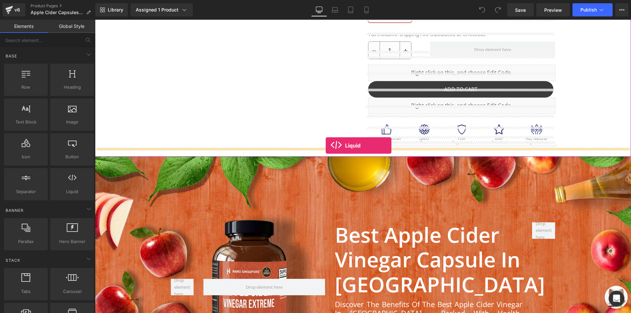
drag, startPoint x: 250, startPoint y: 141, endPoint x: 326, endPoint y: 146, distance: 76.1
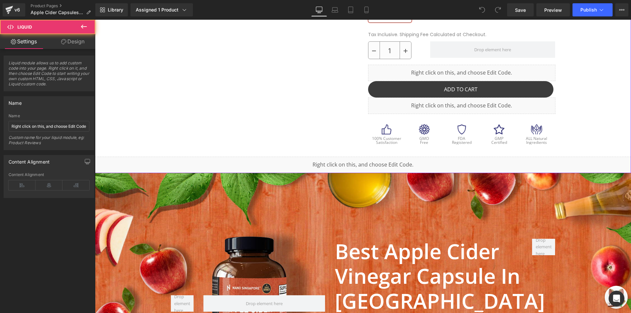
click at [359, 159] on div "Liquid" at bounding box center [363, 165] width 536 height 16
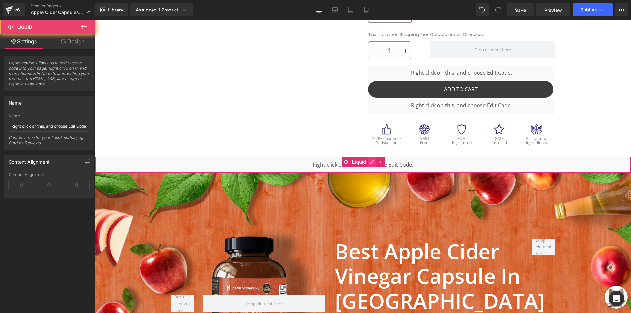
click at [368, 157] on link at bounding box center [372, 162] width 9 height 10
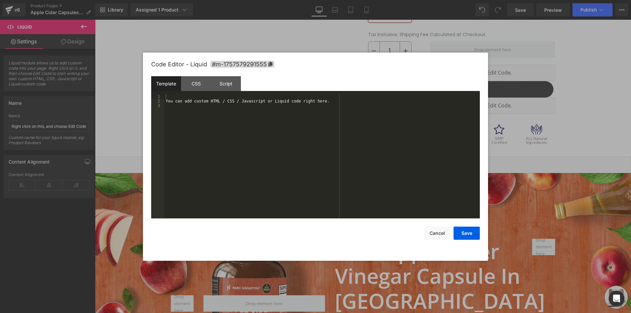
click at [356, 128] on div "You can add custom HTML / CSS / Javascript or Liquid code right here." at bounding box center [322, 161] width 316 height 134
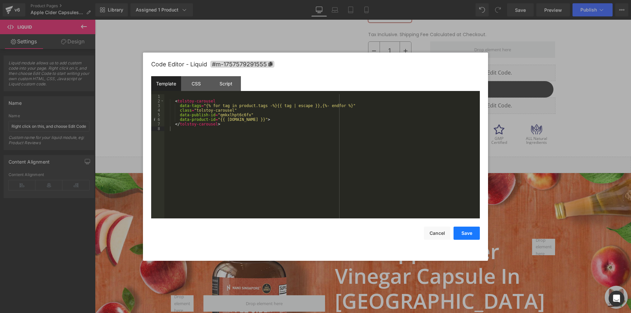
click at [471, 233] on button "Save" at bounding box center [467, 233] width 26 height 13
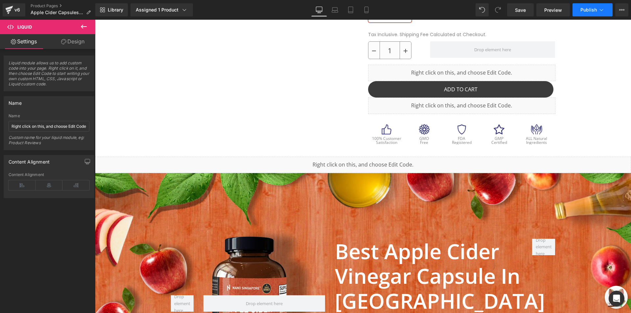
click at [585, 7] on button "Publish" at bounding box center [593, 9] width 40 height 13
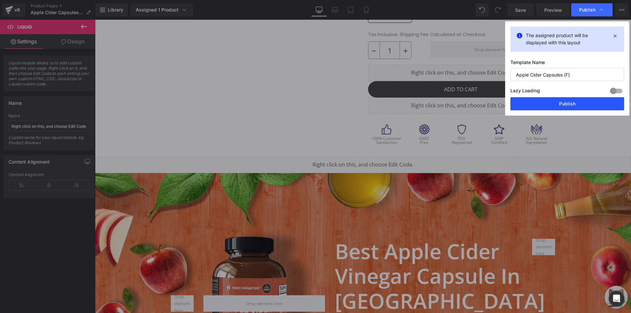
click at [583, 103] on button "Publish" at bounding box center [568, 103] width 114 height 13
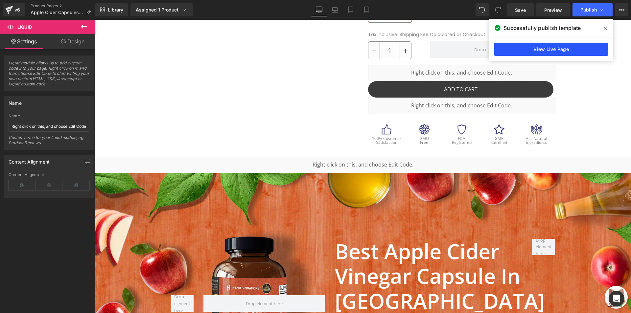
click at [548, 51] on link "View Live Page" at bounding box center [552, 49] width 114 height 13
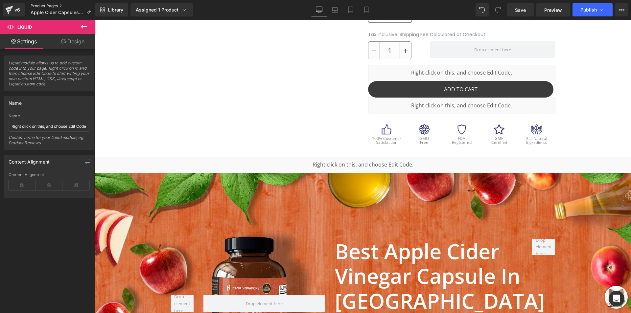
click at [52, 6] on link "Product Pages" at bounding box center [63, 5] width 65 height 5
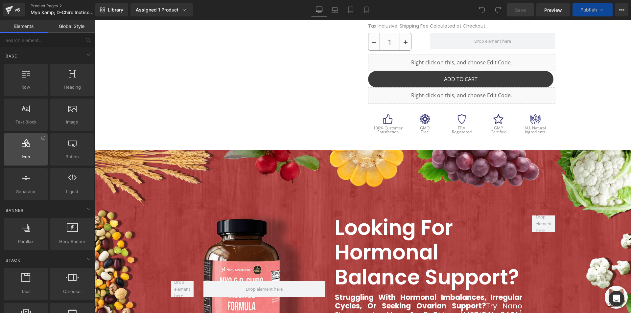
scroll to position [263, 0]
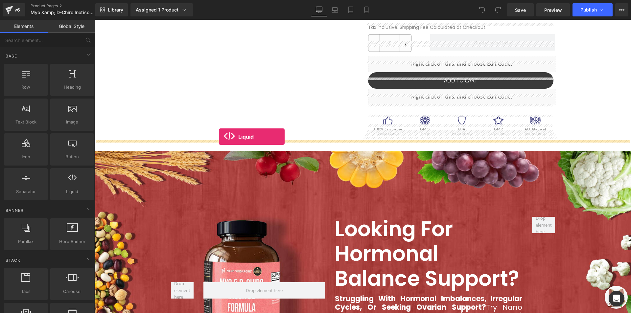
drag, startPoint x: 168, startPoint y: 206, endPoint x: 219, endPoint y: 137, distance: 85.8
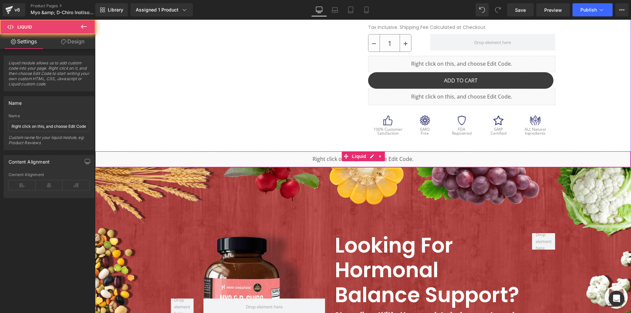
click at [264, 151] on div "Liquid" at bounding box center [363, 159] width 536 height 16
click at [370, 154] on icon at bounding box center [372, 156] width 5 height 5
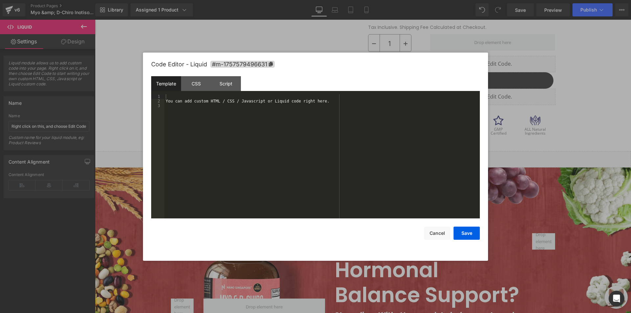
click at [314, 136] on div "You can add custom HTML / CSS / Javascript or Liquid code right here." at bounding box center [322, 161] width 316 height 134
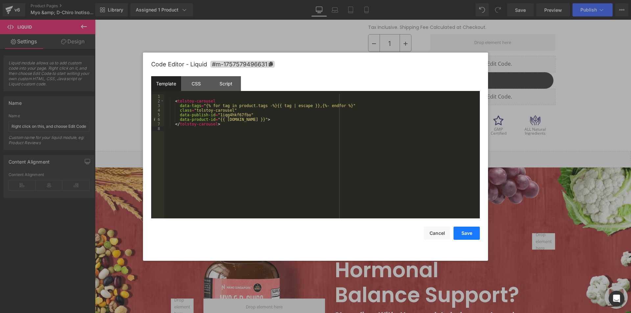
drag, startPoint x: 459, startPoint y: 230, endPoint x: 400, endPoint y: 151, distance: 99.4
click at [459, 230] on button "Save" at bounding box center [467, 233] width 26 height 13
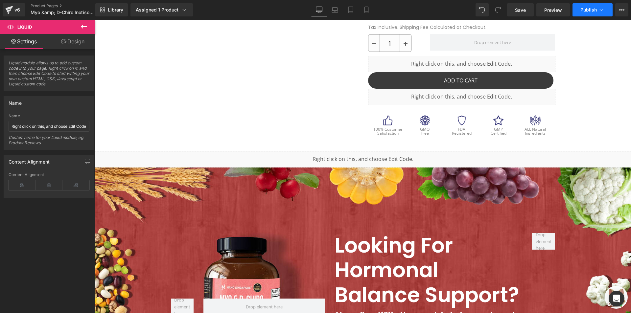
click at [590, 13] on button "Publish" at bounding box center [593, 9] width 40 height 13
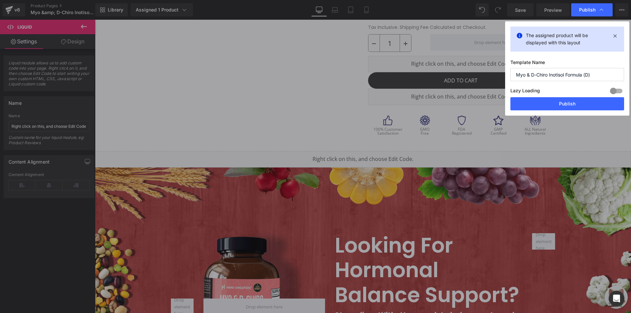
click at [559, 96] on div "Lazy Loading Build Upgrade plan to unlock" at bounding box center [568, 91] width 114 height 11
click at [556, 100] on button "Publish" at bounding box center [568, 103] width 114 height 13
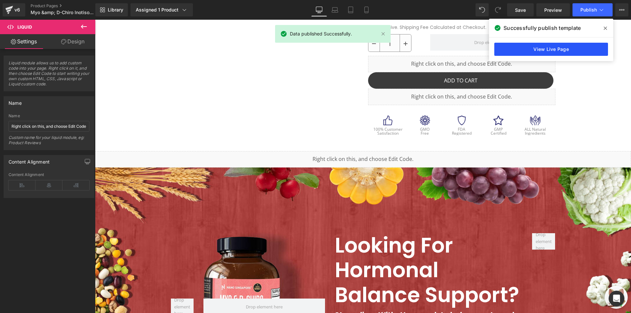
click at [510, 47] on link "View Live Page" at bounding box center [552, 49] width 114 height 13
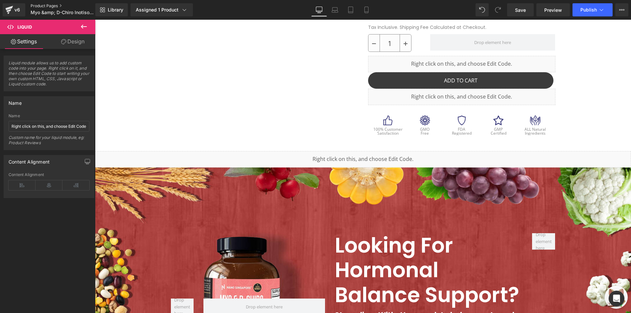
click at [50, 3] on link "Product Pages" at bounding box center [69, 5] width 76 height 5
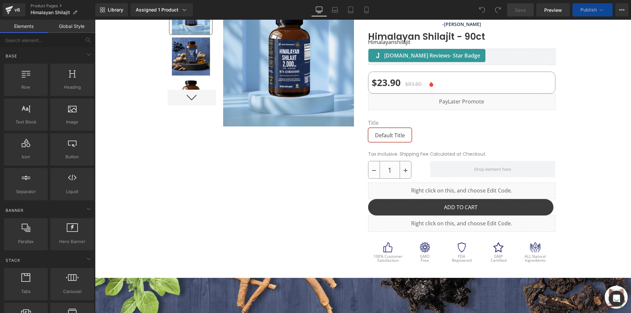
scroll to position [151, 0]
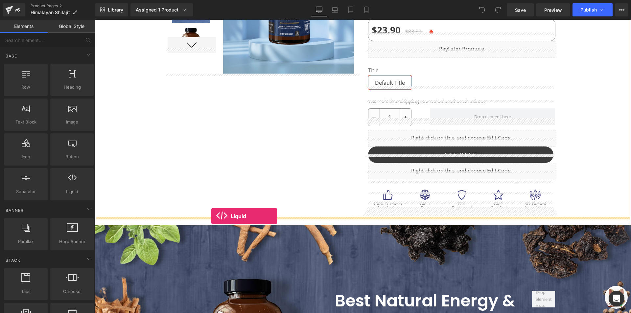
drag, startPoint x: 166, startPoint y: 211, endPoint x: 211, endPoint y: 216, distance: 45.7
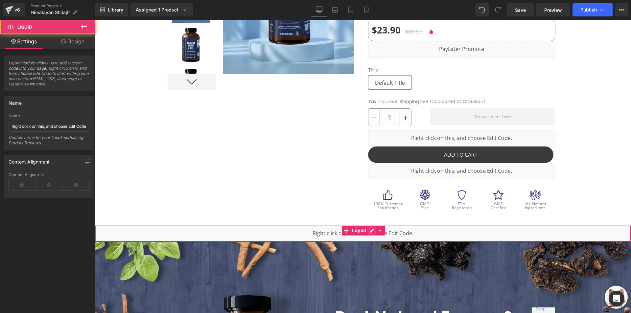
click at [369, 226] on link at bounding box center [372, 231] width 9 height 10
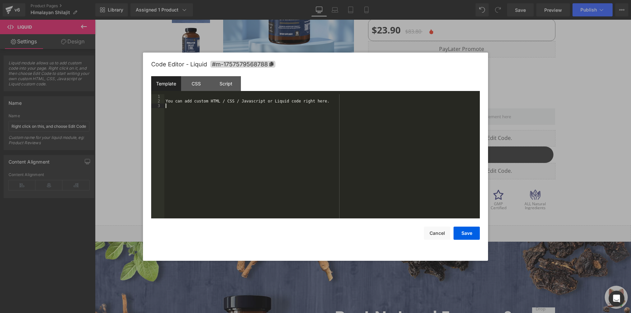
click at [265, 141] on div "You can add custom HTML / CSS / Javascript or Liquid code right here." at bounding box center [322, 161] width 316 height 134
click at [318, 141] on div "You can add custom HTML / CSS / Javascript or Liquid code right here." at bounding box center [322, 161] width 316 height 134
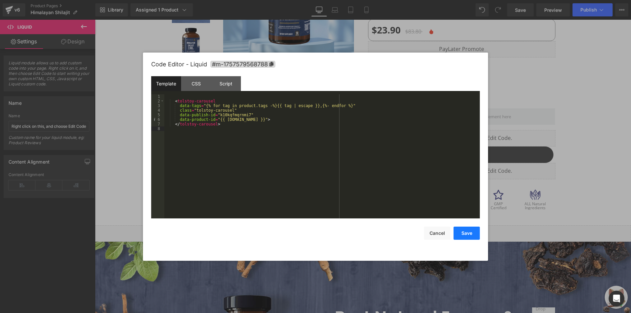
click at [470, 236] on button "Save" at bounding box center [467, 233] width 26 height 13
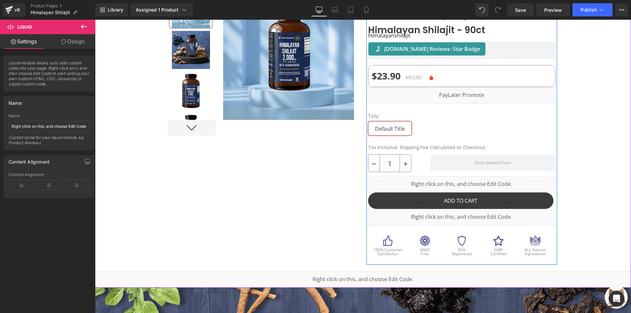
scroll to position [86, 0]
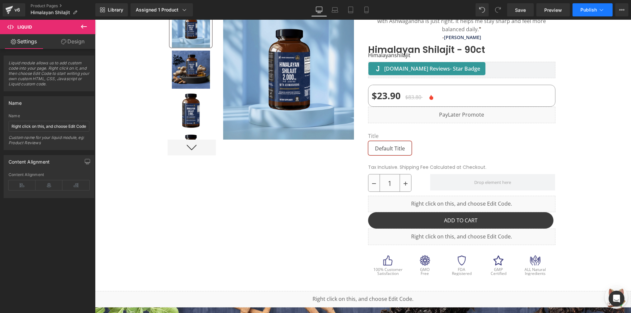
click at [604, 12] on icon at bounding box center [602, 10] width 7 height 7
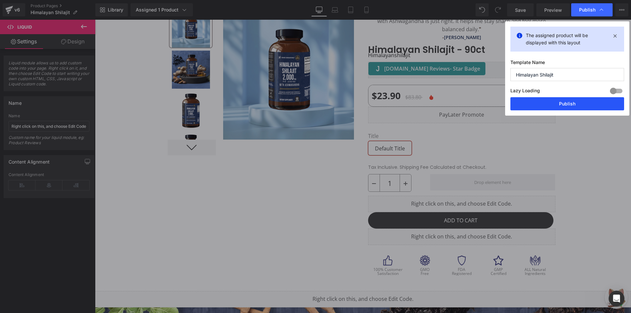
click at [567, 97] on button "Publish" at bounding box center [568, 103] width 114 height 13
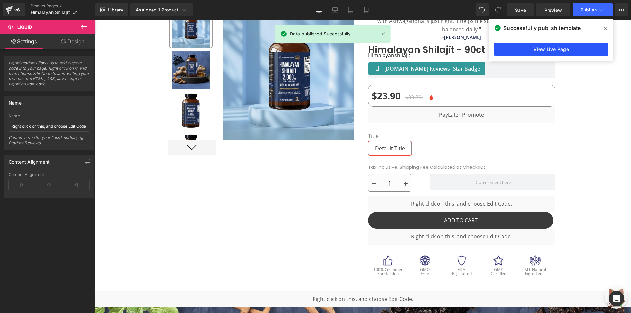
click at [499, 54] on link "View Live Page" at bounding box center [552, 49] width 114 height 13
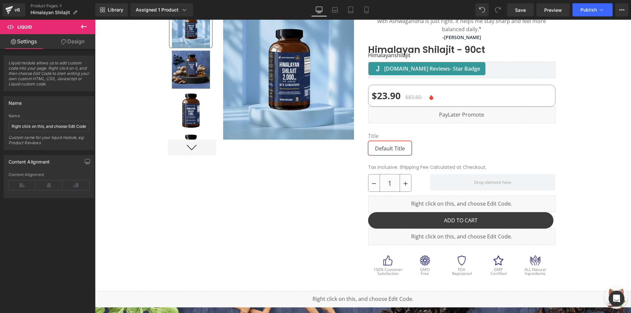
click at [326, 289] on div "Loading Product" at bounding box center [316, 287] width 36 height 7
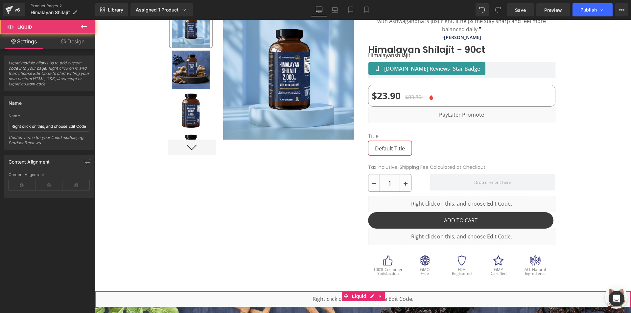
click at [397, 292] on div "Liquid" at bounding box center [363, 299] width 536 height 16
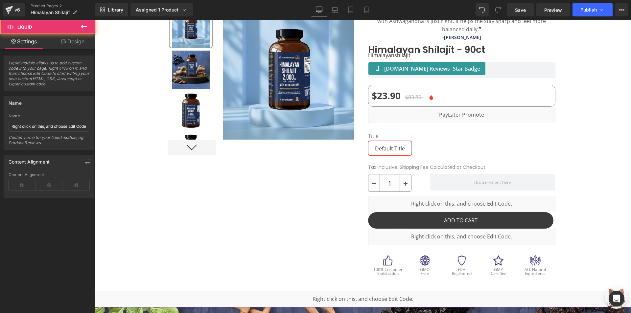
drag, startPoint x: 370, startPoint y: 288, endPoint x: 441, endPoint y: 250, distance: 80.2
click at [370, 295] on icon at bounding box center [371, 297] width 4 height 4
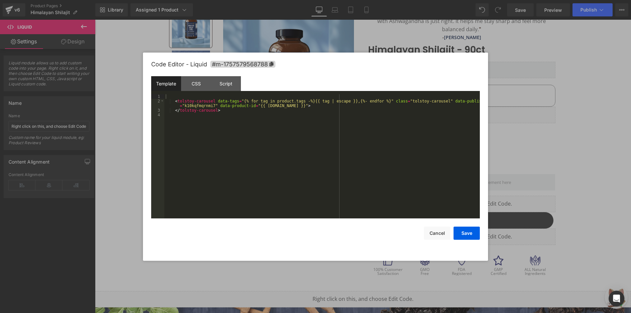
click at [333, 201] on div "< tolstoy-carousel data-tags = "{% for tag in product.tags -%}{{ tag | escape }…" at bounding box center [322, 161] width 316 height 134
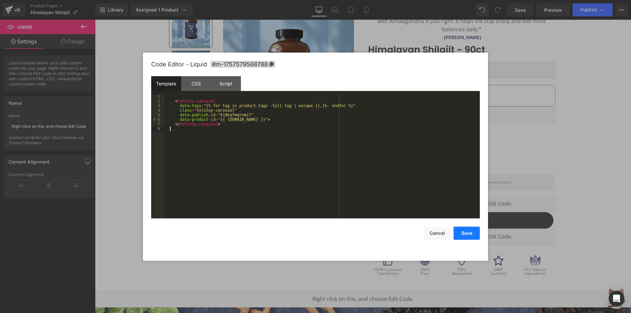
click at [466, 233] on button "Save" at bounding box center [467, 233] width 26 height 13
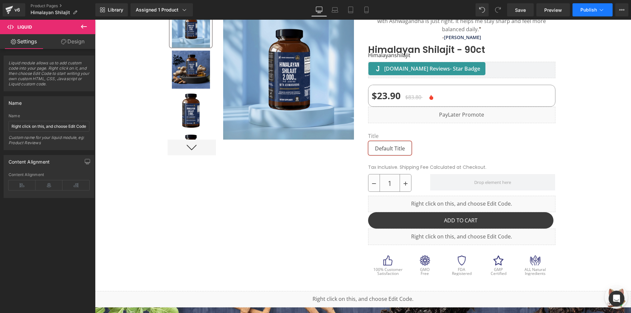
click at [585, 10] on span "Publish" at bounding box center [589, 9] width 16 height 5
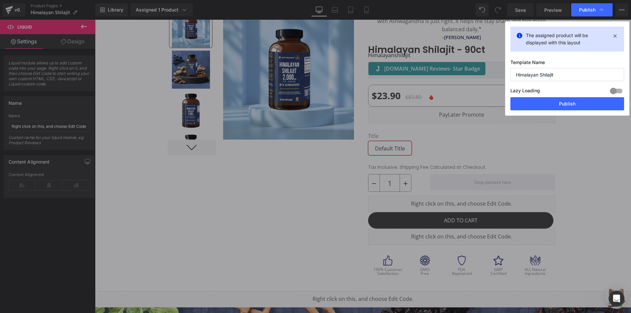
click at [570, 95] on div "Lazy Loading Build Upgrade plan to unlock" at bounding box center [568, 91] width 114 height 11
drag, startPoint x: 568, startPoint y: 102, endPoint x: 473, endPoint y: 83, distance: 97.3
click at [568, 102] on button "Publish" at bounding box center [568, 103] width 114 height 13
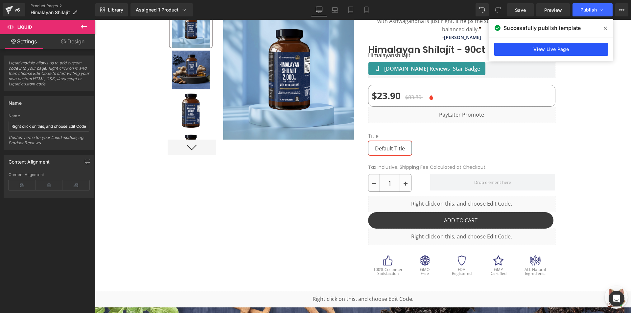
click at [549, 47] on link "View Live Page" at bounding box center [552, 49] width 114 height 13
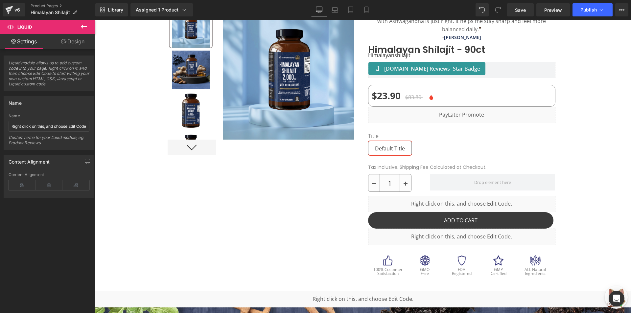
click at [41, 2] on div "v6 Product Pages Himalayan Shilajit" at bounding box center [47, 10] width 95 height 20
click at [42, 6] on link "Product Pages" at bounding box center [63, 5] width 65 height 5
